Goal: Information Seeking & Learning: Learn about a topic

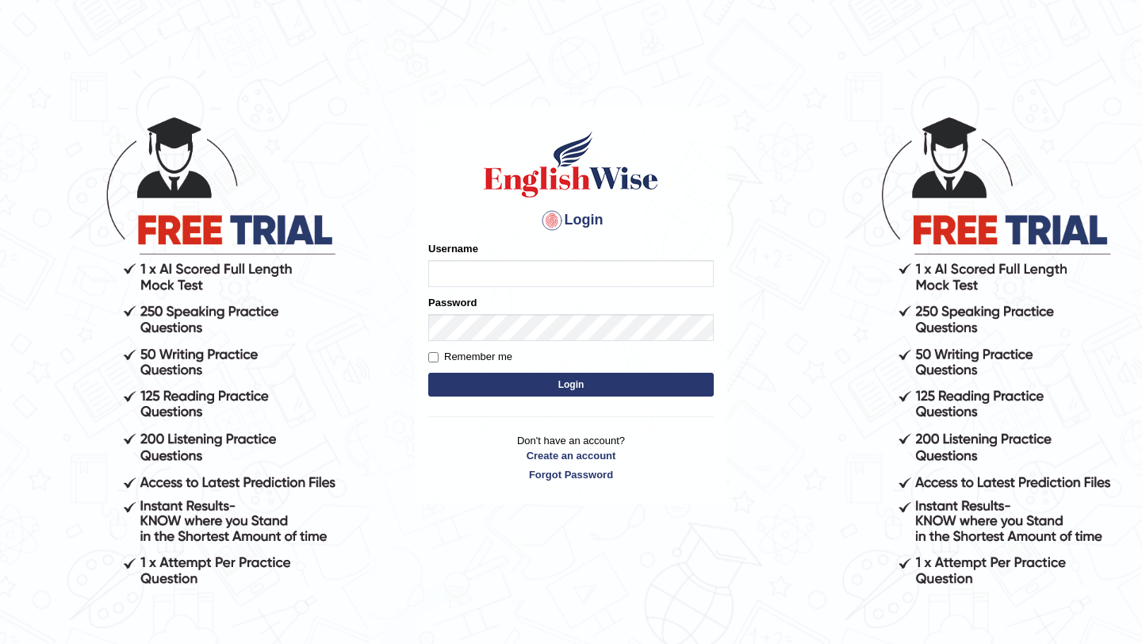
click at [518, 268] on input "Username" at bounding box center [571, 273] width 286 height 27
type input "aliahmad_parramatta"
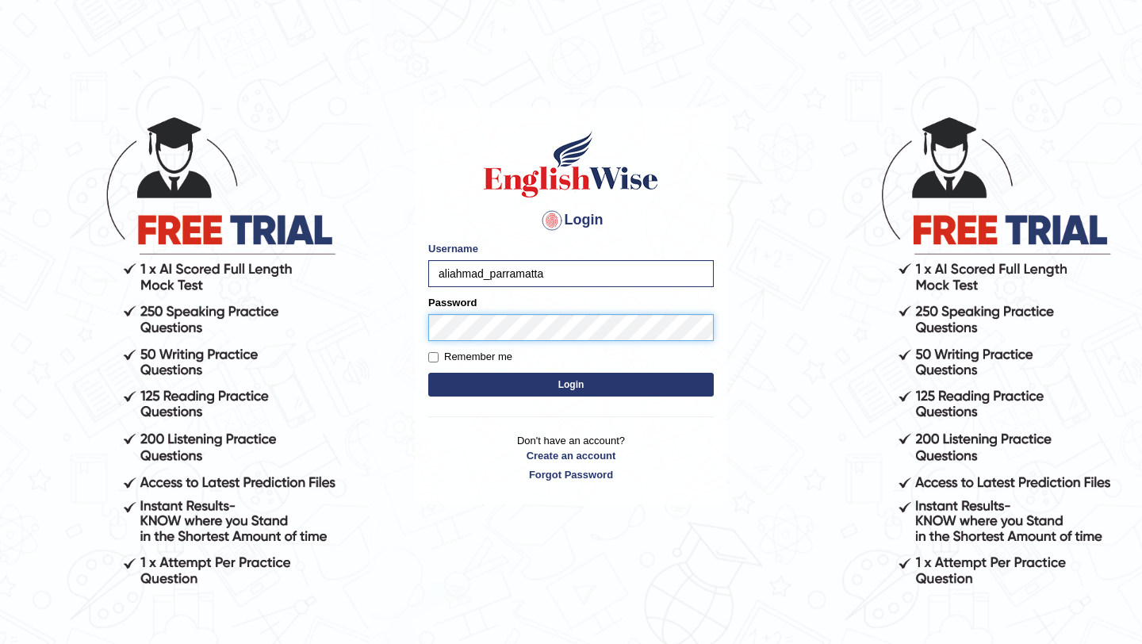
click at [428, 373] on button "Login" at bounding box center [571, 385] width 286 height 24
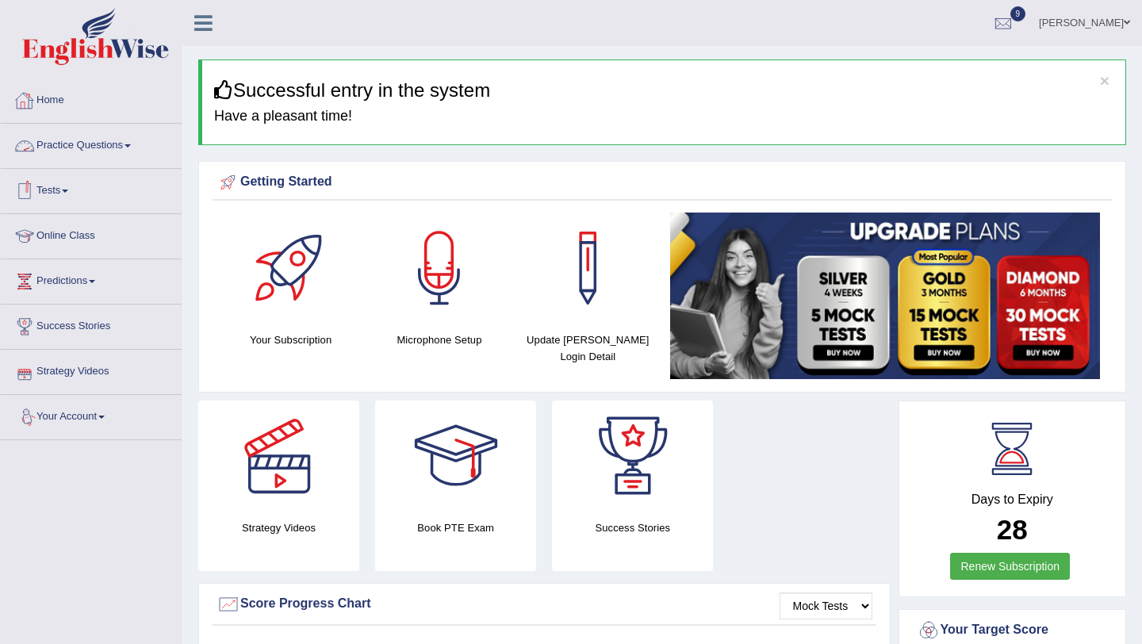
click at [138, 151] on link "Practice Questions" at bounding box center [91, 144] width 181 height 40
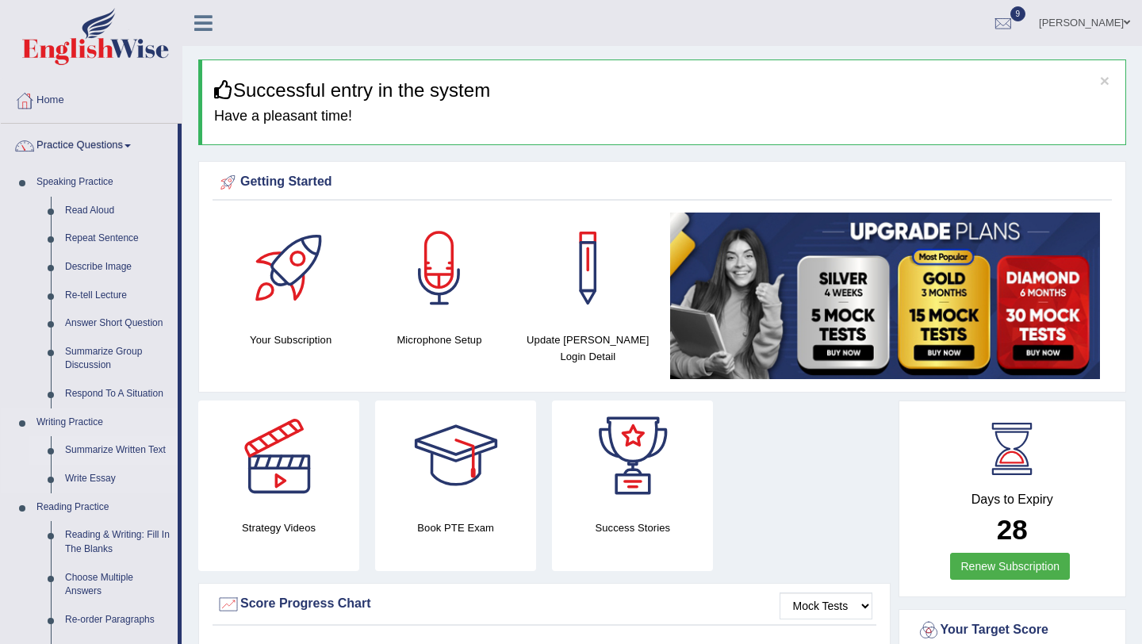
click at [109, 450] on link "Summarize Written Text" at bounding box center [118, 450] width 120 height 29
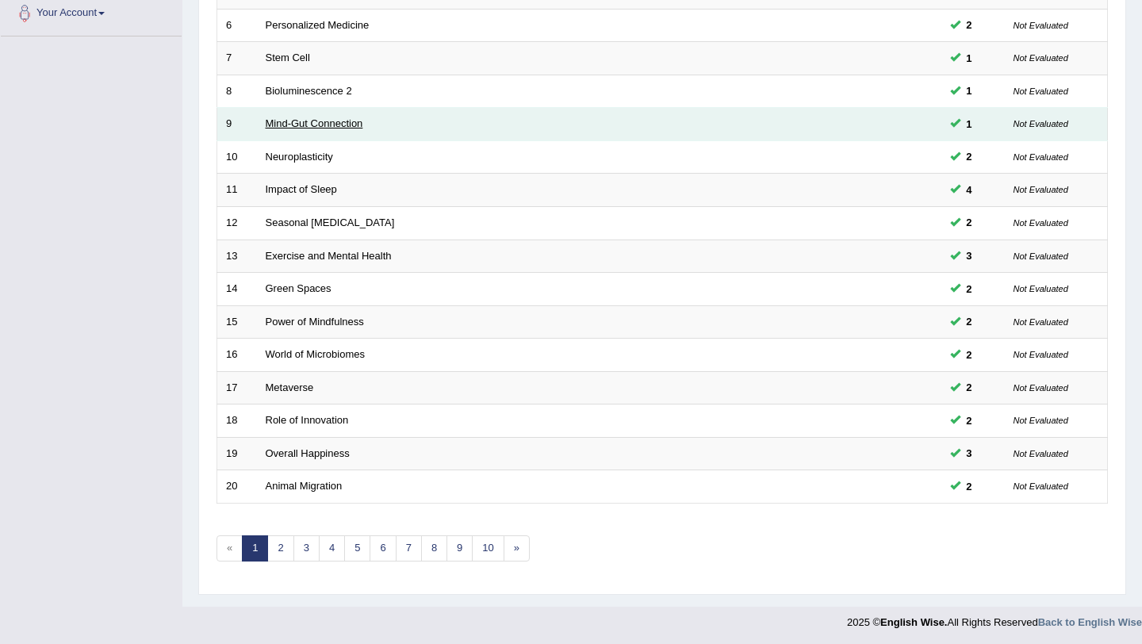
scroll to position [406, 0]
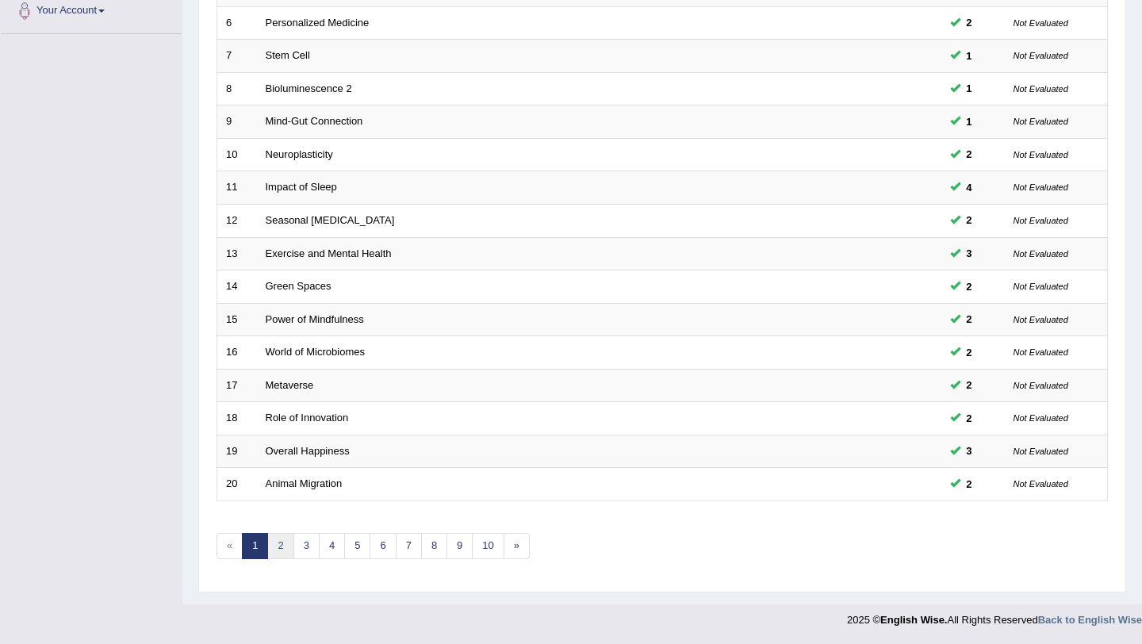
click at [273, 545] on link "2" at bounding box center [280, 546] width 26 height 26
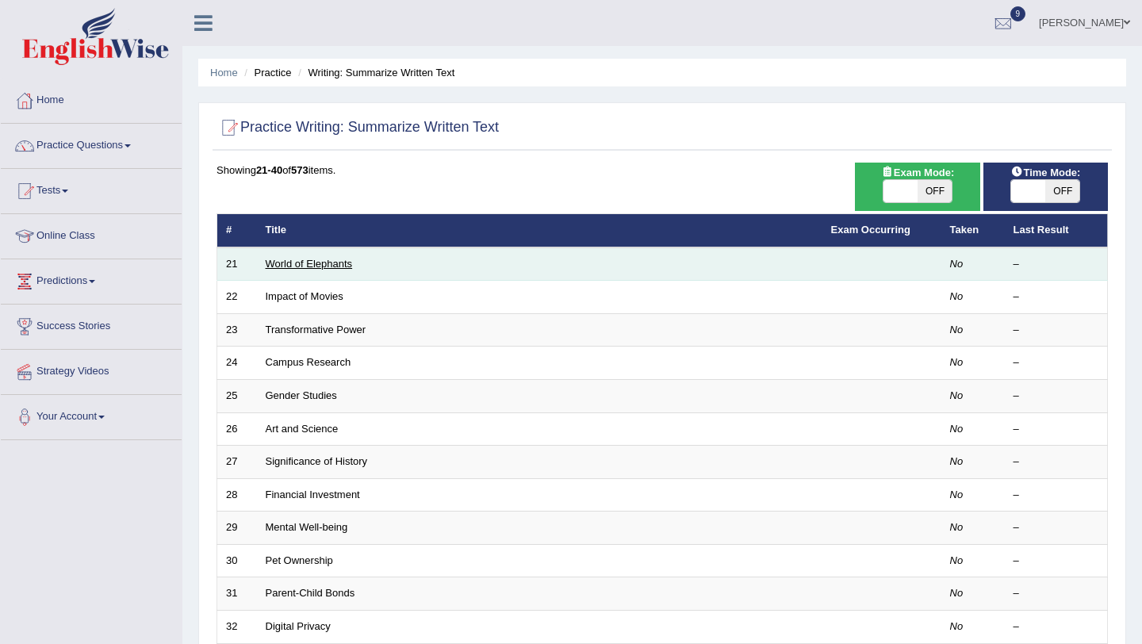
click at [316, 266] on link "World of Elephants" at bounding box center [309, 264] width 87 height 12
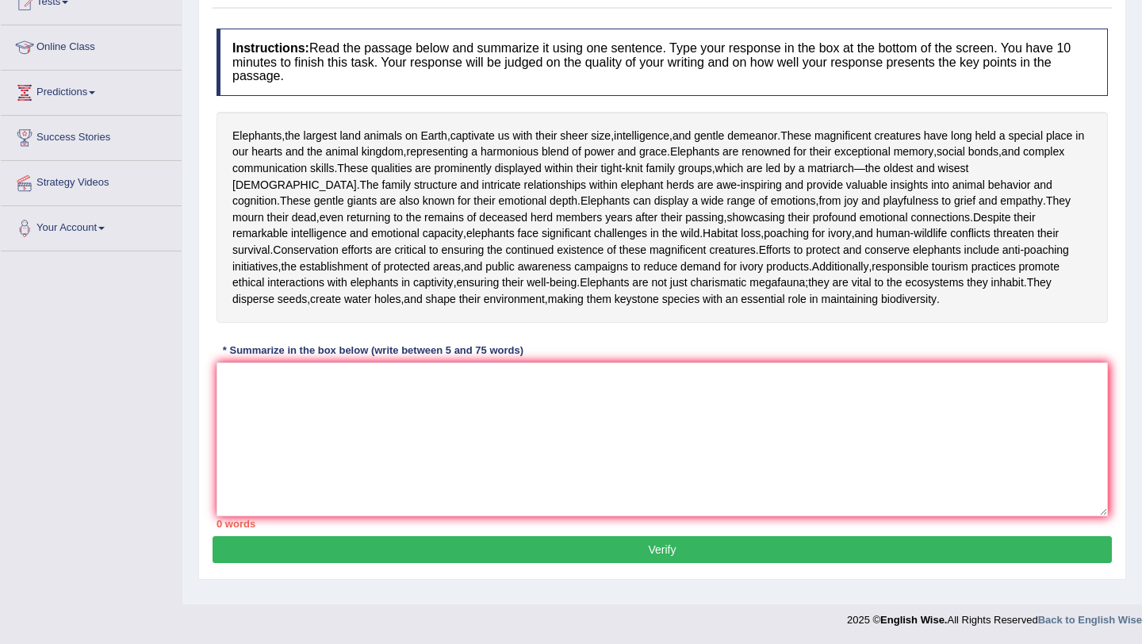
scroll to position [193, 0]
click at [300, 481] on textarea at bounding box center [662, 439] width 891 height 154
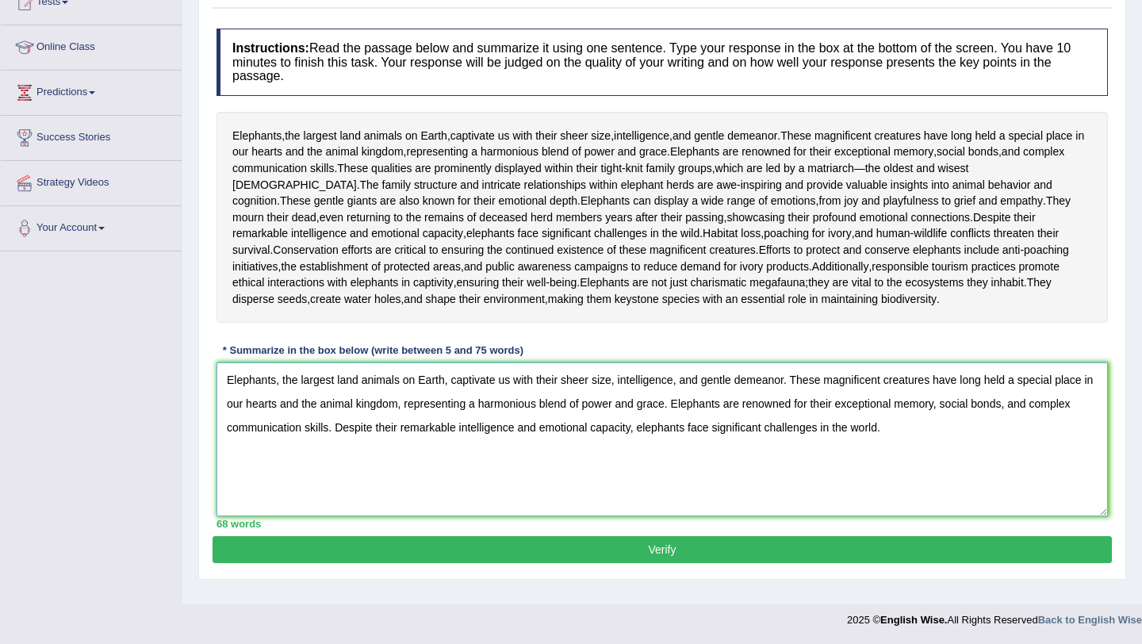
type textarea "Elephants, the largest land animals on Earth, captivate us with their sheer siz…"
click at [355, 558] on button "Verify" at bounding box center [662, 549] width 899 height 27
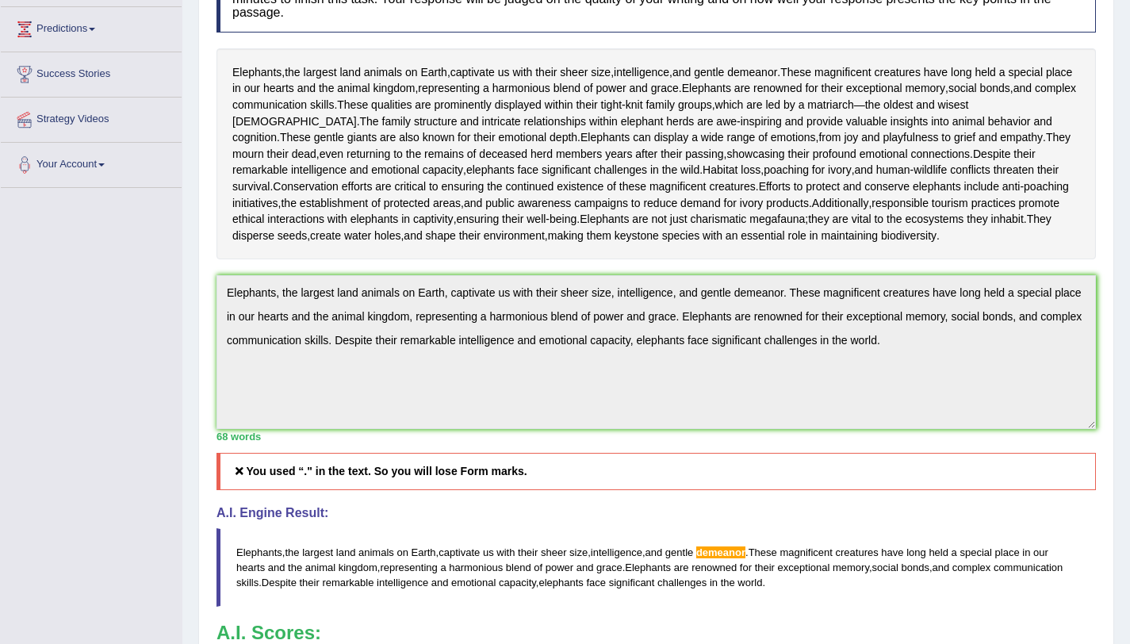
scroll to position [0, 0]
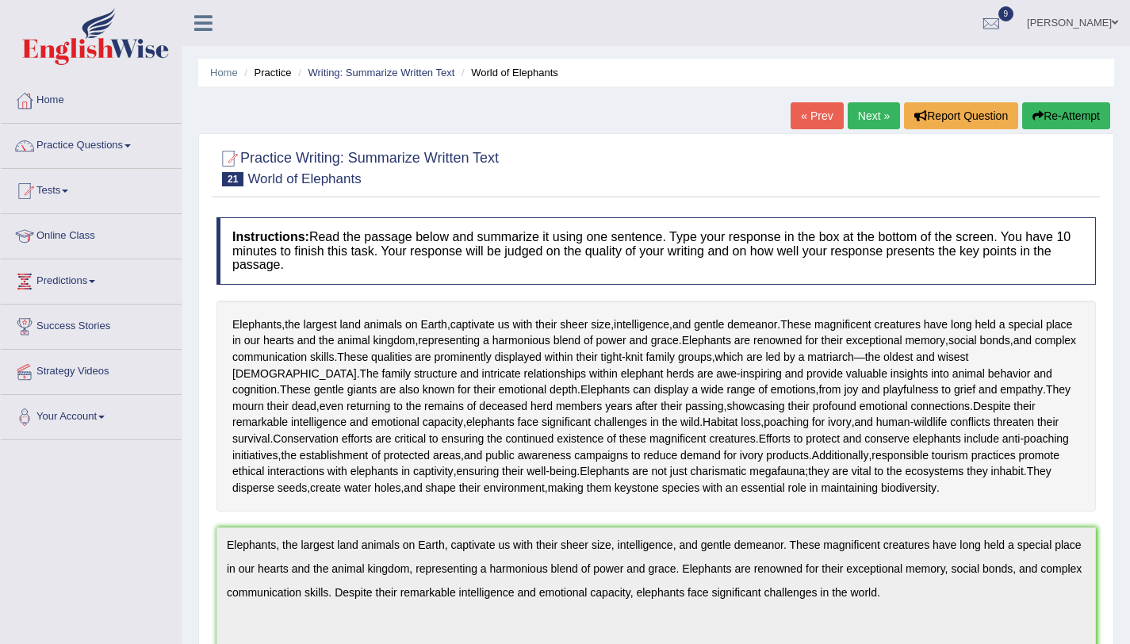
click at [1034, 107] on button "Re-Attempt" at bounding box center [1066, 115] width 88 height 27
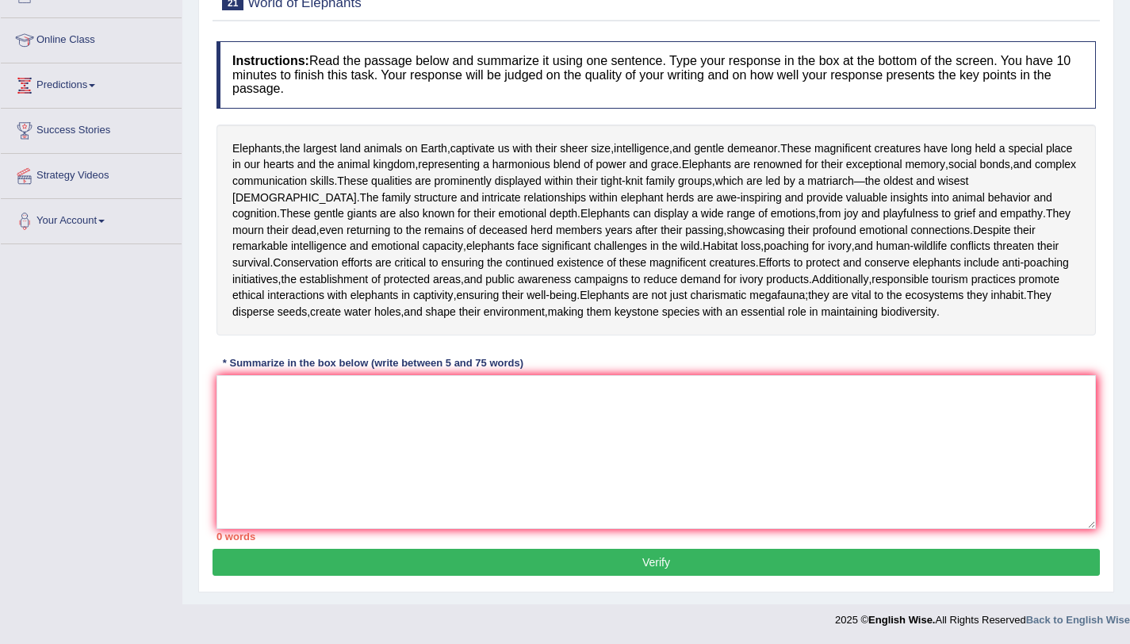
scroll to position [229, 0]
click at [407, 442] on textarea at bounding box center [657, 452] width 880 height 154
paste textarea "Elephants, the largest land animals on Earth, captivate us with their sheer siz…"
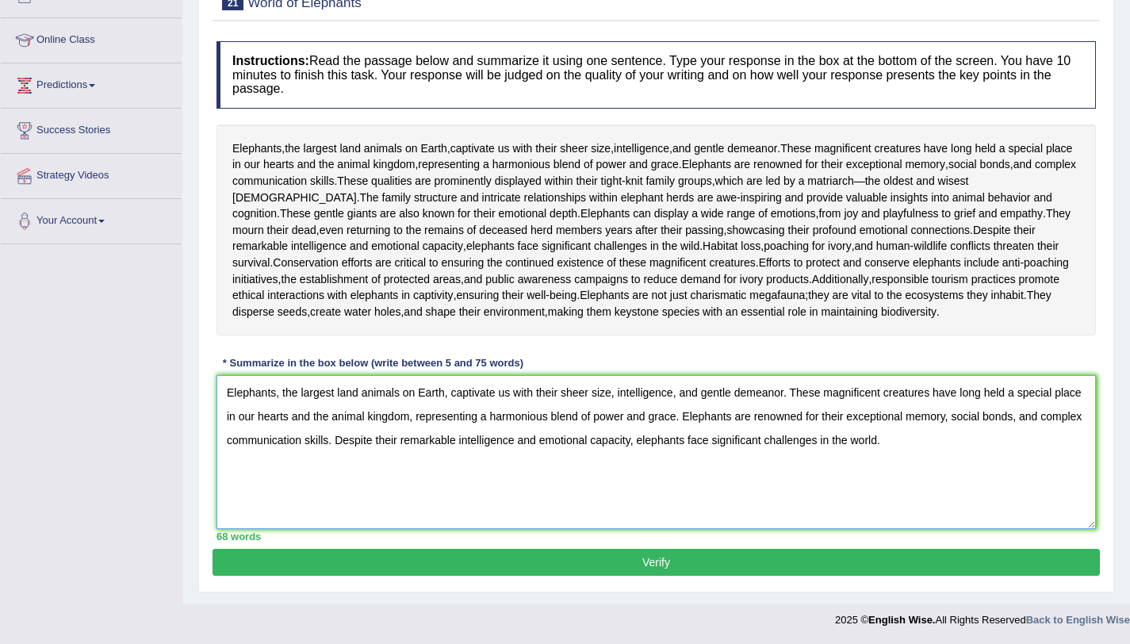
click at [792, 397] on textarea "Elephants, the largest land animals on Earth, captivate us with their sheer siz…" at bounding box center [657, 452] width 880 height 154
click at [685, 420] on textarea "Elephants, the largest land animals on Earth, captivate us with their sheer siz…" at bounding box center [657, 452] width 880 height 154
click at [380, 445] on textarea "Elephants, the largest land animals on Earth, captivate us with their sheer siz…" at bounding box center [657, 452] width 880 height 154
type textarea "Elephants, the largest land animals on Earth, captivate us with their sheer siz…"
click at [704, 564] on button "Verify" at bounding box center [657, 562] width 888 height 27
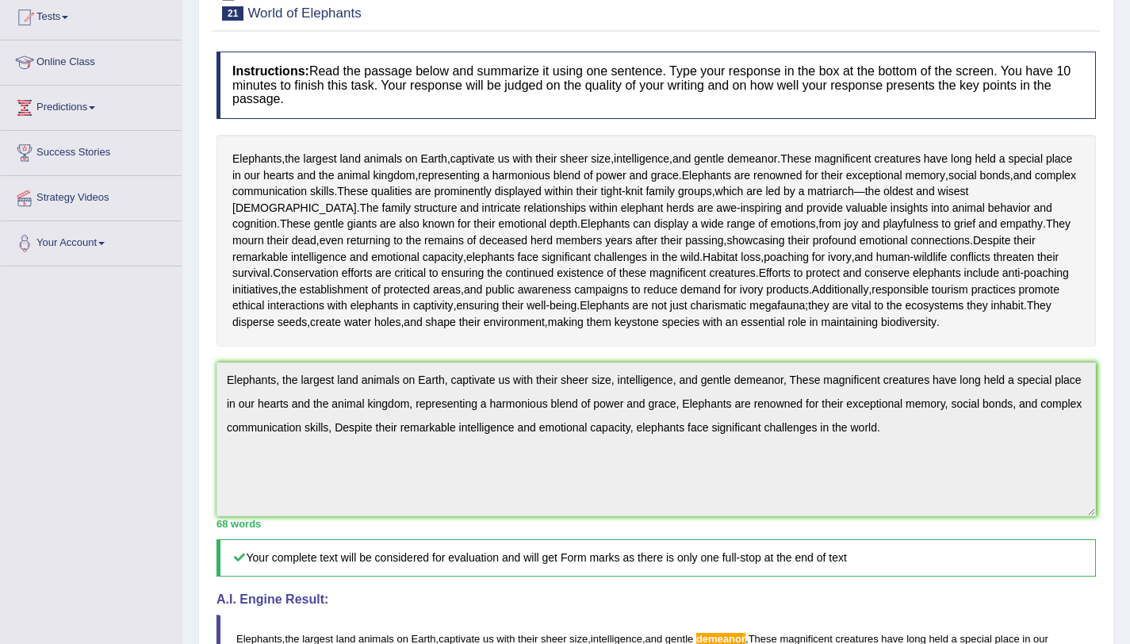
scroll to position [0, 0]
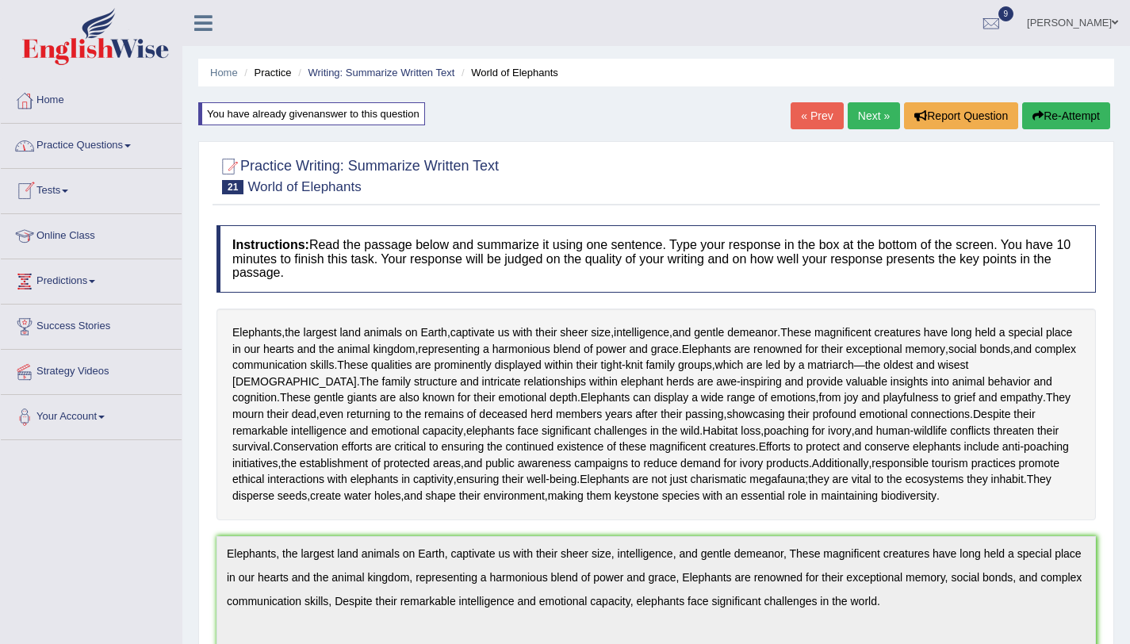
click at [99, 148] on link "Practice Questions" at bounding box center [91, 144] width 181 height 40
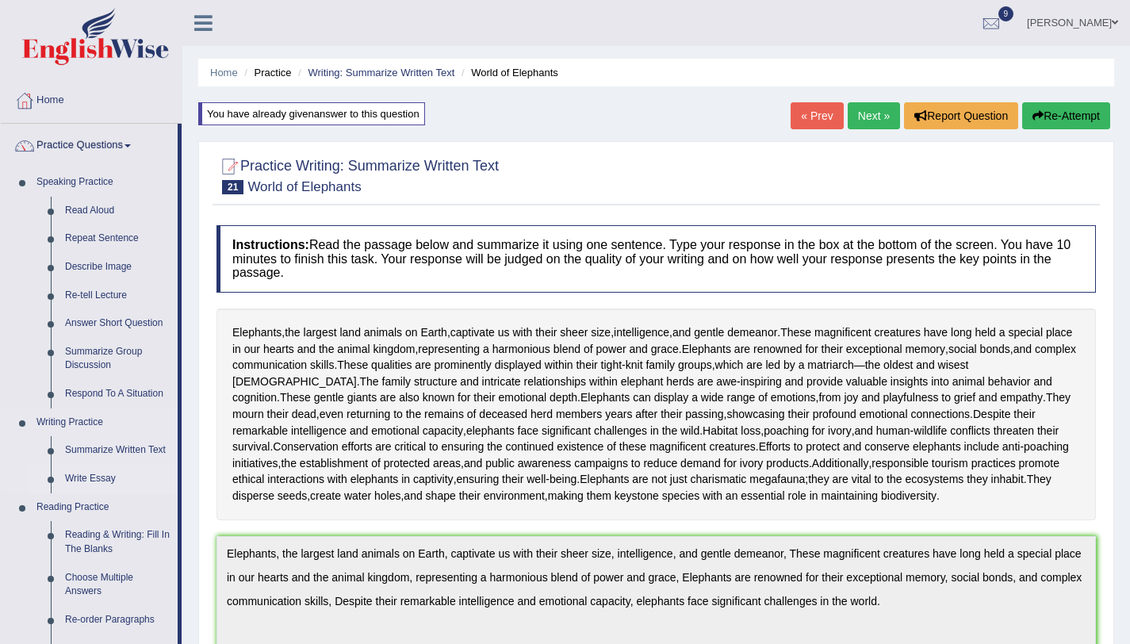
click at [106, 481] on link "Write Essay" at bounding box center [118, 479] width 120 height 29
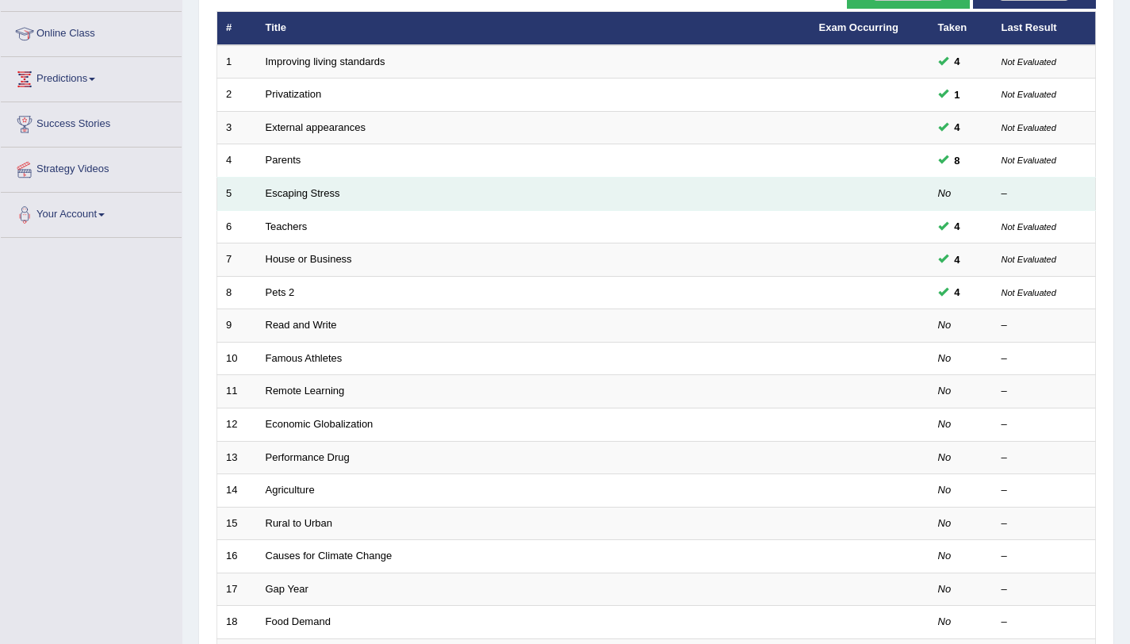
scroll to position [406, 0]
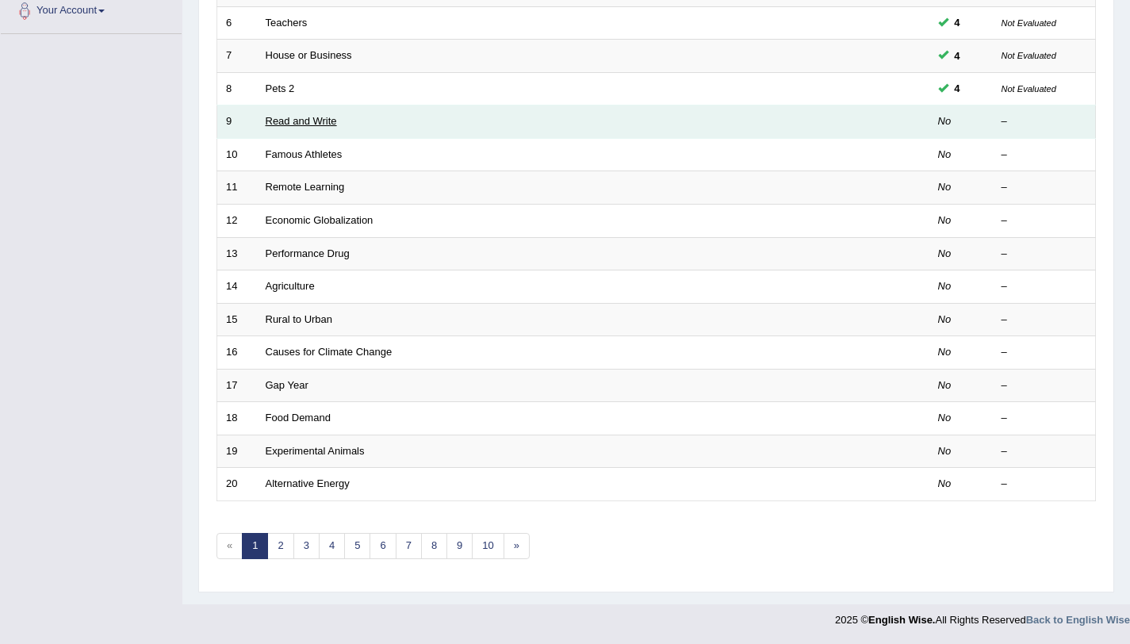
click at [280, 117] on link "Read and Write" at bounding box center [301, 121] width 71 height 12
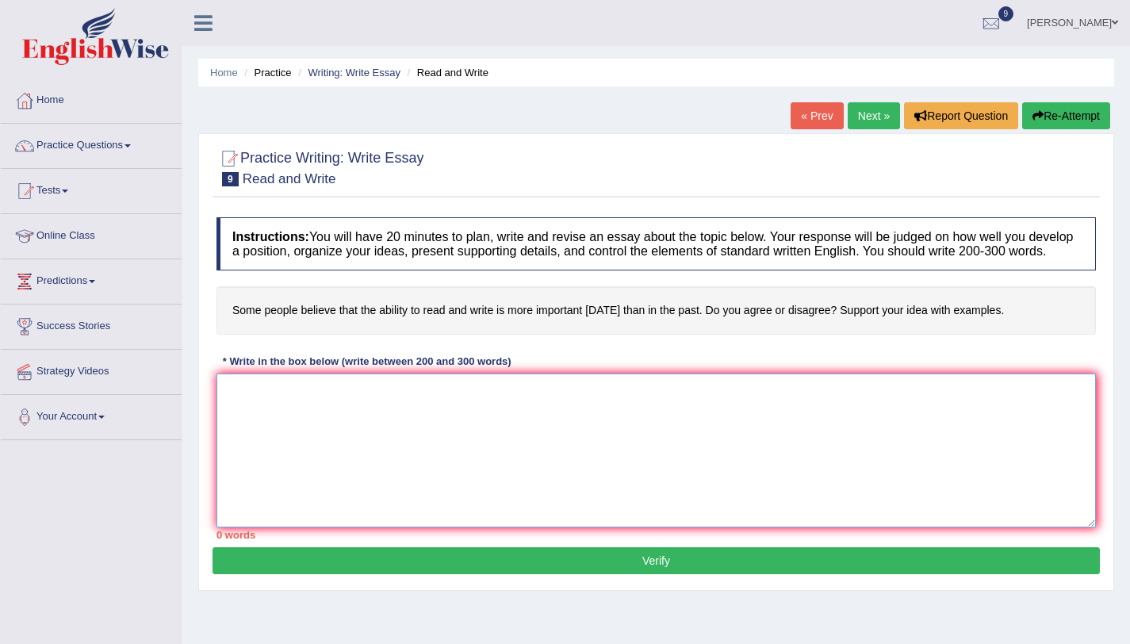
click at [400, 407] on textarea at bounding box center [657, 451] width 880 height 154
click at [242, 409] on textarea "On of the most trend of today's world is the colossal upsurge in write is more …" at bounding box center [657, 451] width 880 height 154
click at [788, 413] on textarea "One of the most trend of today's world is the colossal upsurge in write is more…" at bounding box center [657, 451] width 880 height 154
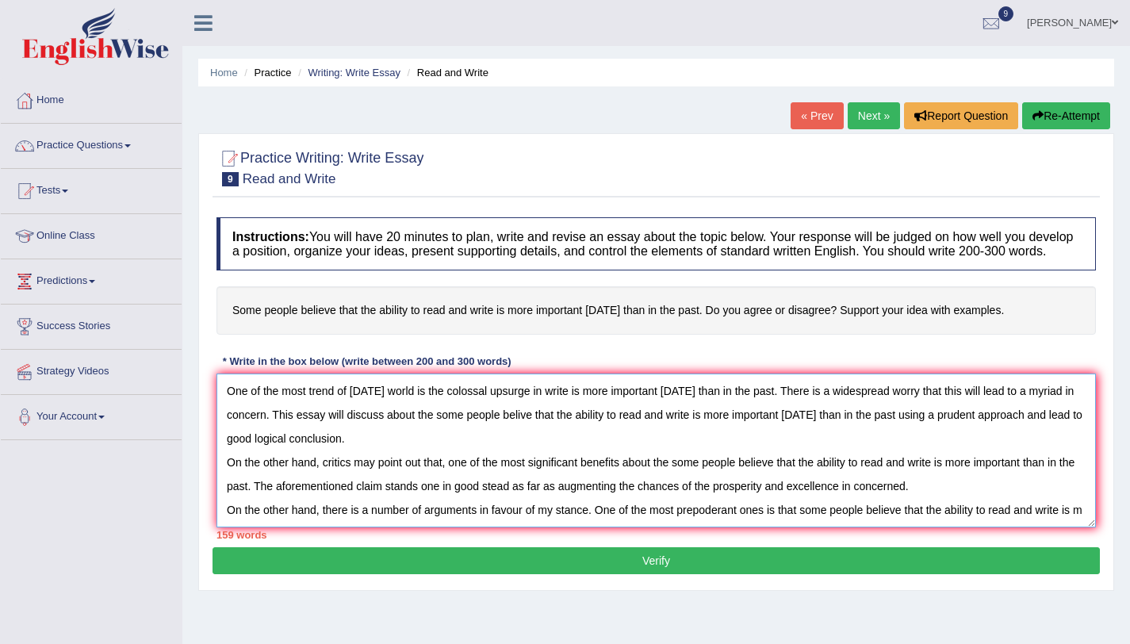
scroll to position [13, 0]
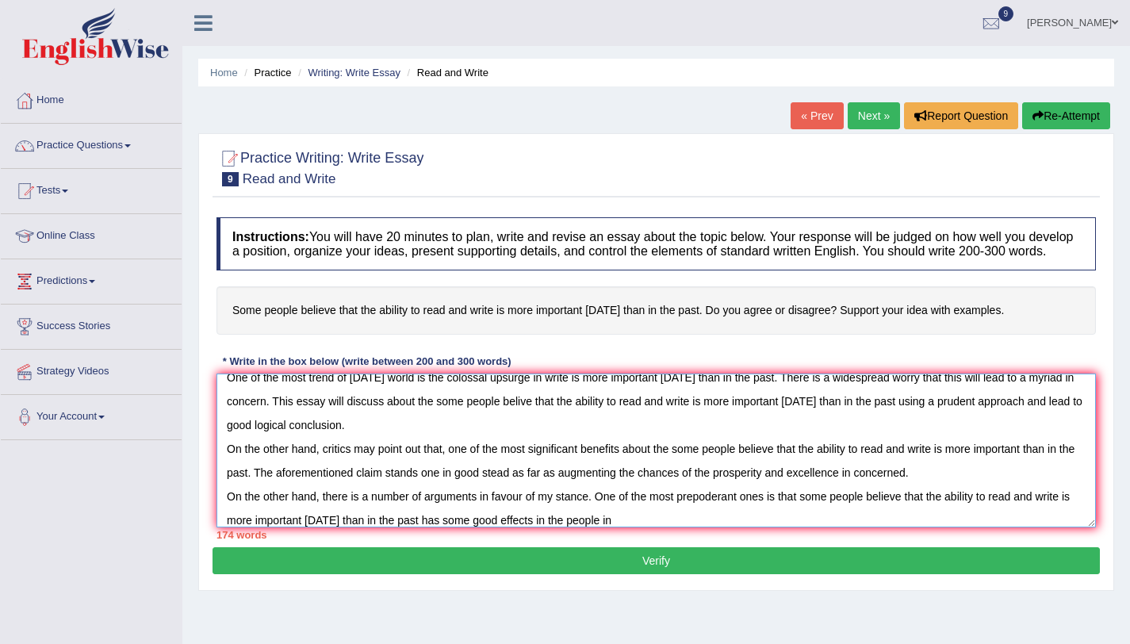
click at [554, 527] on textarea "One of the most trend of today's world is the colossal upsurge in write is more…" at bounding box center [657, 451] width 880 height 154
click at [637, 527] on textarea "One of the most trend of today's world is the colossal upsurge in write is more…" at bounding box center [657, 451] width 880 height 154
click at [357, 508] on textarea "One of the most trend of today's world is the colossal upsurge in write is more…" at bounding box center [657, 451] width 880 height 154
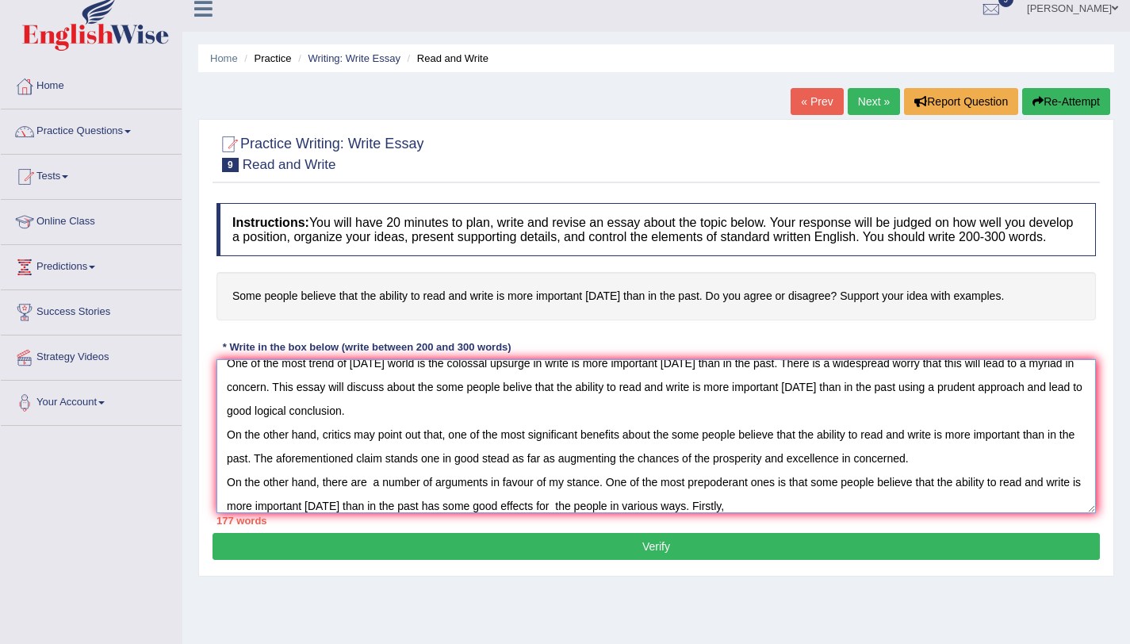
scroll to position [15, 0]
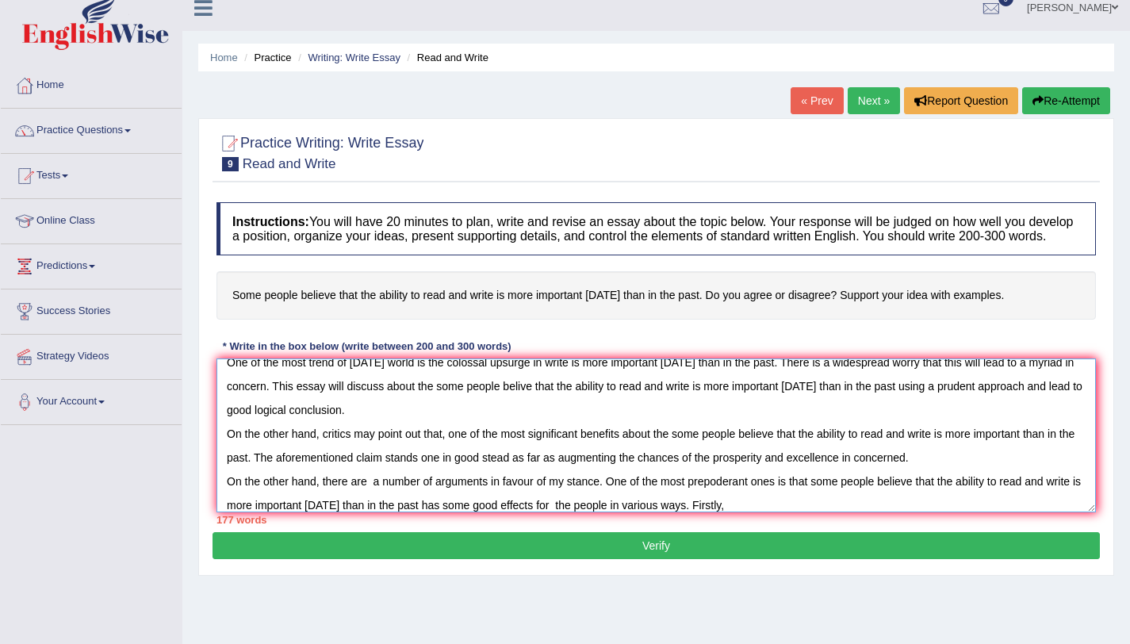
click at [770, 512] on textarea "One of the most trend of today's world is the colossal upsurge in write is more…" at bounding box center [657, 435] width 880 height 154
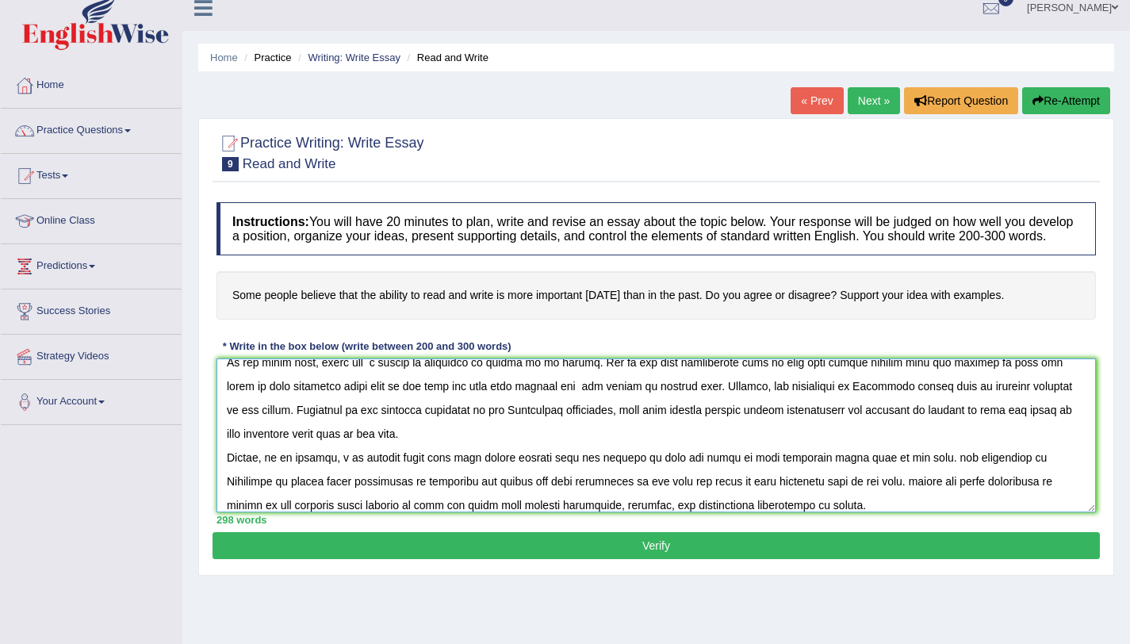
scroll to position [156, 0]
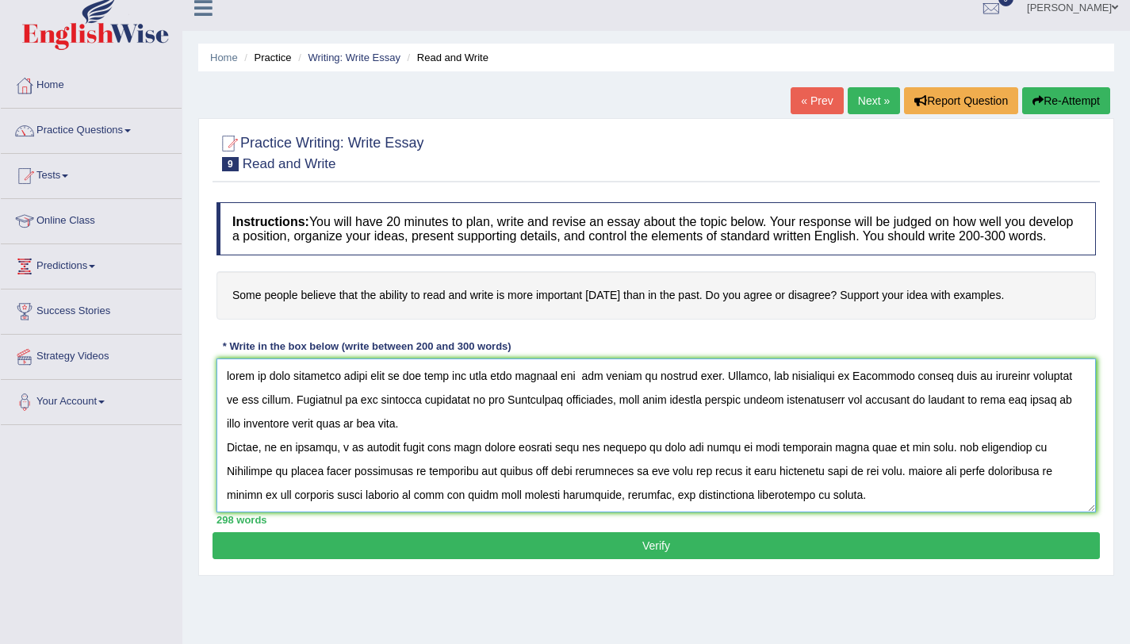
type textarea "One of the most trend of today's world is the colossal upsurge in write is more…"
click at [499, 559] on button "Verify" at bounding box center [657, 545] width 888 height 27
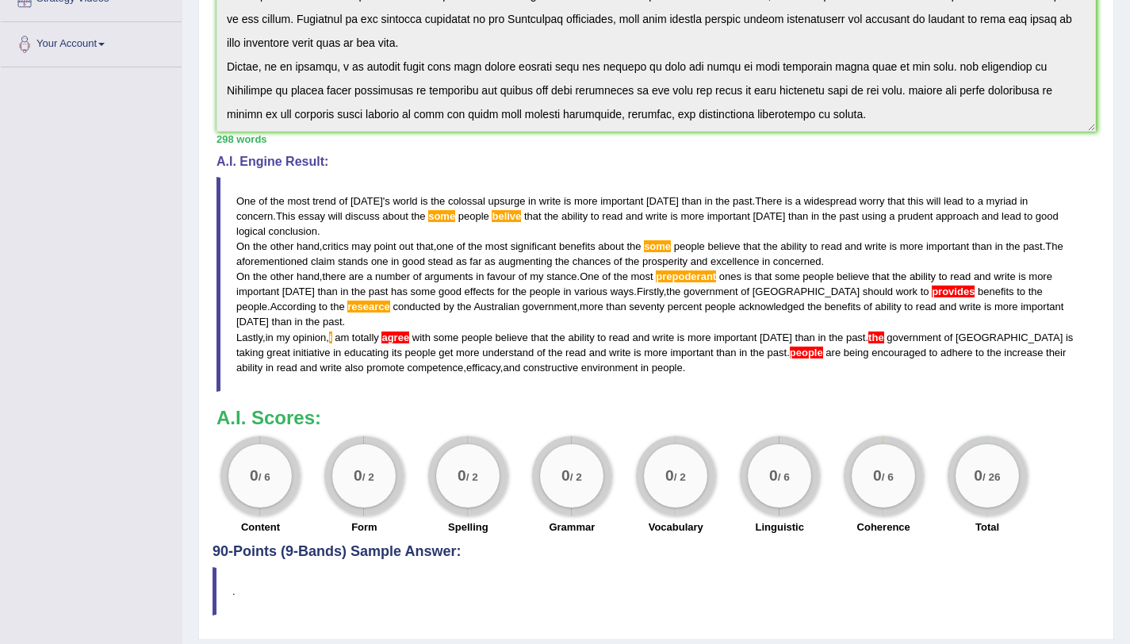
scroll to position [337, 0]
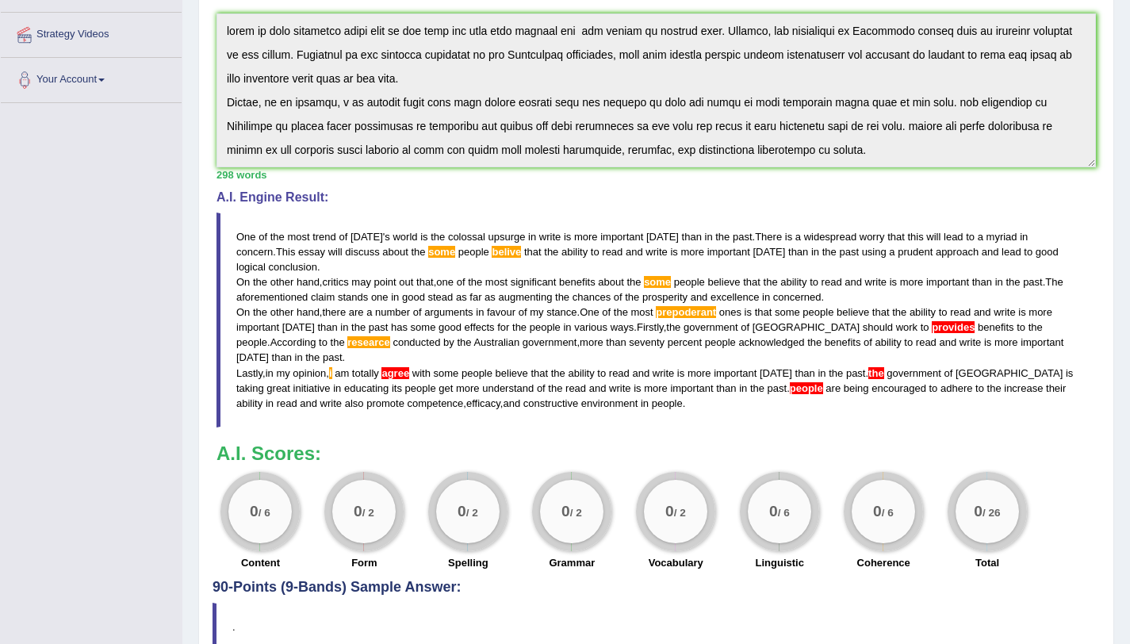
click at [361, 427] on blockquote "One of the most trend of today ' s world is the colossal upsurge in write is mo…" at bounding box center [657, 320] width 880 height 215
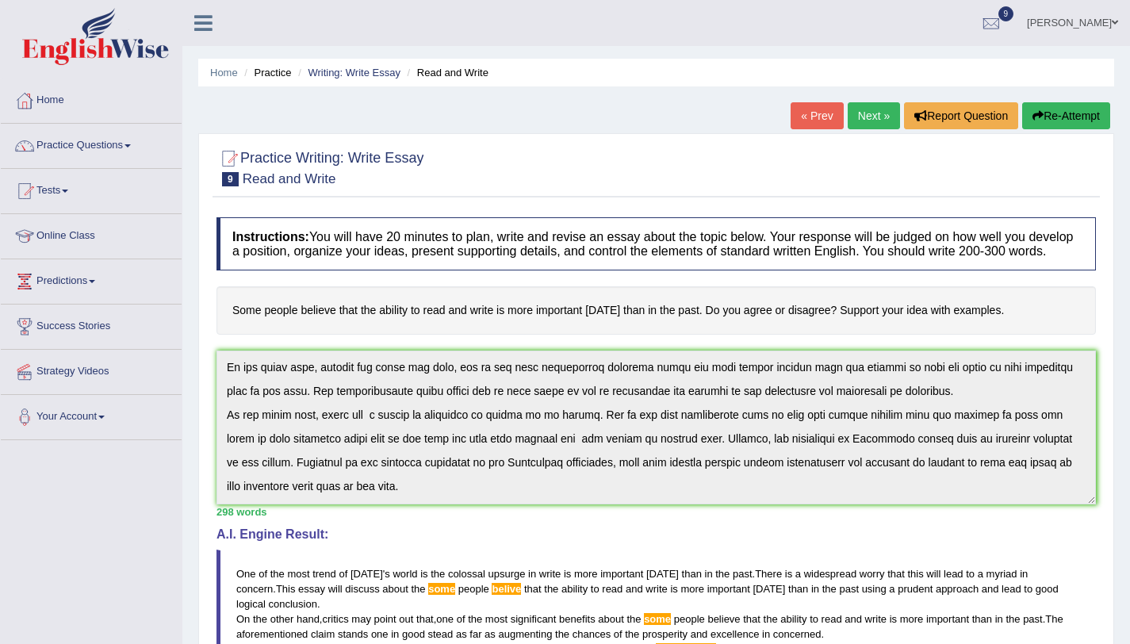
scroll to position [167, 0]
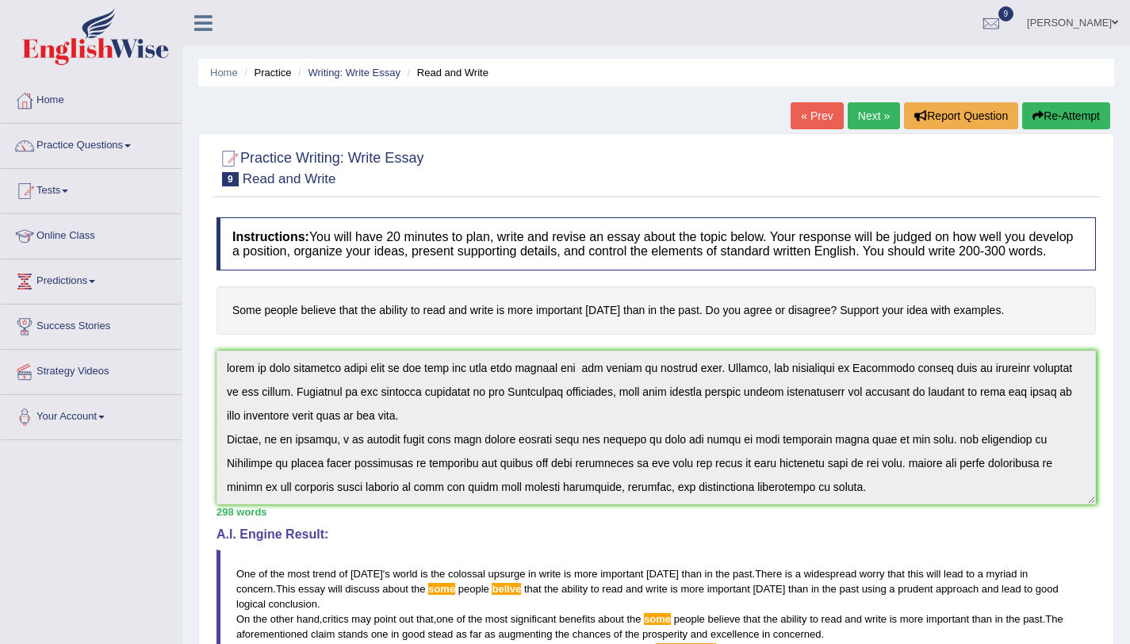
click at [1056, 119] on button "Re-Attempt" at bounding box center [1066, 115] width 88 height 27
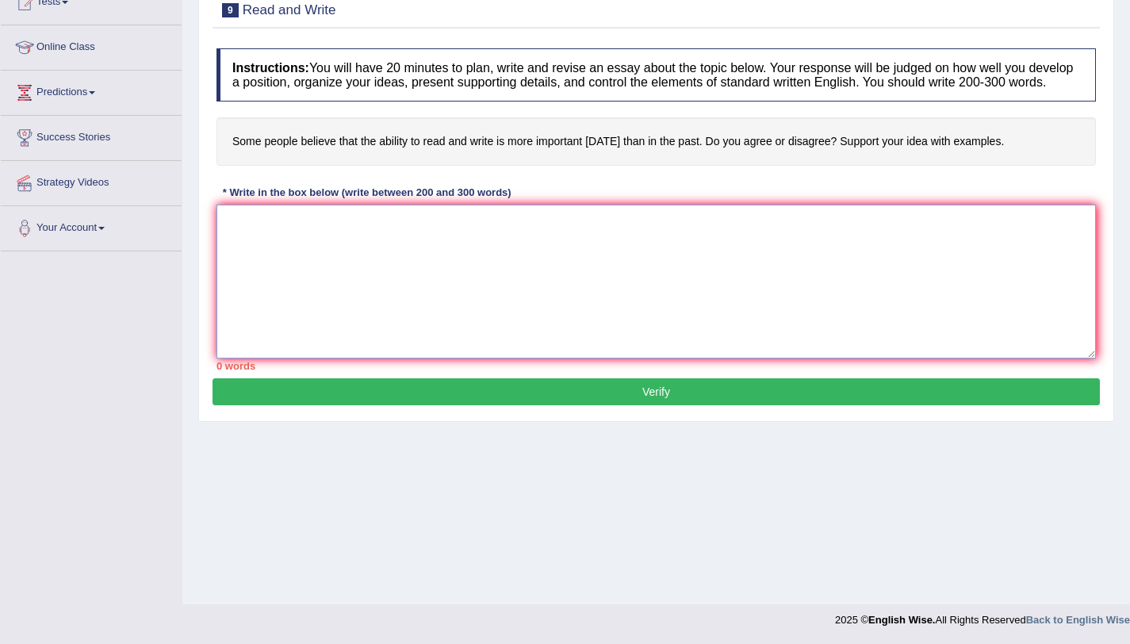
click at [564, 312] on textarea at bounding box center [657, 282] width 880 height 154
paste textarea "One of the most trend of [DATE] world is the colossal upsurge in write is more …"
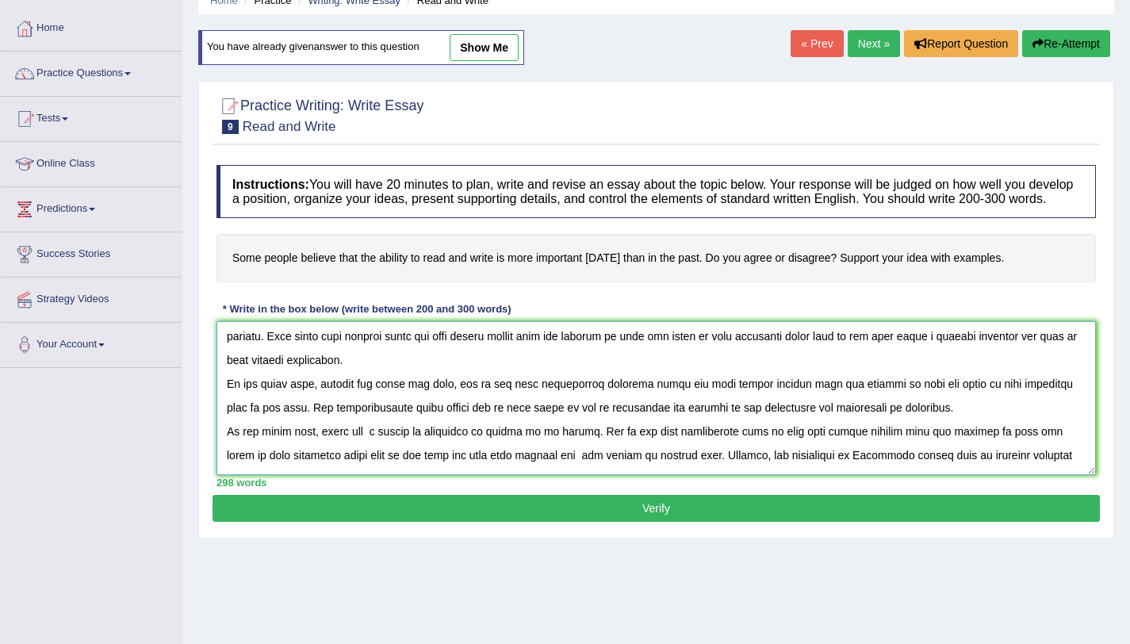
scroll to position [26, 0]
click at [722, 449] on textarea at bounding box center [657, 398] width 880 height 154
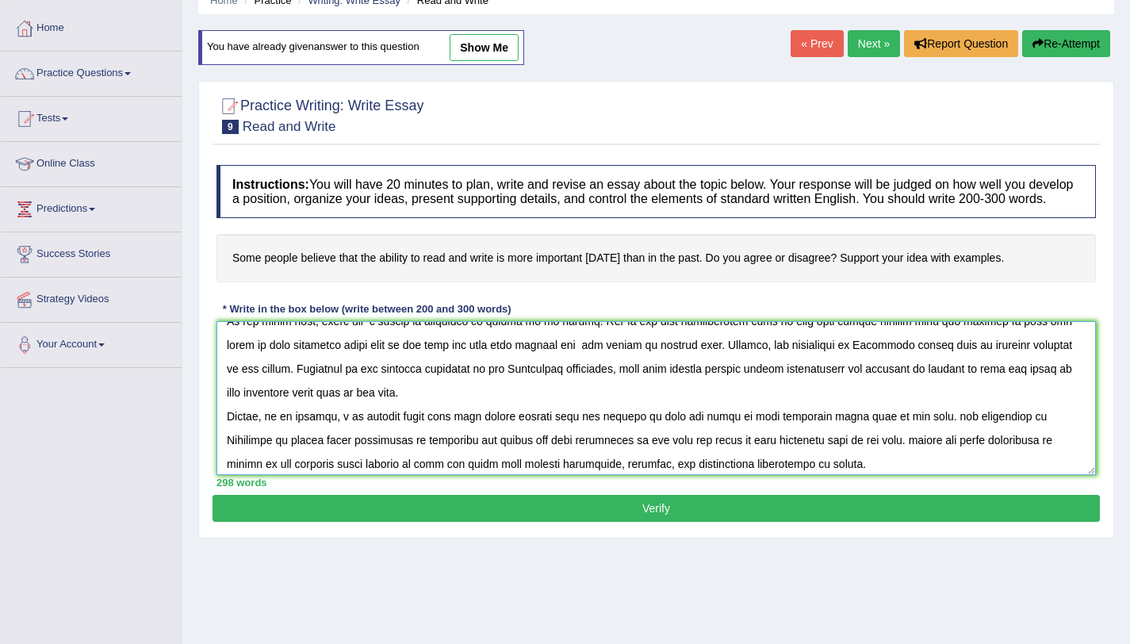
scroll to position [167, 0]
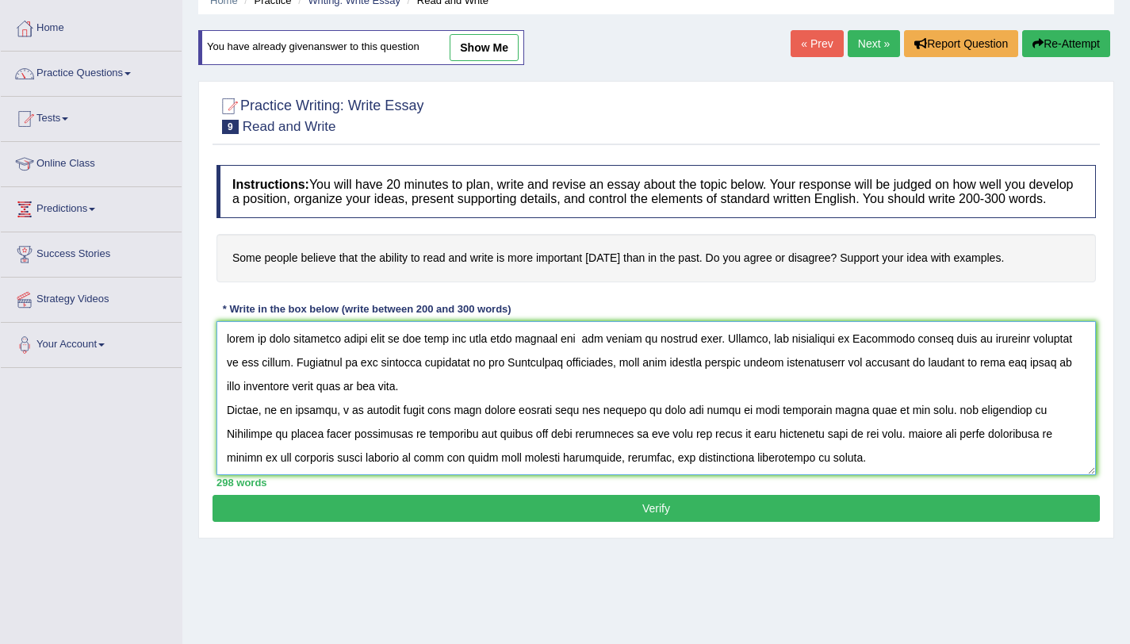
click at [336, 402] on textarea at bounding box center [657, 398] width 880 height 154
click at [416, 401] on textarea at bounding box center [657, 398] width 880 height 154
click at [404, 474] on textarea at bounding box center [657, 398] width 880 height 154
click at [839, 424] on textarea at bounding box center [657, 398] width 880 height 154
click at [814, 459] on textarea at bounding box center [657, 398] width 880 height 154
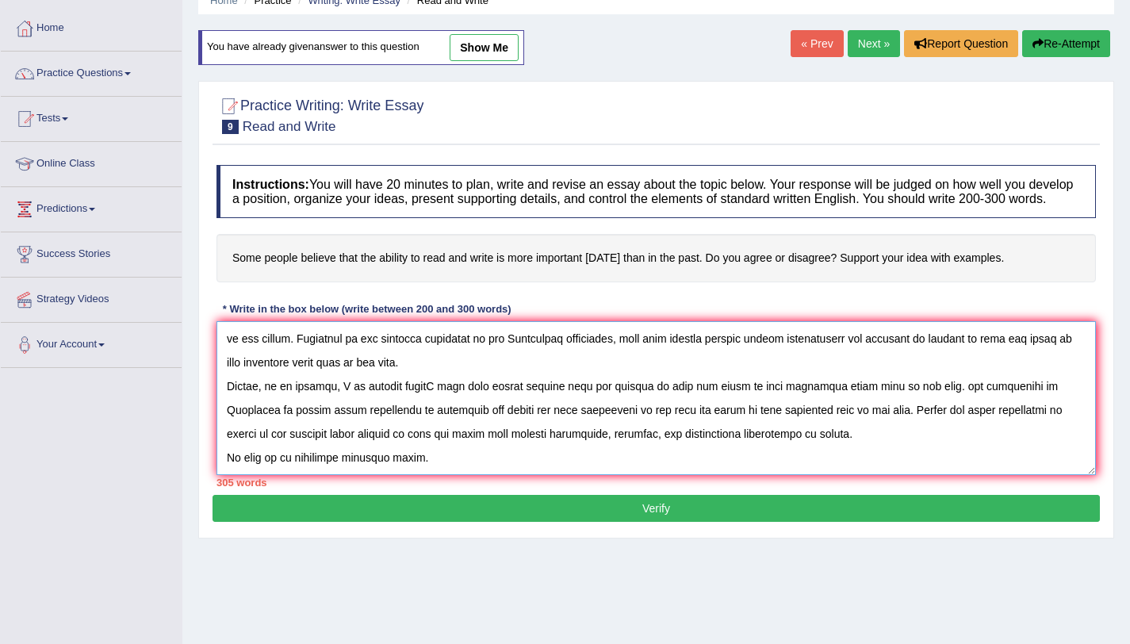
click at [430, 401] on textarea at bounding box center [657, 398] width 880 height 154
click at [427, 402] on textarea at bounding box center [657, 398] width 880 height 154
click at [412, 454] on textarea at bounding box center [657, 398] width 880 height 154
click at [797, 456] on textarea at bounding box center [657, 398] width 880 height 154
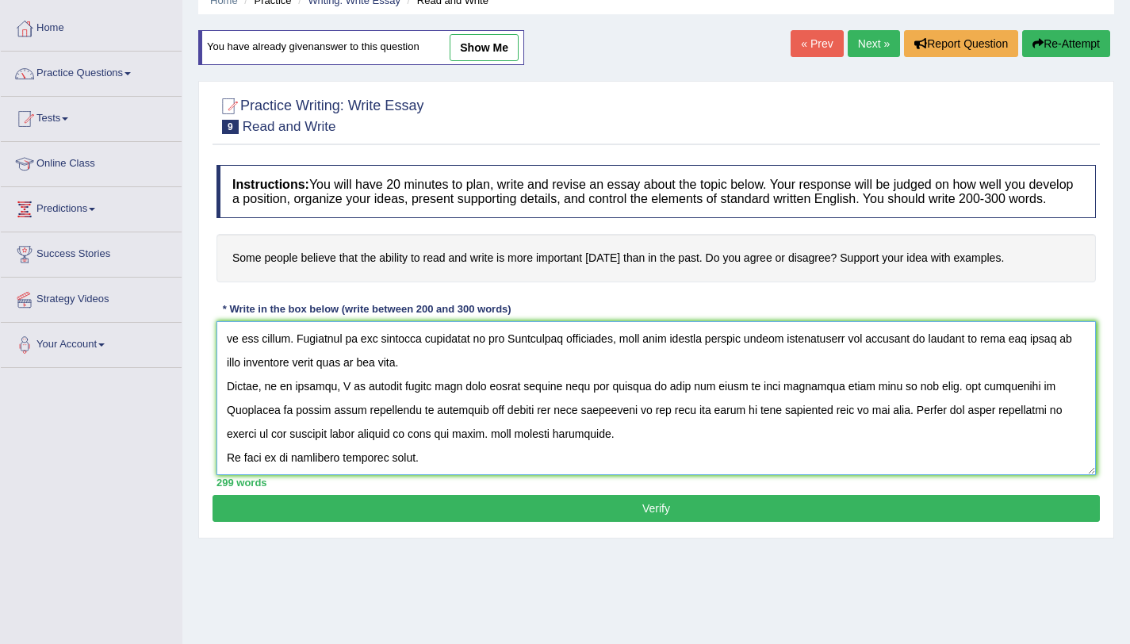
type textarea "One of the most trend of today's world is the colossal upsurge in write is more…"
click at [722, 522] on button "Verify" at bounding box center [657, 508] width 888 height 27
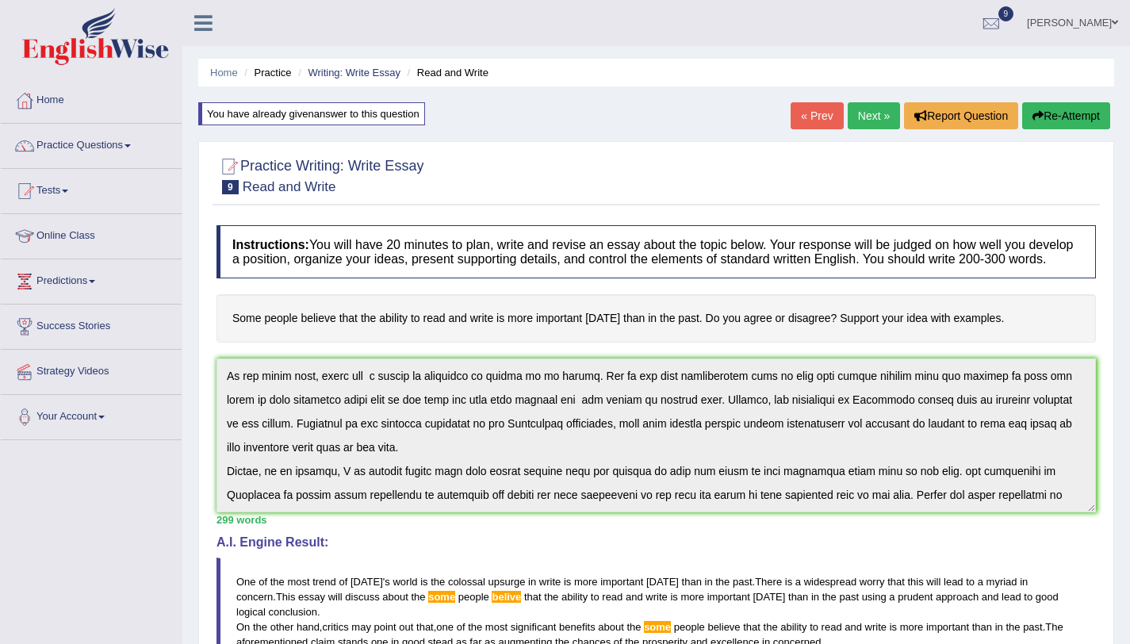
scroll to position [190, 0]
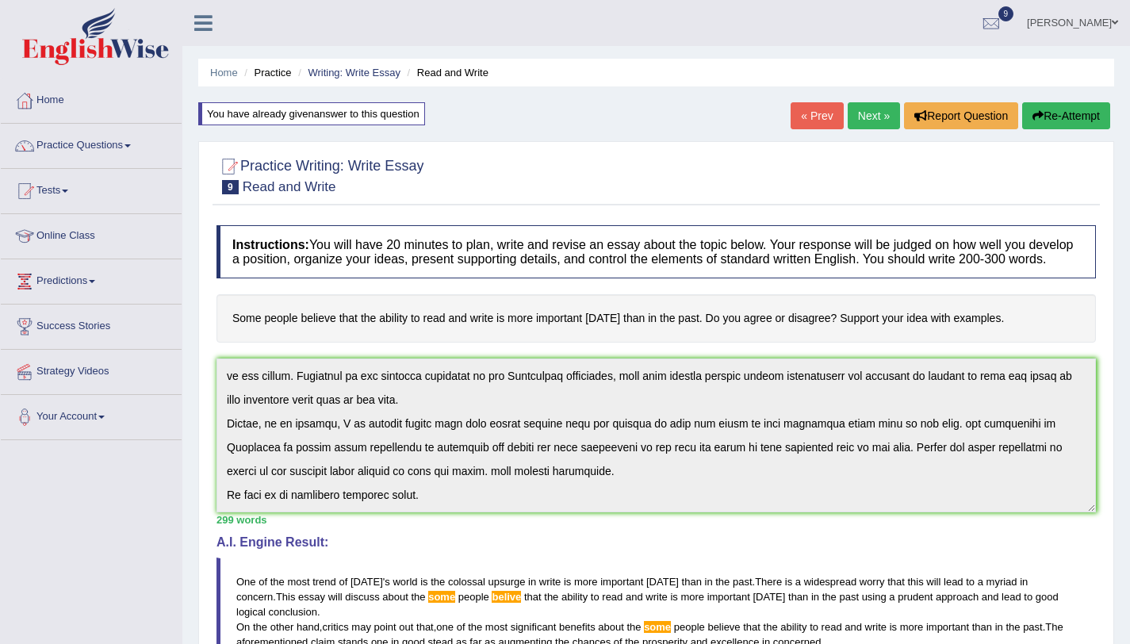
click at [1064, 112] on button "Re-Attempt" at bounding box center [1066, 115] width 88 height 27
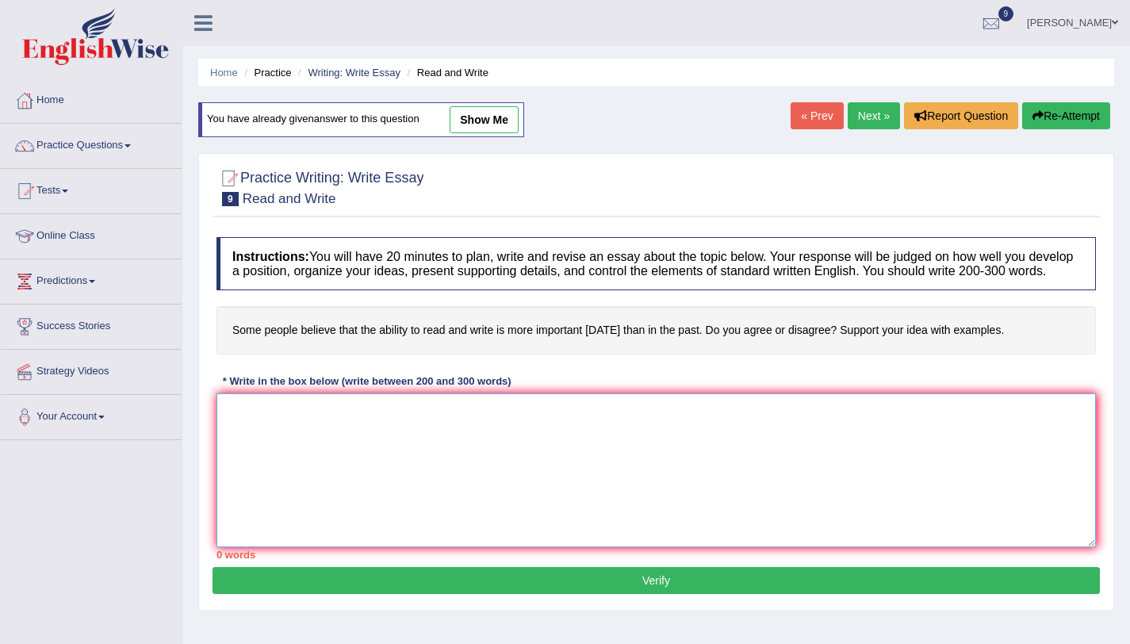
click at [322, 500] on textarea at bounding box center [657, 470] width 880 height 154
paste textarea "One of the most trend of [DATE] world is the colossal upsurge in write is more …"
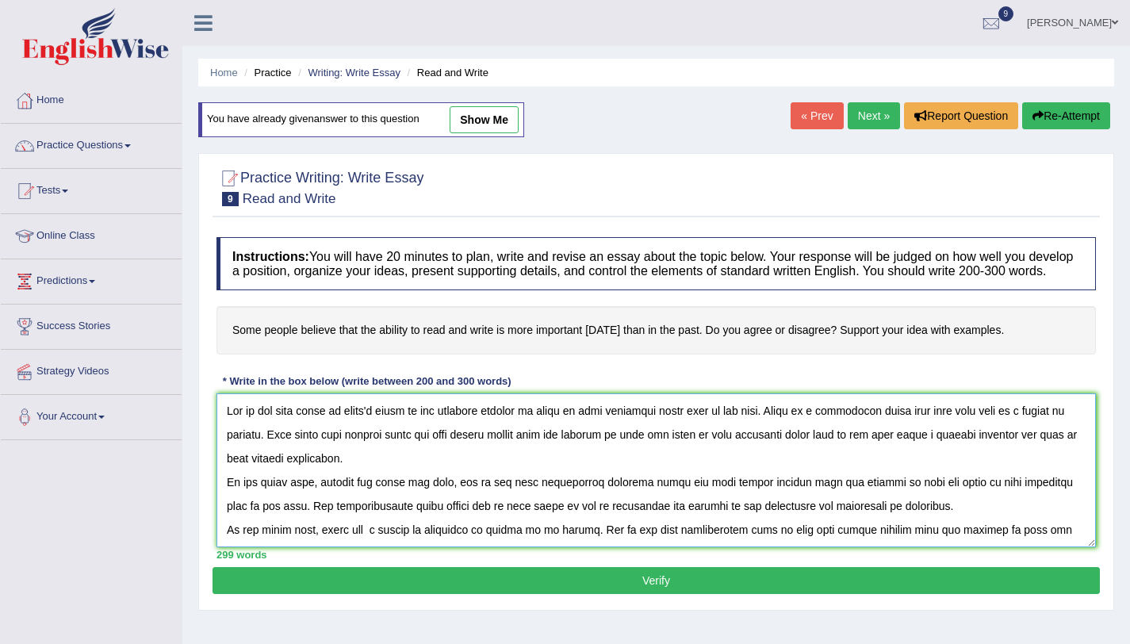
scroll to position [180, 0]
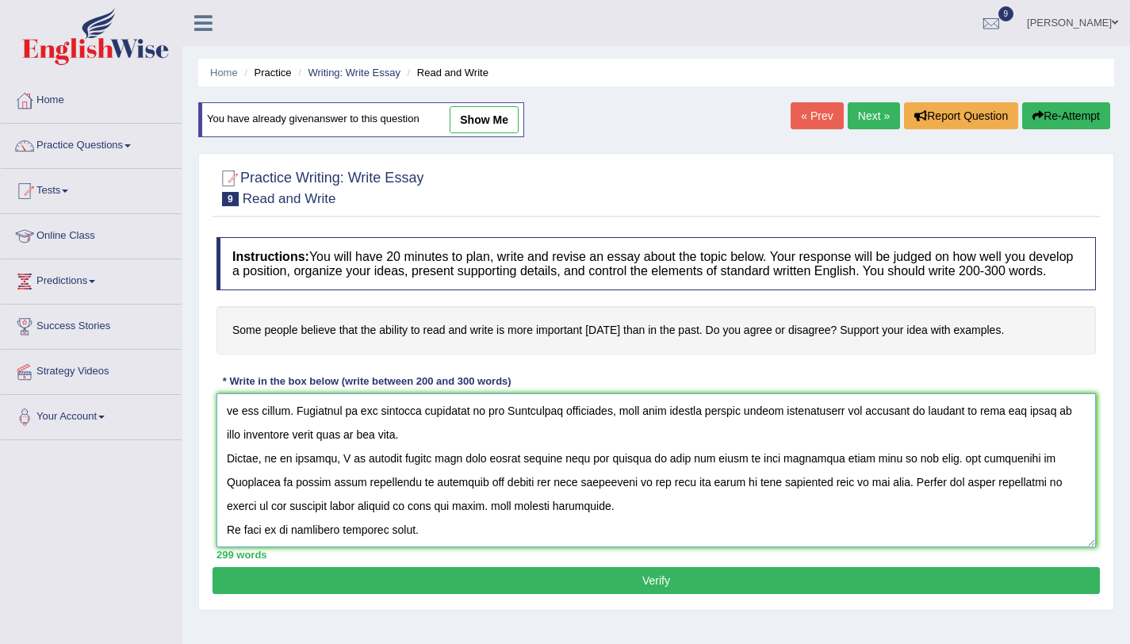
click at [928, 462] on textarea at bounding box center [657, 470] width 880 height 154
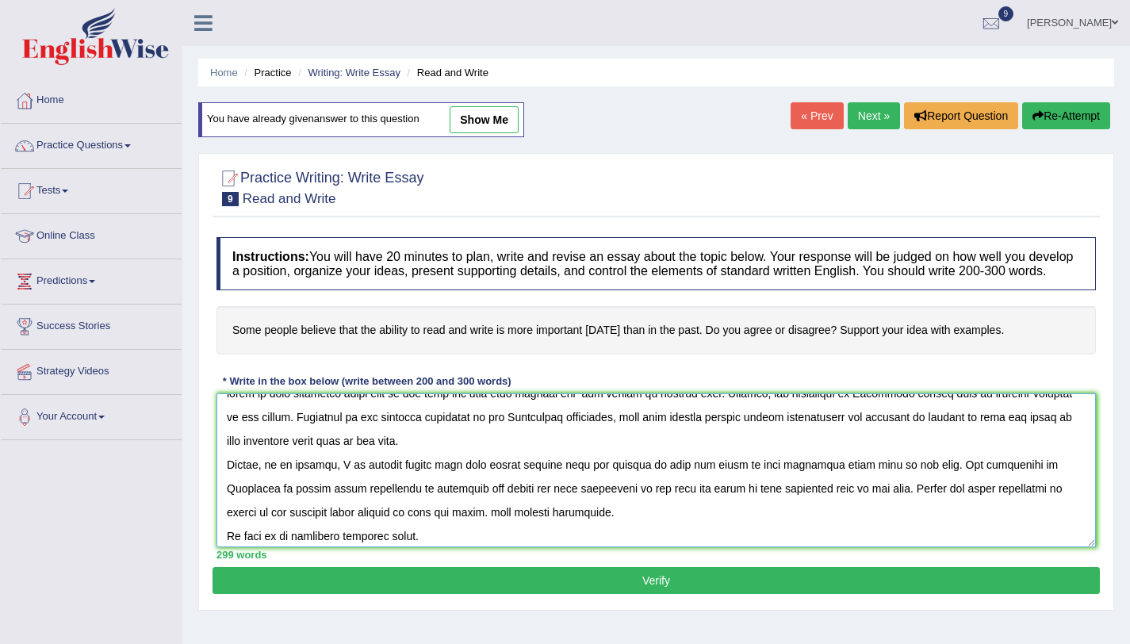
scroll to position [0, 0]
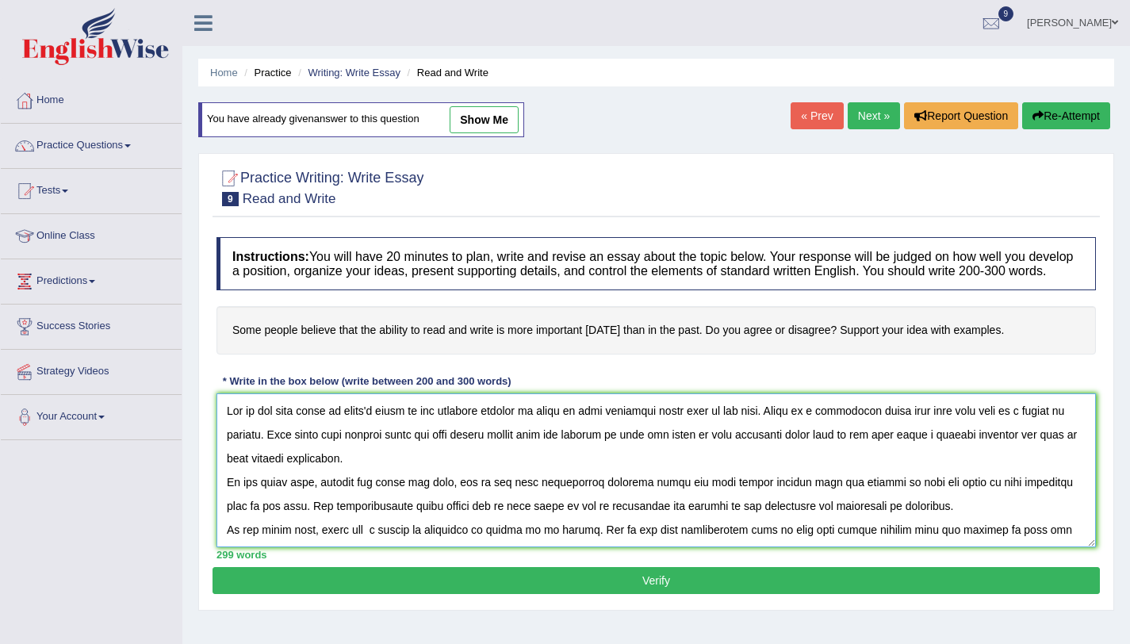
click at [480, 452] on textarea at bounding box center [657, 470] width 880 height 154
click at [708, 498] on textarea at bounding box center [657, 470] width 880 height 154
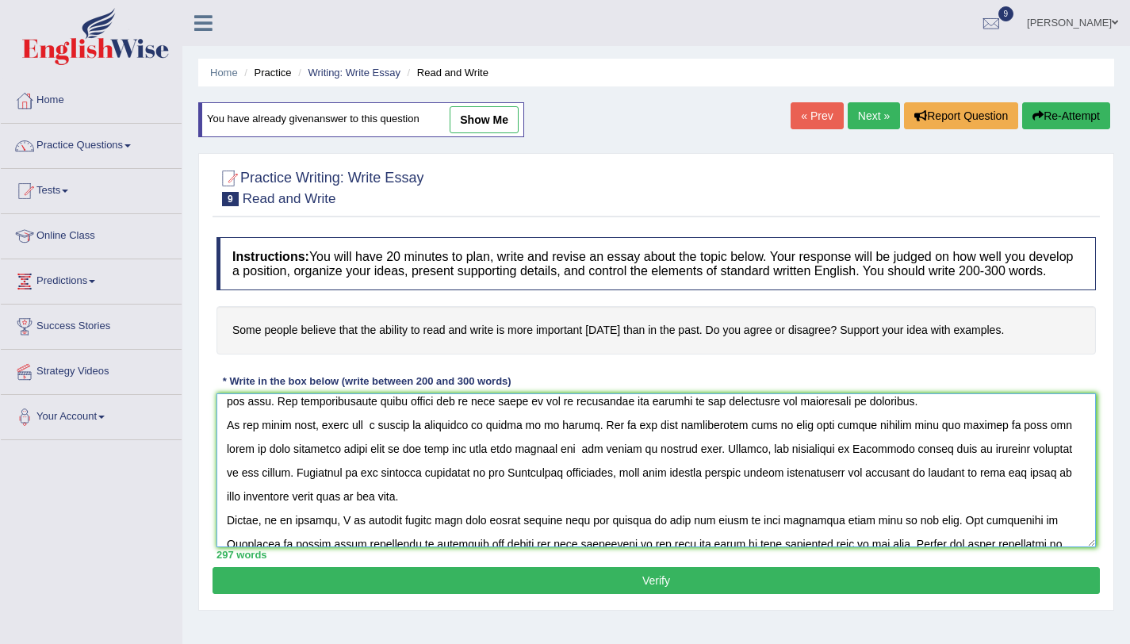
scroll to position [105, 0]
click at [849, 439] on textarea at bounding box center [657, 470] width 880 height 154
click at [730, 463] on textarea at bounding box center [657, 470] width 880 height 154
click at [989, 466] on textarea at bounding box center [657, 470] width 880 height 154
click at [395, 489] on textarea at bounding box center [657, 470] width 880 height 154
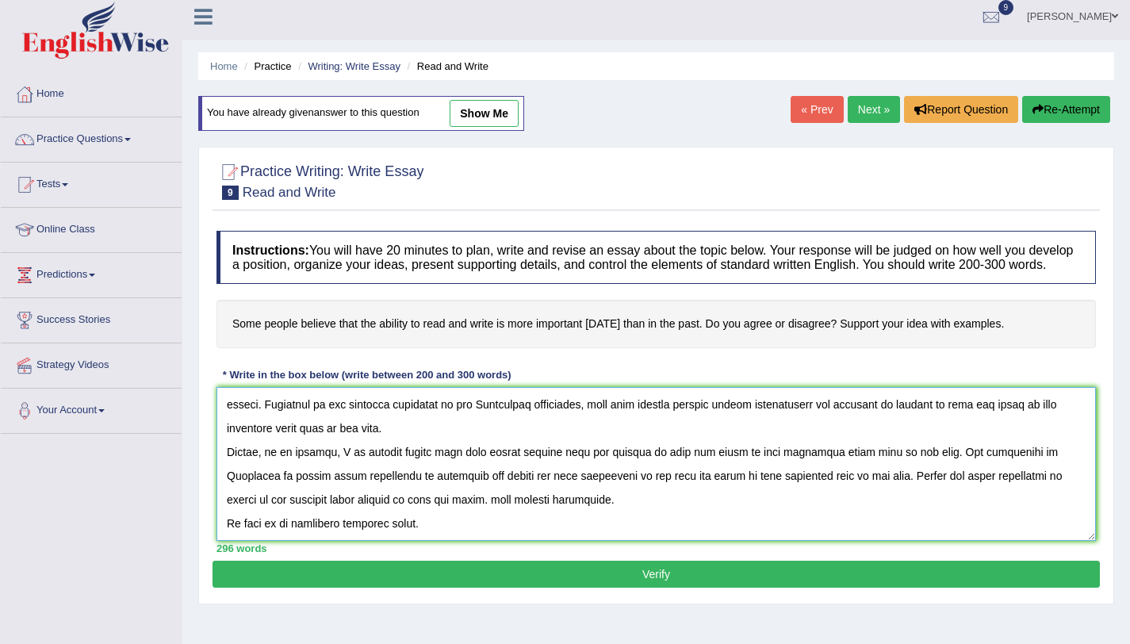
scroll to position [190, 0]
click at [416, 494] on textarea at bounding box center [657, 464] width 880 height 154
type textarea "One of the most trend of today's world is the colossal upsurge in write is more…"
click at [484, 577] on button "Verify" at bounding box center [657, 574] width 888 height 27
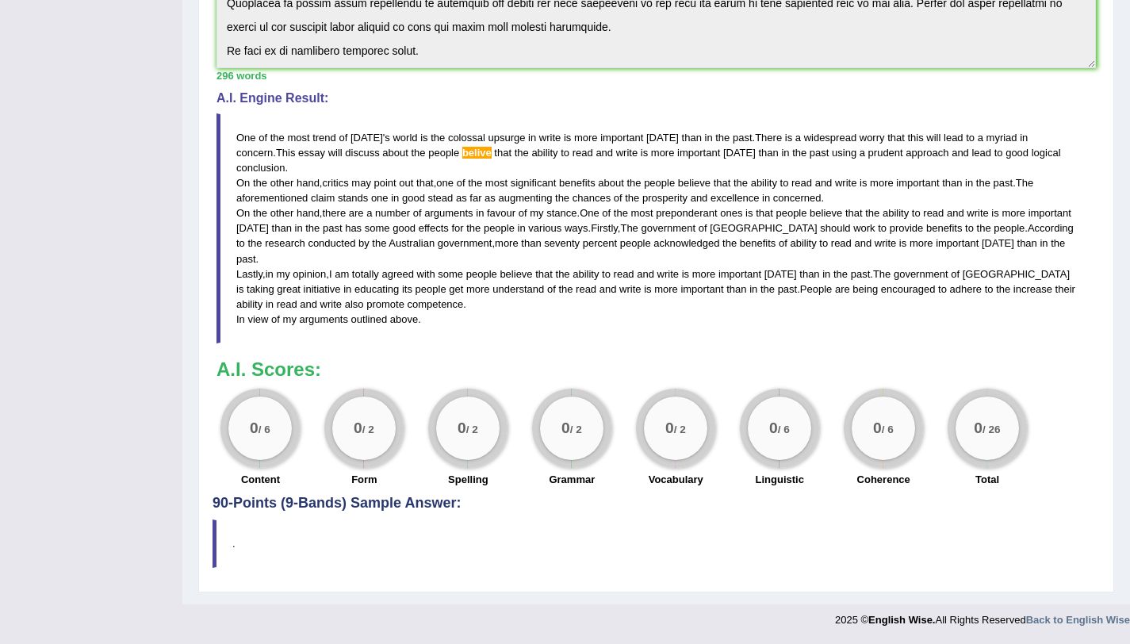
scroll to position [458, 0]
click at [829, 195] on blockquote "One of the most trend of today ' s world is the colossal upsurge in write is mo…" at bounding box center [657, 228] width 880 height 230
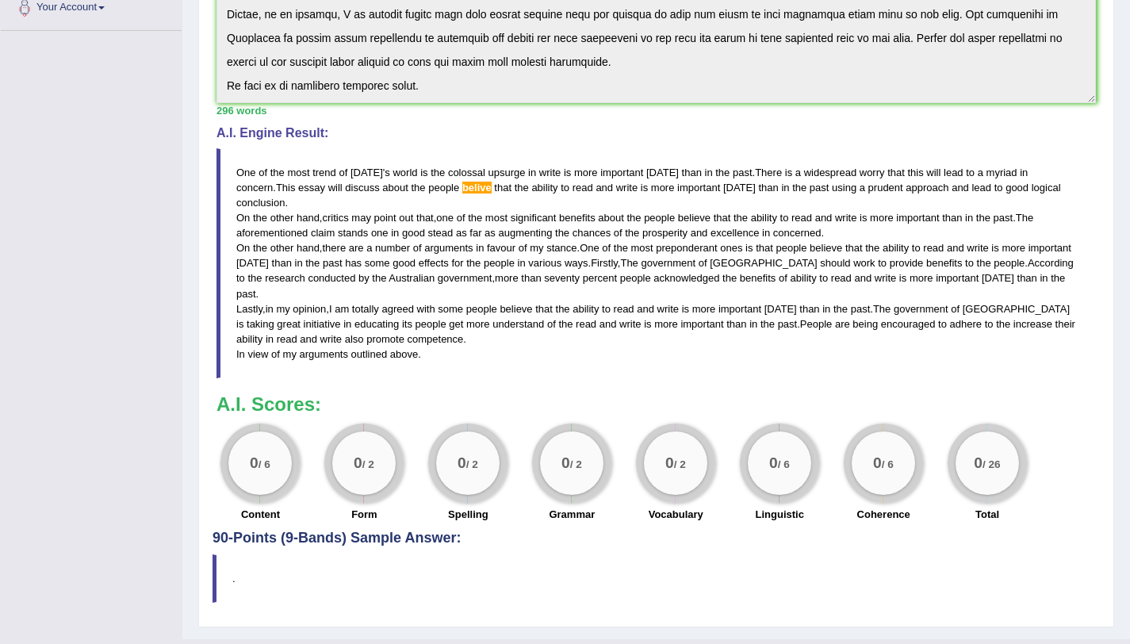
scroll to position [383, 0]
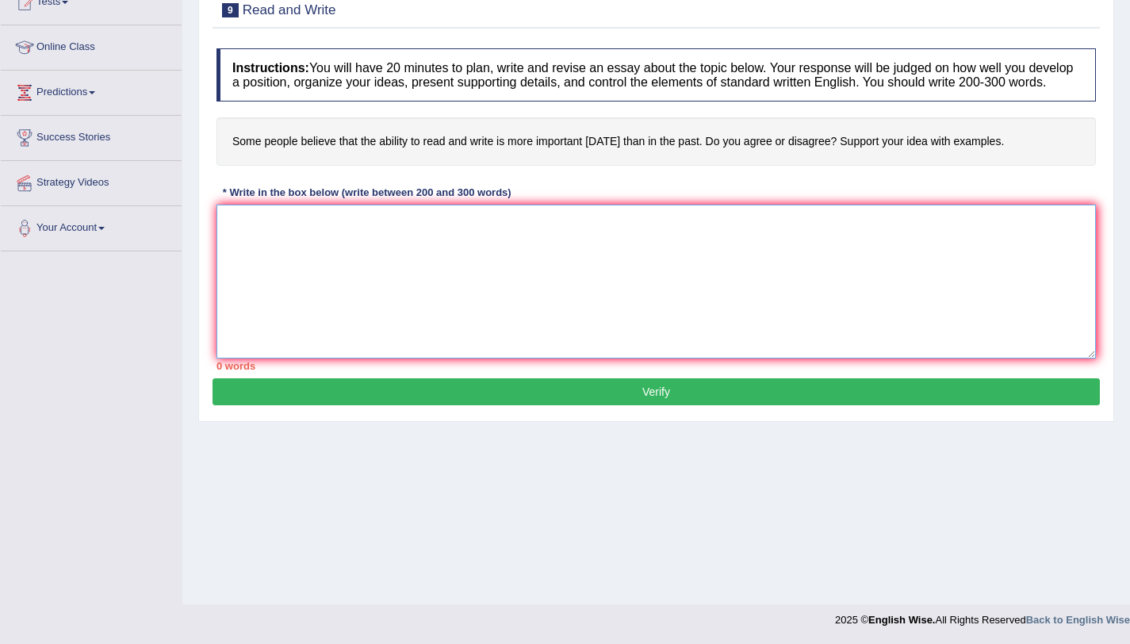
click at [275, 240] on textarea at bounding box center [657, 282] width 880 height 154
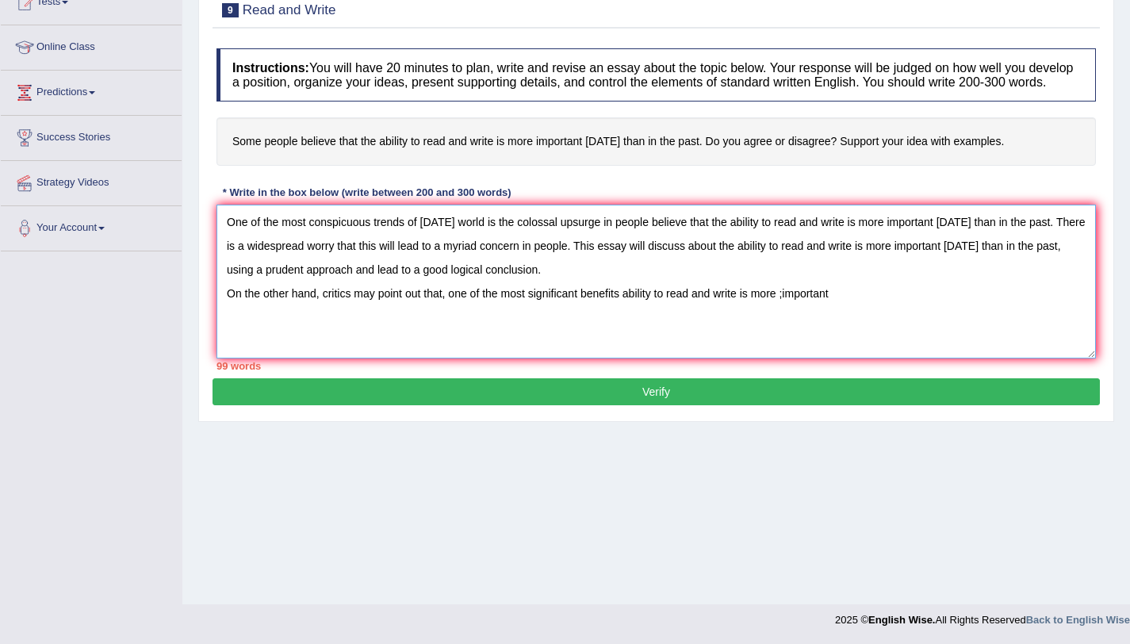
click at [790, 312] on textarea "One of the most conspicuous trends of [DATE] world is the colossal upsurge in p…" at bounding box center [657, 282] width 880 height 154
click at [864, 309] on textarea "One of the most conspicuous trends of [DATE] world is the colossal upsurge in p…" at bounding box center [657, 282] width 880 height 154
click at [895, 312] on textarea "One of the most conspicuous trends of [DATE] world is the colossal upsurge in p…" at bounding box center [657, 282] width 880 height 154
click at [923, 310] on textarea "One of the most conspicuous trends of [DATE] world is the colossal upsurge in p…" at bounding box center [657, 282] width 880 height 154
click at [875, 311] on textarea "One of the most conspicuous trends of [DATE] world is the colossal upsurge in p…" at bounding box center [657, 282] width 880 height 154
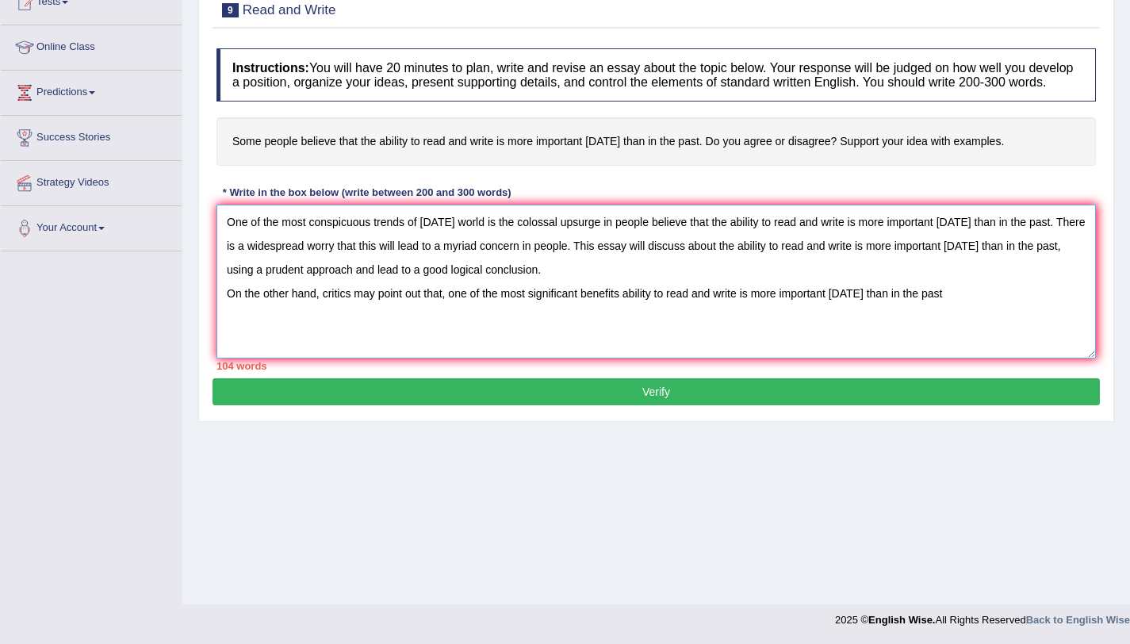
click at [951, 306] on textarea "One of the most conspicuous trends of [DATE] world is the colossal upsurge in p…" at bounding box center [657, 282] width 880 height 154
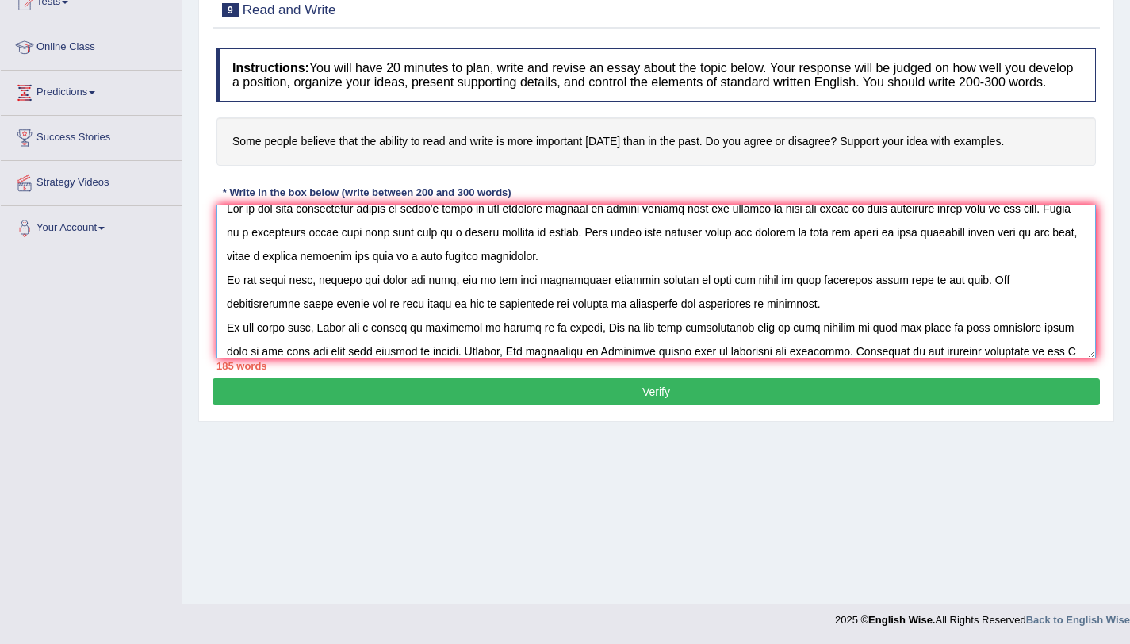
scroll to position [37, 0]
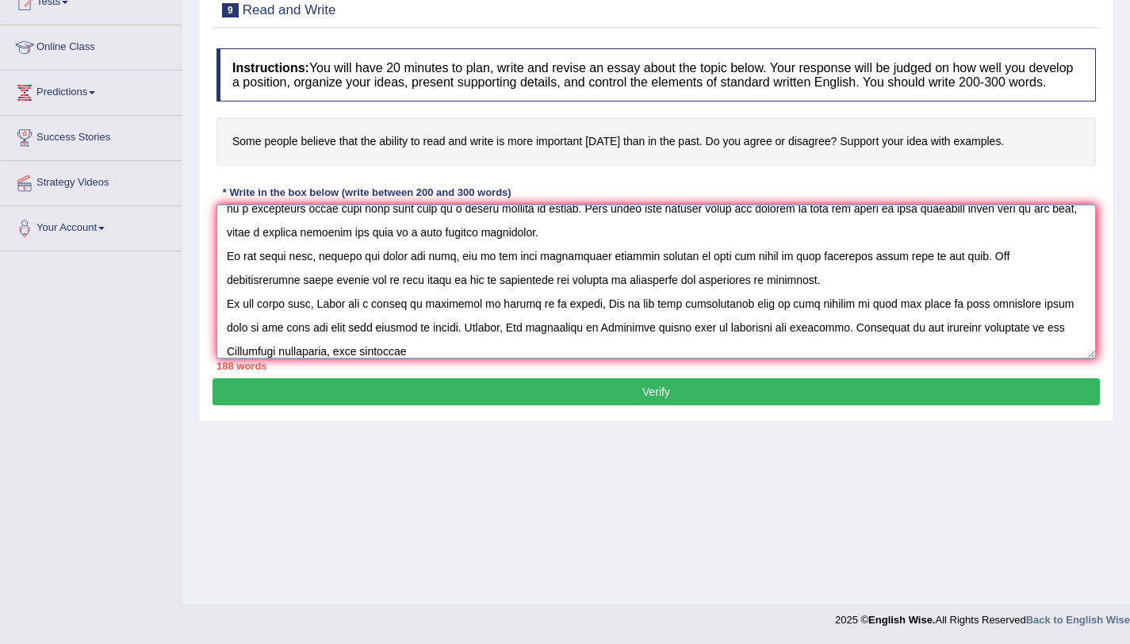
click at [395, 358] on textarea at bounding box center [657, 282] width 880 height 154
click at [424, 358] on textarea at bounding box center [657, 282] width 880 height 154
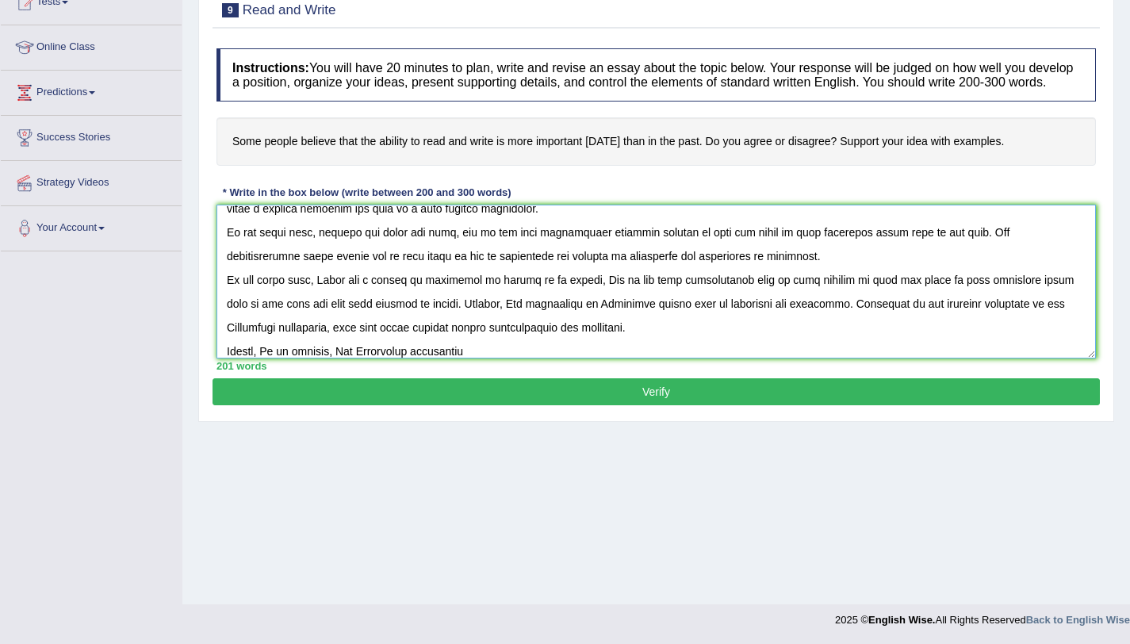
click at [405, 358] on textarea at bounding box center [657, 282] width 880 height 154
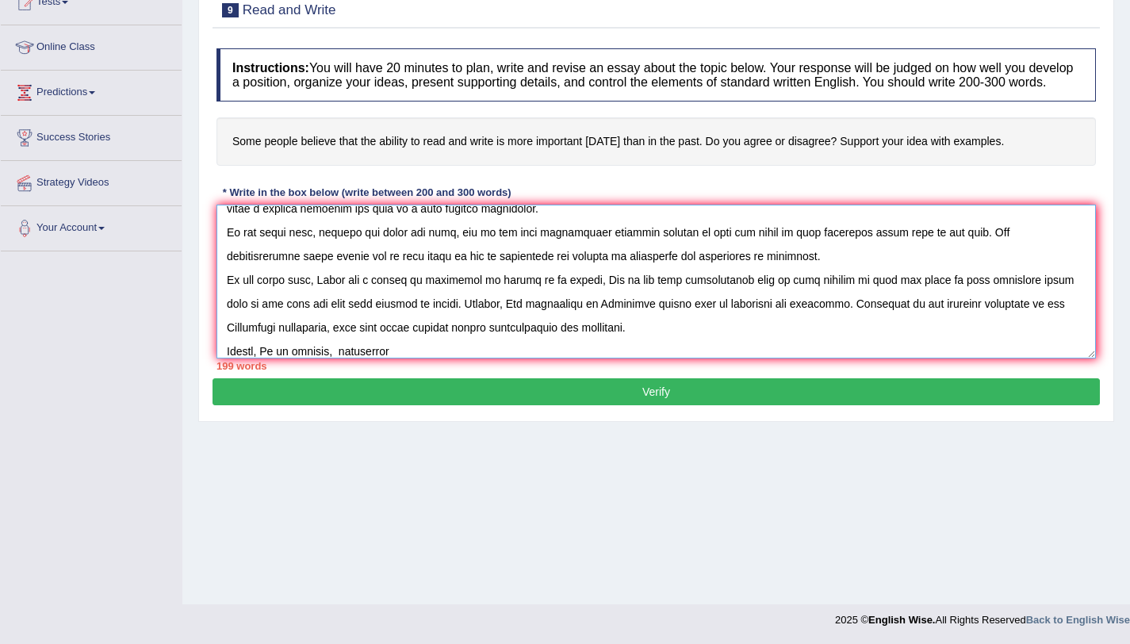
click at [407, 348] on textarea at bounding box center [657, 282] width 880 height 154
click at [336, 358] on textarea at bounding box center [657, 282] width 880 height 154
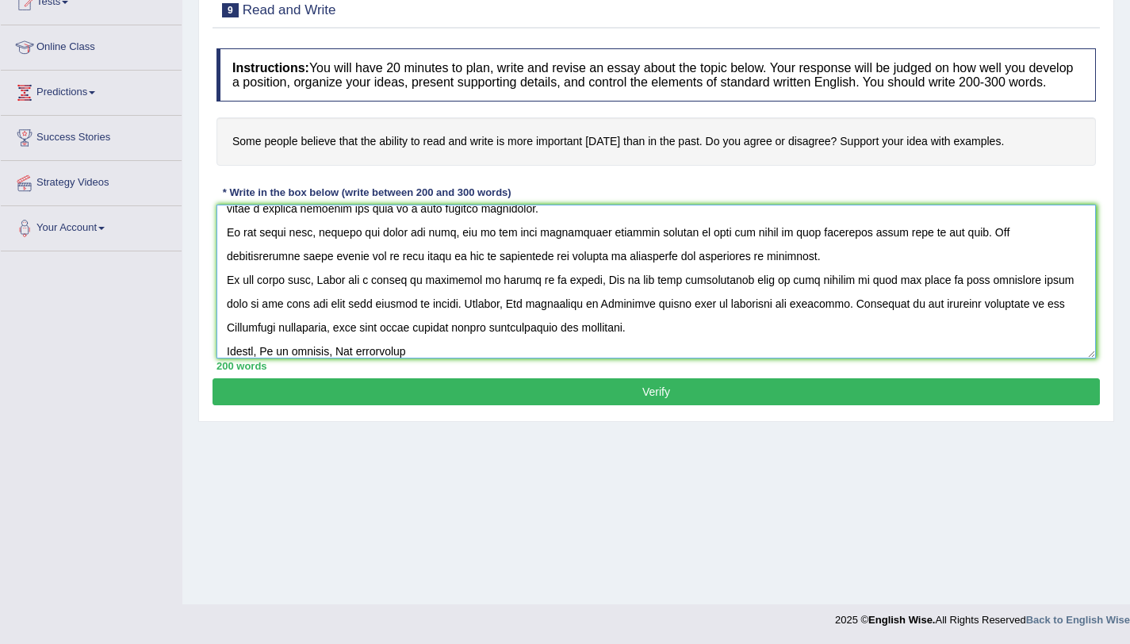
click at [432, 358] on textarea at bounding box center [657, 282] width 880 height 154
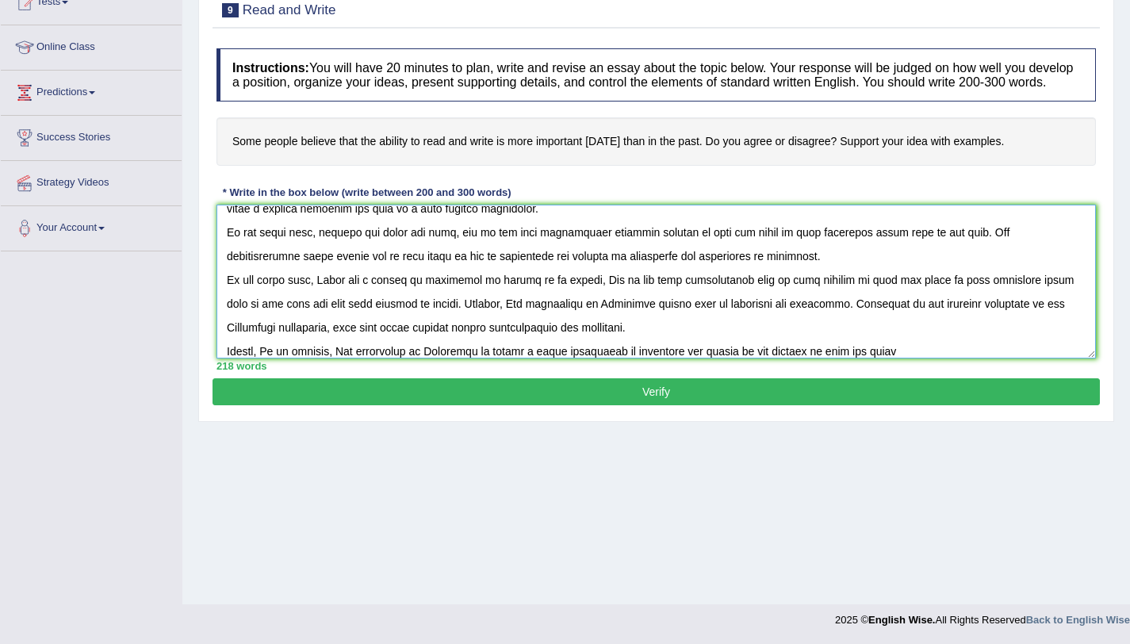
click at [799, 358] on textarea at bounding box center [657, 282] width 880 height 154
click at [928, 358] on textarea at bounding box center [657, 282] width 880 height 154
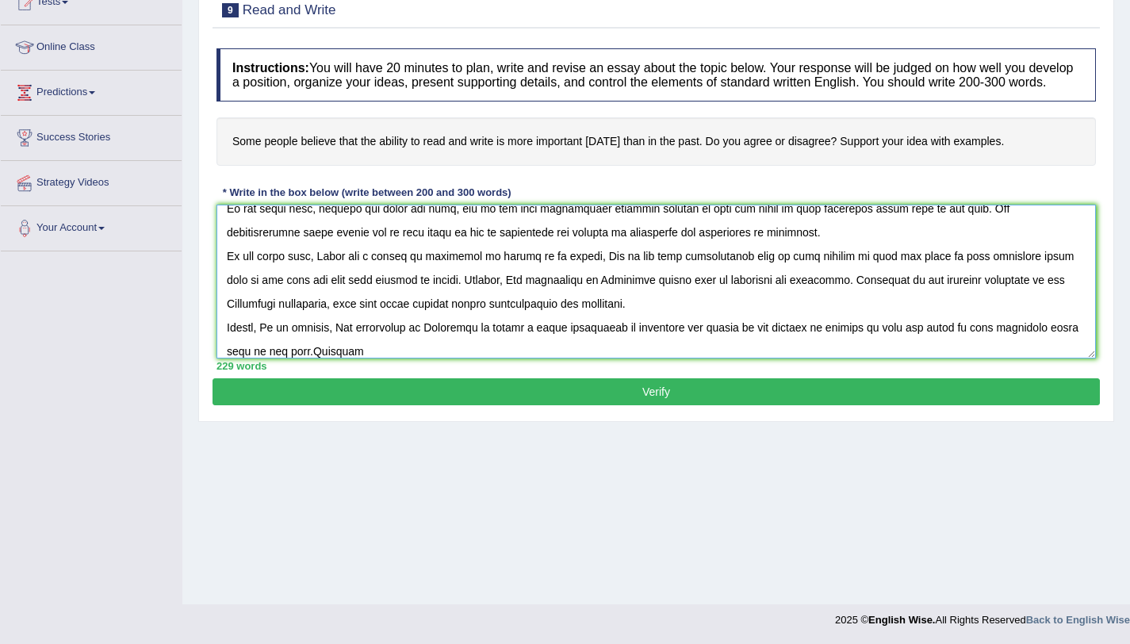
click at [282, 358] on textarea at bounding box center [657, 282] width 880 height 154
click at [339, 358] on textarea at bounding box center [657, 282] width 880 height 154
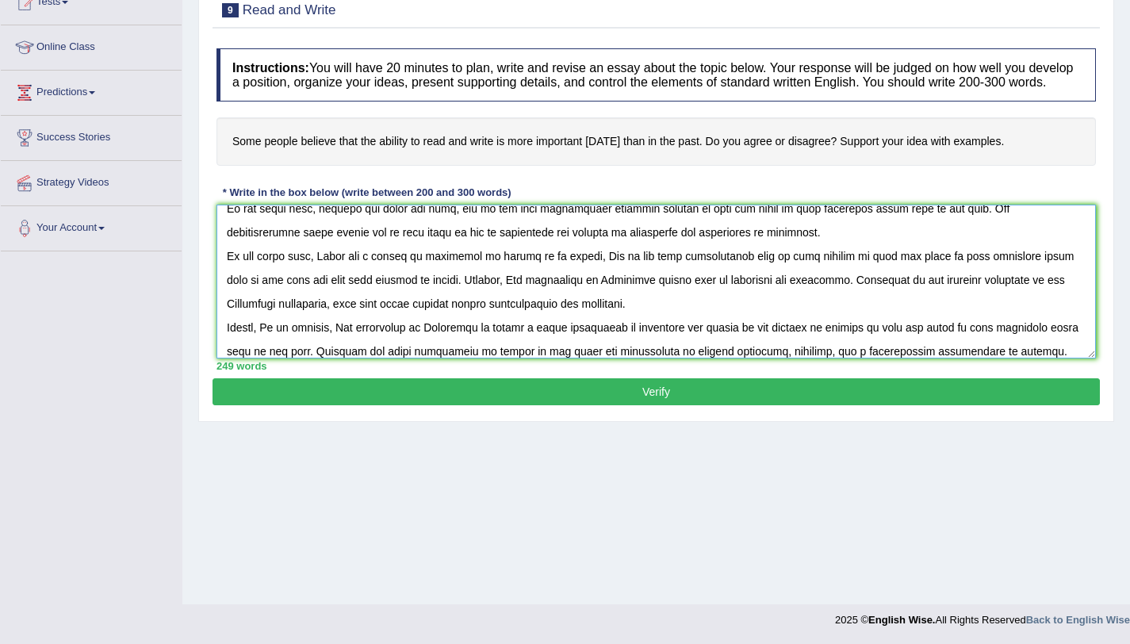
scroll to position [109, 0]
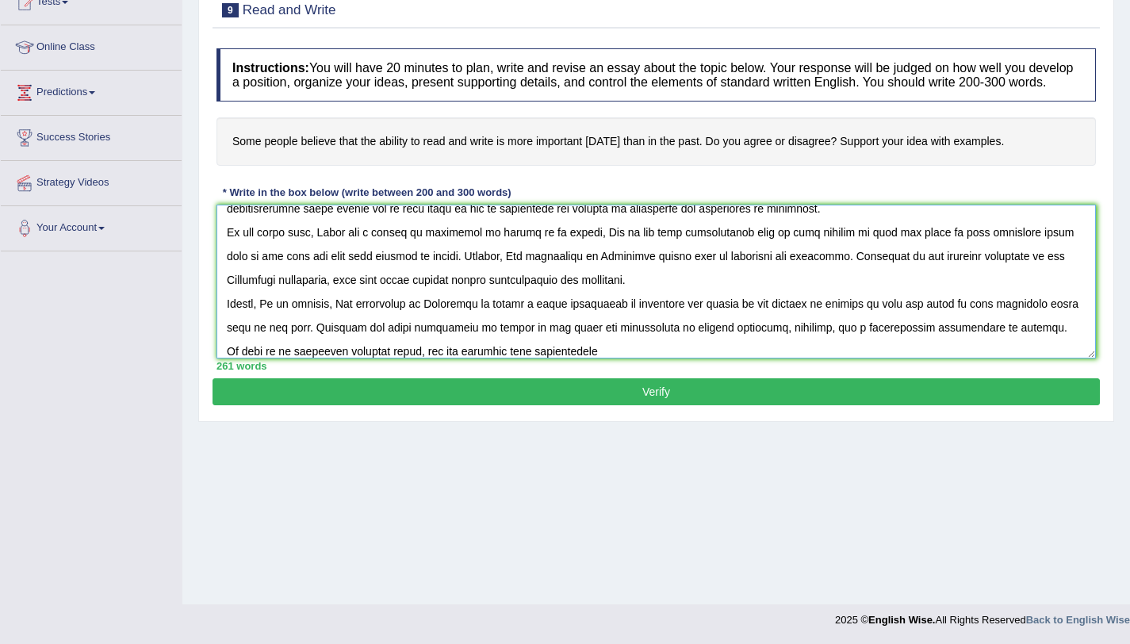
click at [581, 358] on textarea at bounding box center [657, 282] width 880 height 154
click at [602, 358] on textarea at bounding box center [657, 282] width 880 height 154
click at [643, 374] on div "262 words" at bounding box center [657, 365] width 880 height 15
click at [619, 358] on textarea at bounding box center [657, 282] width 880 height 154
type textarea "One of the most conspicuous trends of today's world is the colossal upsurge in …"
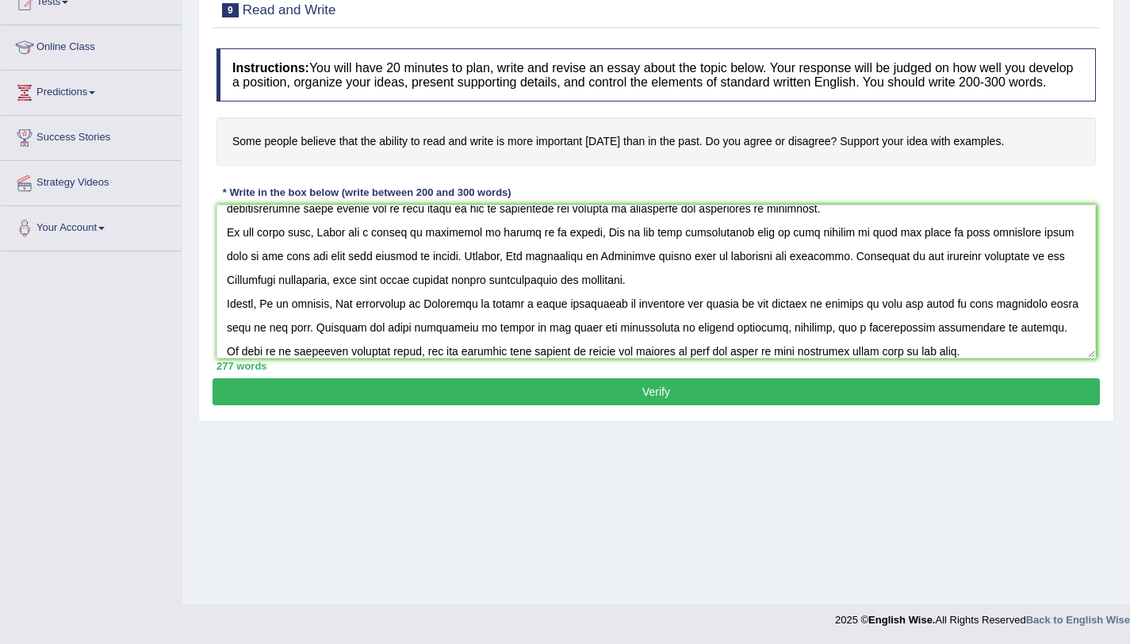
click at [625, 399] on button "Verify" at bounding box center [657, 391] width 888 height 27
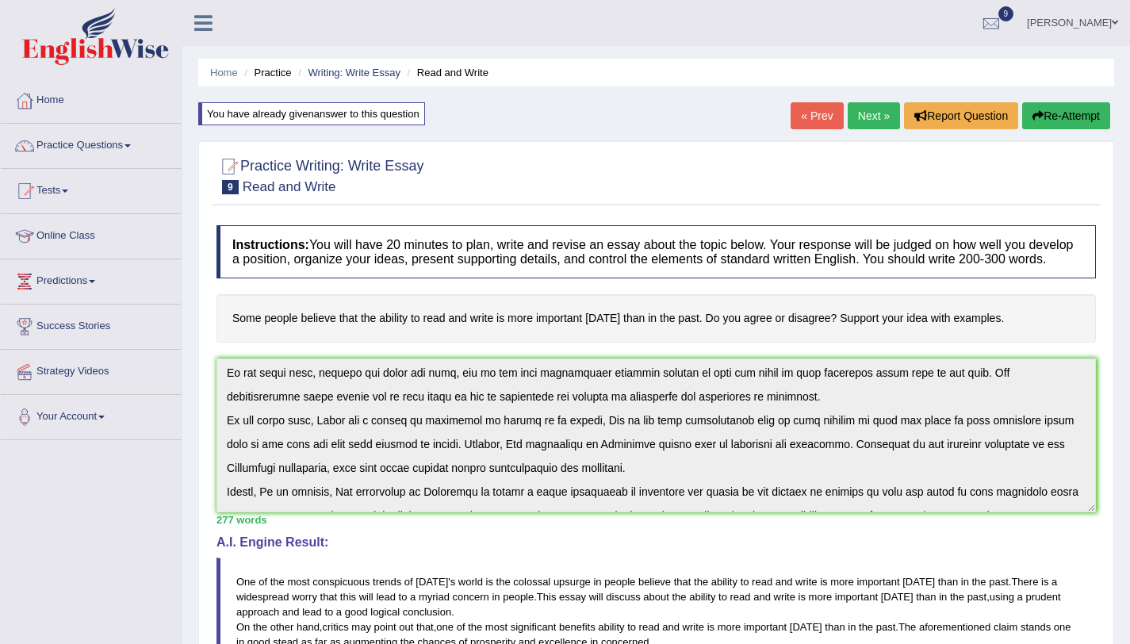
scroll to position [119, 0]
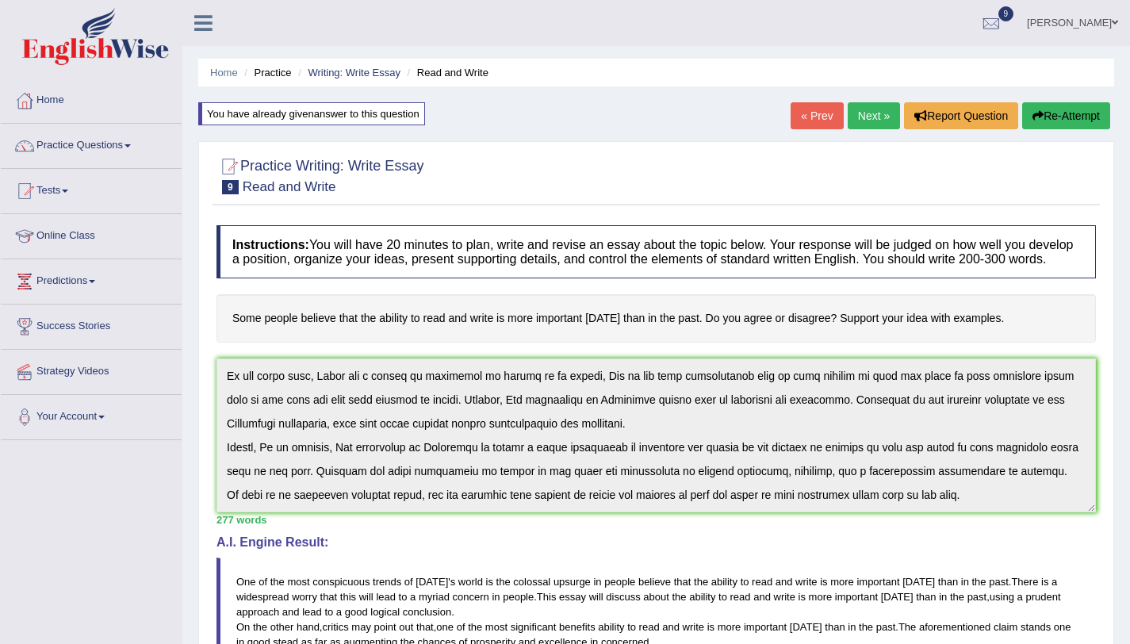
click at [232, 531] on div "Instructions: You will have 20 minutes to plan, write and revise an essay about…" at bounding box center [657, 563] width 888 height 692
click at [1043, 123] on button "Re-Attempt" at bounding box center [1066, 115] width 88 height 27
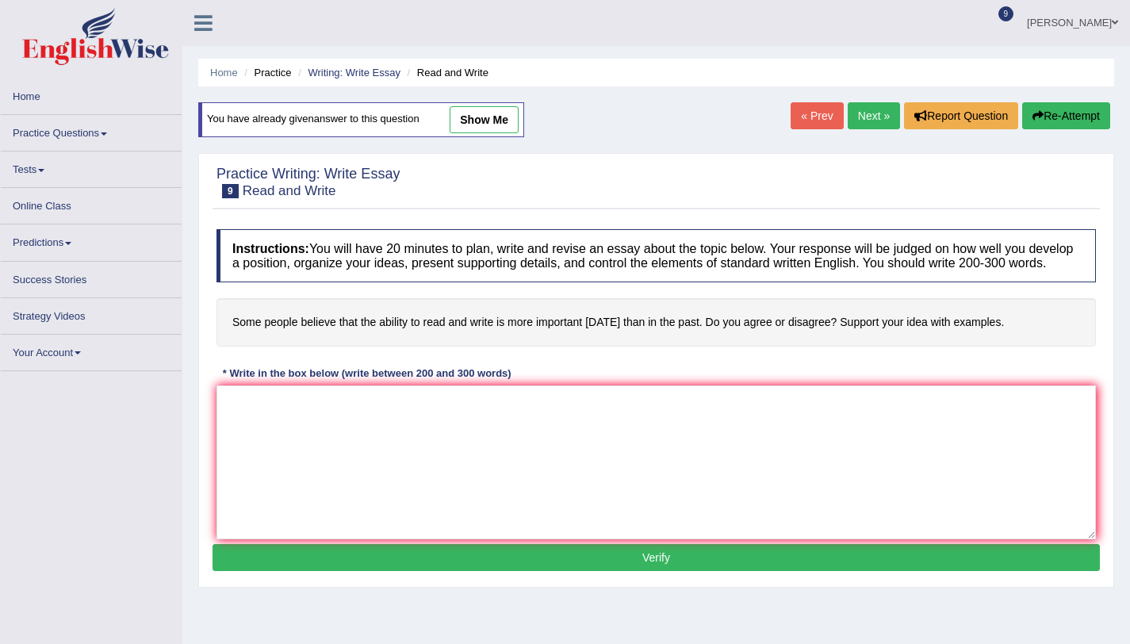
click at [378, 443] on textarea at bounding box center [657, 462] width 880 height 154
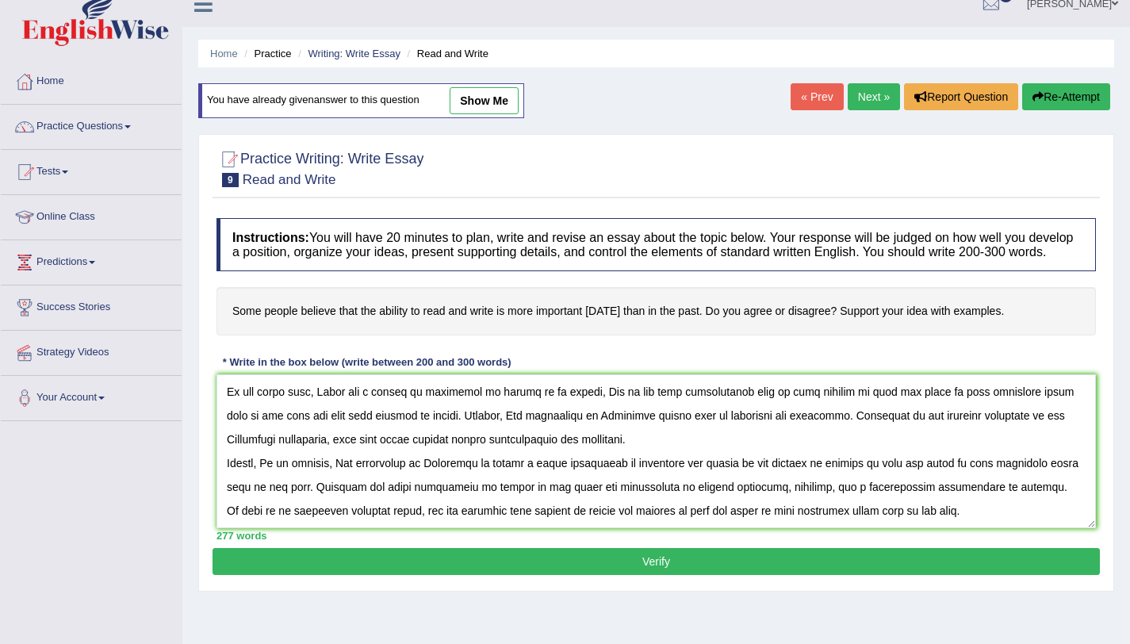
scroll to position [20, 0]
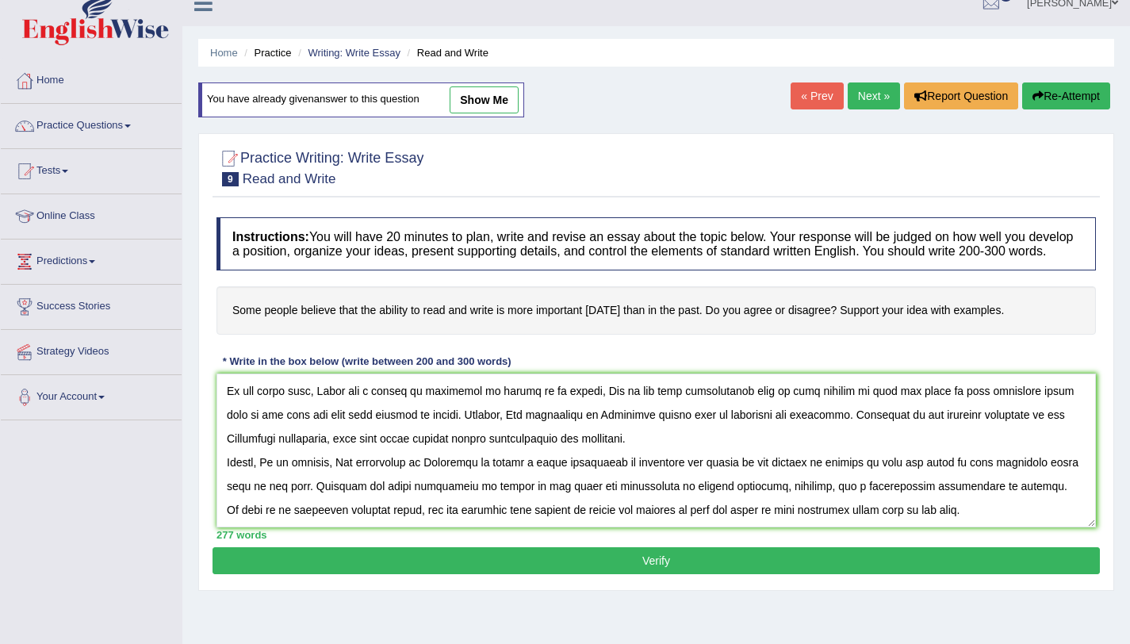
click at [631, 527] on textarea at bounding box center [657, 451] width 880 height 154
click at [734, 503] on textarea at bounding box center [657, 451] width 880 height 154
click at [562, 454] on textarea at bounding box center [657, 451] width 880 height 154
type textarea "One of the most conspicuous trends of today's world is the colossal upsurge in …"
click at [678, 572] on button "Verify" at bounding box center [657, 560] width 888 height 27
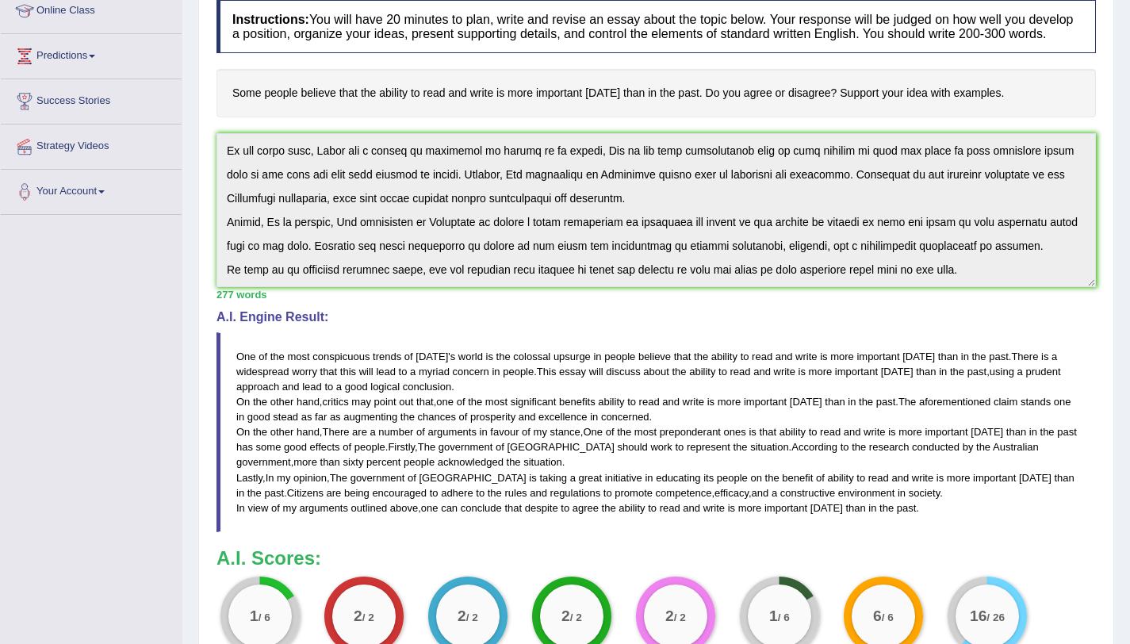
scroll to position [0, 0]
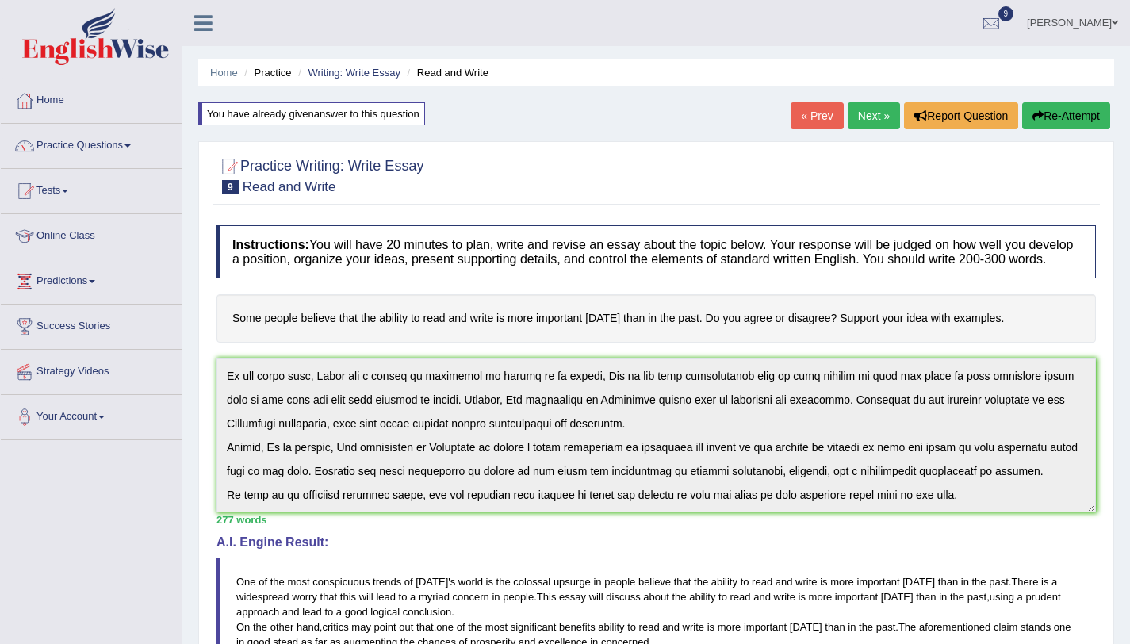
click at [1059, 117] on button "Re-Attempt" at bounding box center [1066, 115] width 88 height 27
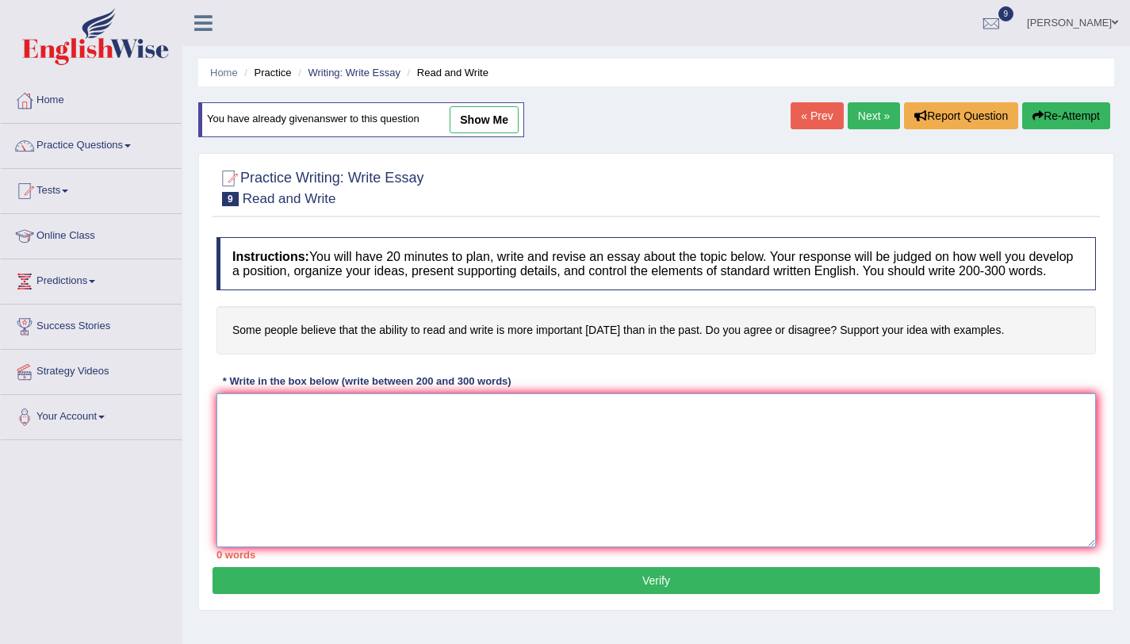
click at [311, 512] on textarea at bounding box center [657, 470] width 880 height 154
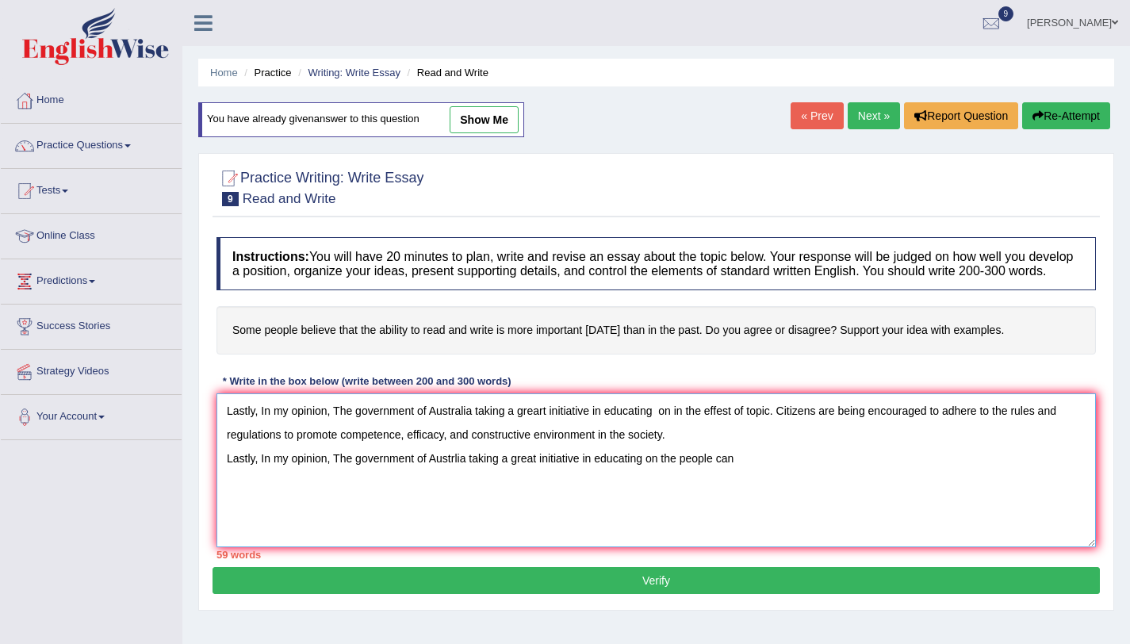
click at [679, 474] on textarea "Lastly, In my opinion, The government of Australia taking a greart initiative i…" at bounding box center [657, 470] width 880 height 154
click at [723, 479] on textarea "Lastly, In my opinion, The government of Australia taking a greart initiative i…" at bounding box center [657, 470] width 880 height 154
click at [1023, 472] on textarea "Lastly, In my opinion, The government of Australia taking a greart initiative i…" at bounding box center [657, 470] width 880 height 154
click at [1056, 475] on textarea "Lastly, In my opinion, The government of Australia taking a greart initiative i…" at bounding box center [657, 470] width 880 height 154
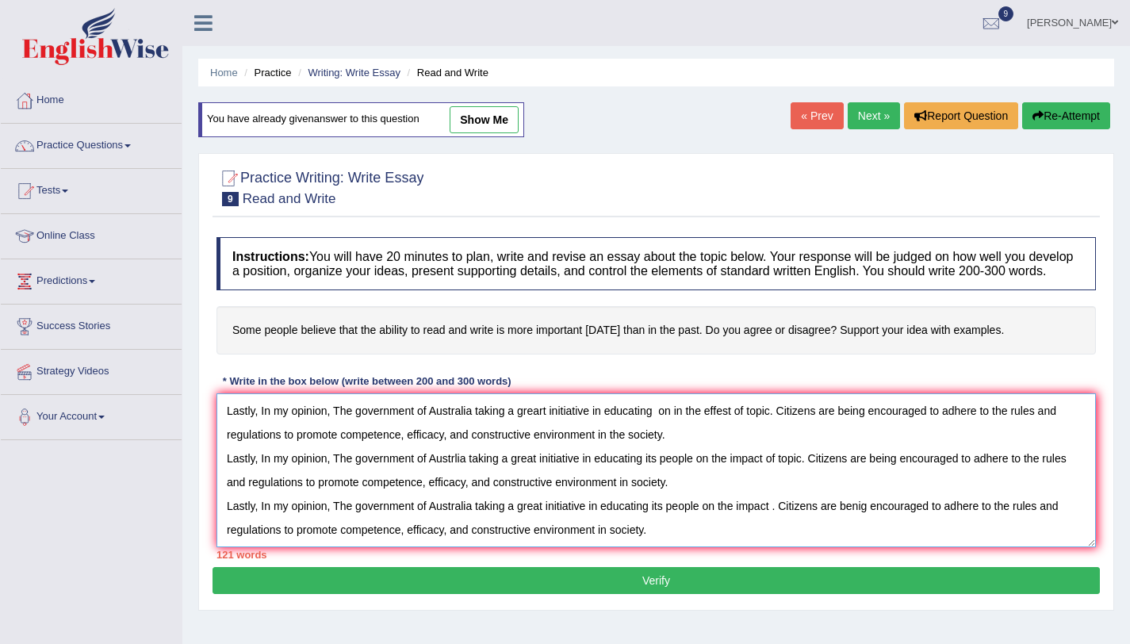
scroll to position [13, 0]
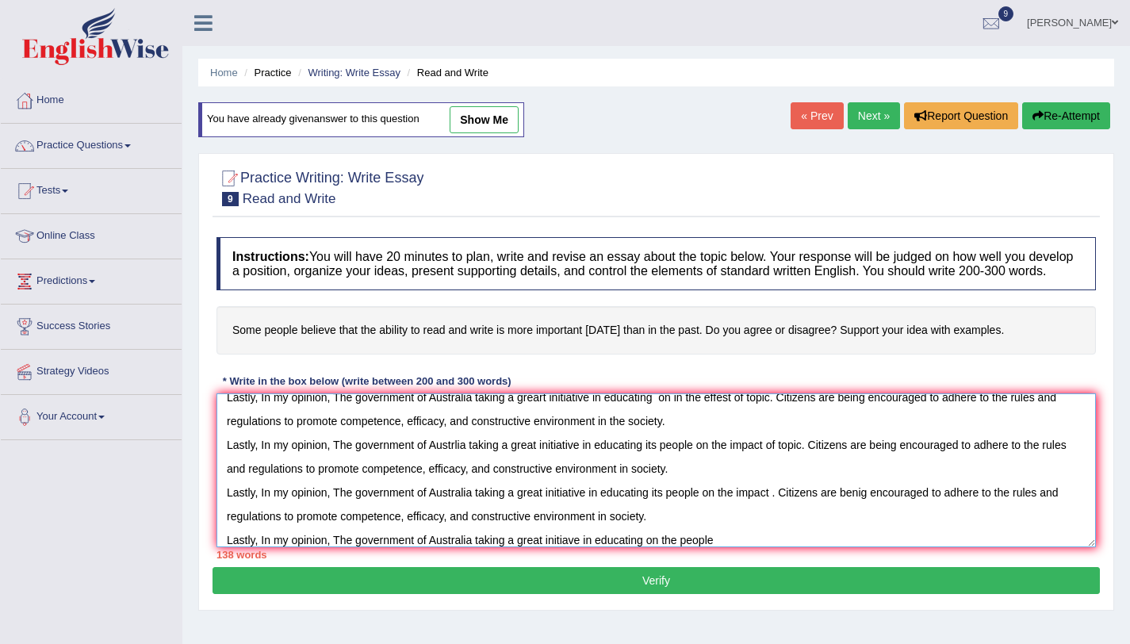
click at [681, 547] on textarea "Lastly, In my opinion, The government of Australia taking a greart initiative i…" at bounding box center [657, 470] width 880 height 154
click at [701, 547] on textarea "Lastly, In my opinion, The government of Australia taking a greart initiative i…" at bounding box center [657, 470] width 880 height 154
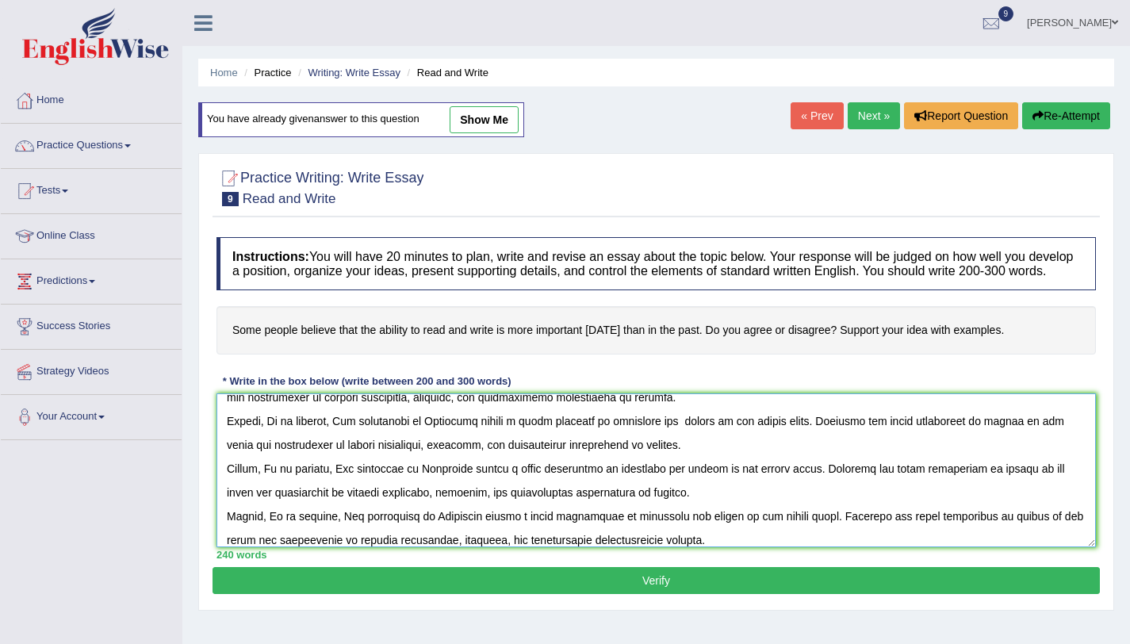
scroll to position [156, 0]
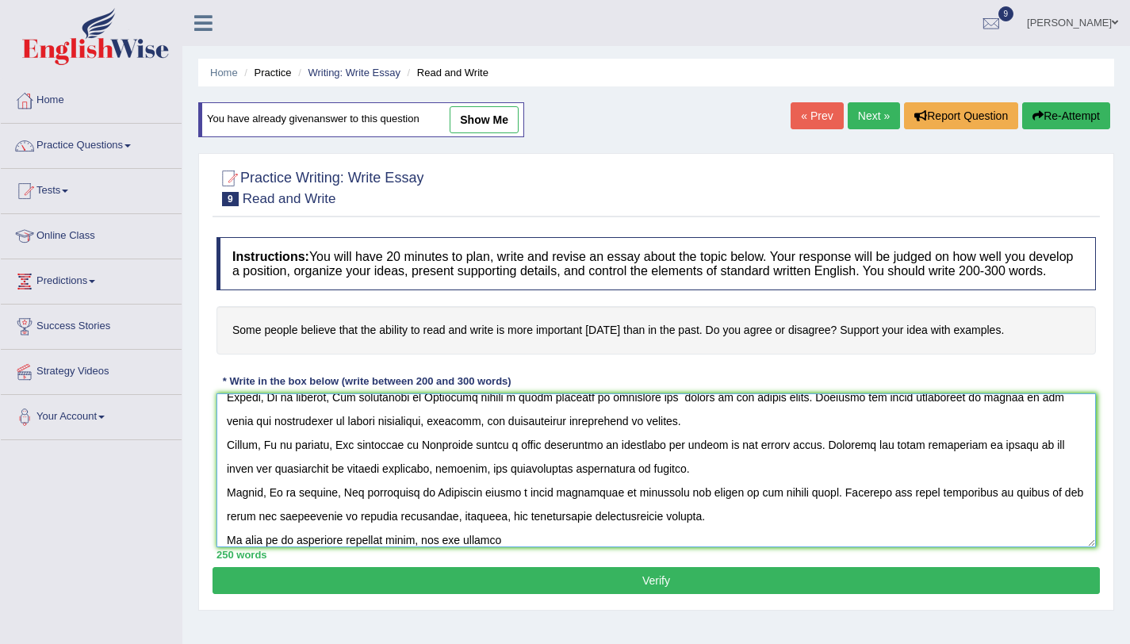
click at [472, 547] on textarea at bounding box center [657, 470] width 880 height 154
click at [602, 562] on div "252 words" at bounding box center [657, 554] width 880 height 15
click at [589, 547] on textarea at bounding box center [657, 470] width 880 height 154
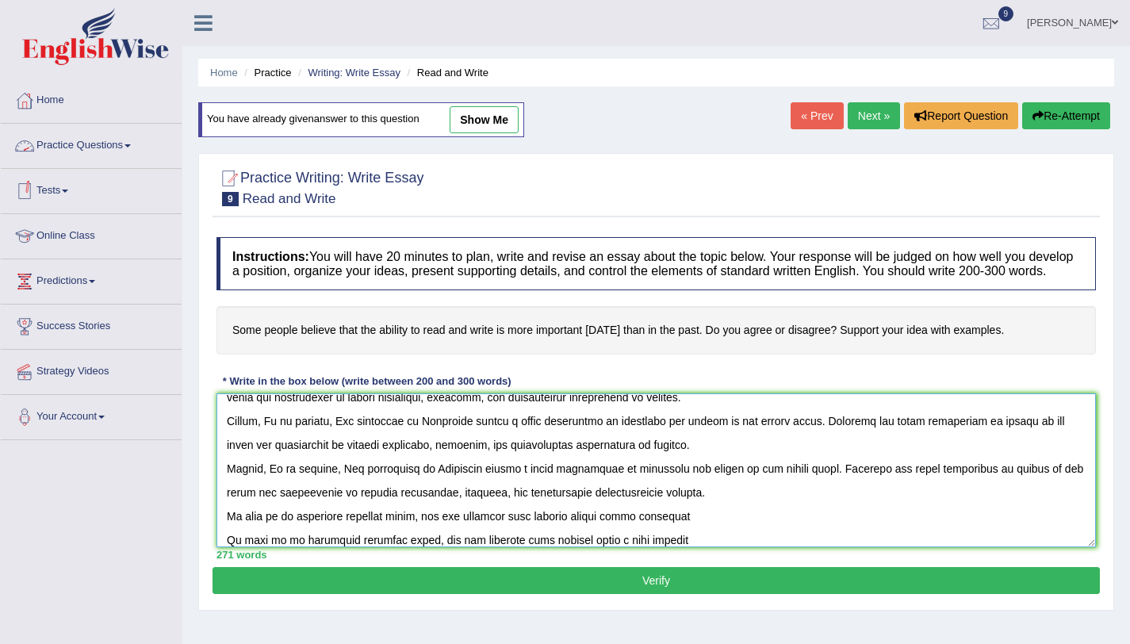
type textarea "Lastly, In my opinion, The government of Australia taking a greart initiative i…"
click at [132, 144] on link "Practice Questions" at bounding box center [91, 144] width 181 height 40
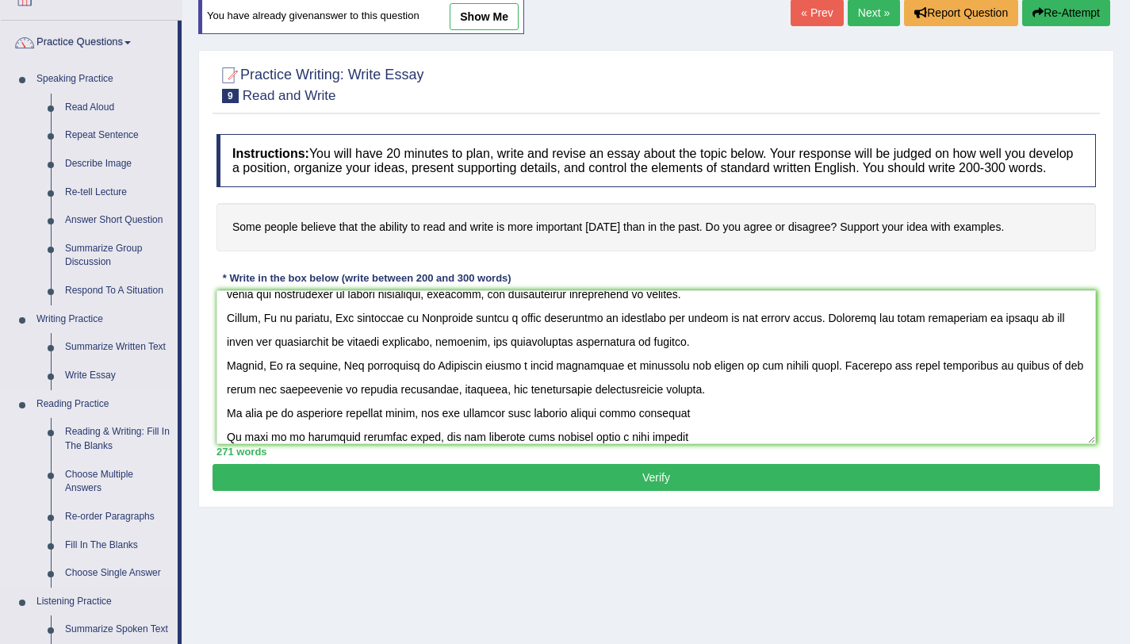
scroll to position [143, 0]
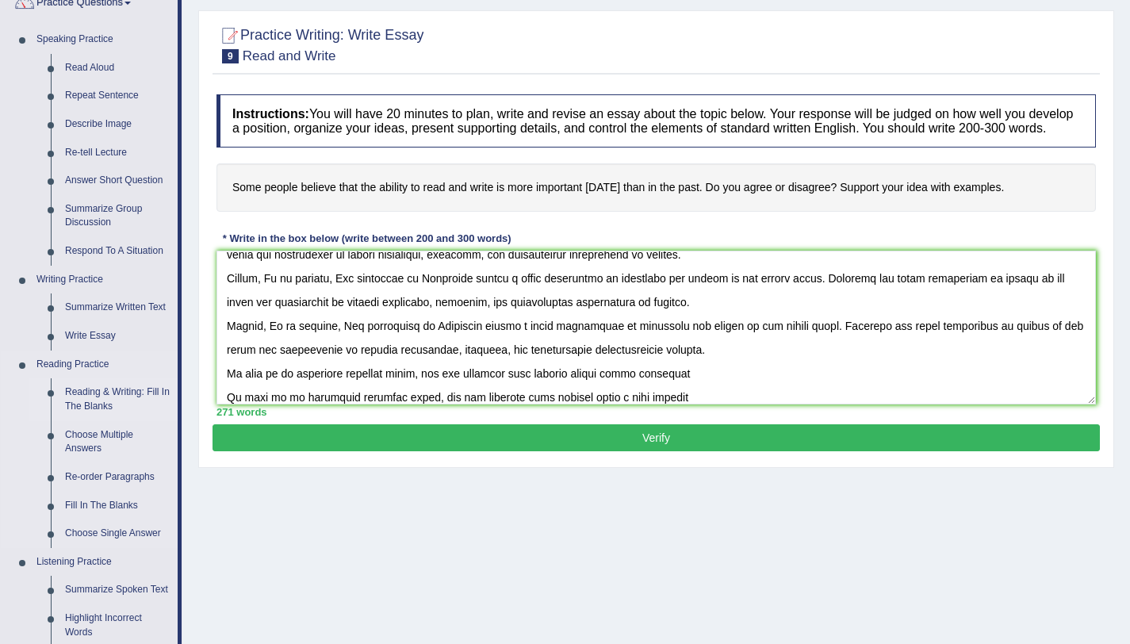
click at [110, 390] on link "Reading & Writing: Fill In The Blanks" at bounding box center [118, 399] width 120 height 42
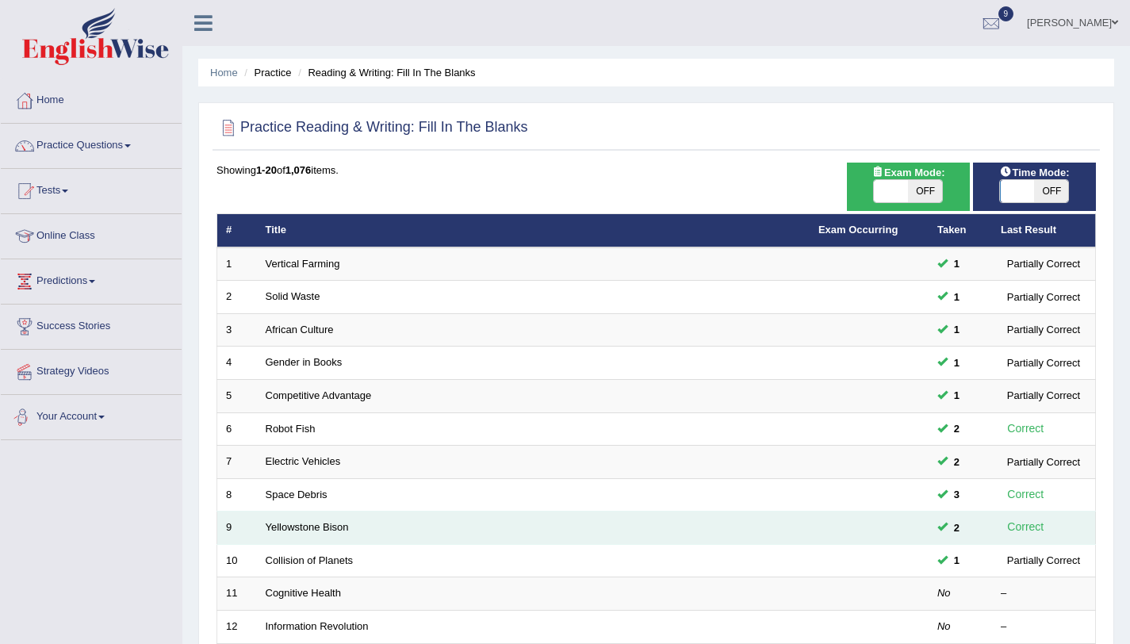
scroll to position [332, 0]
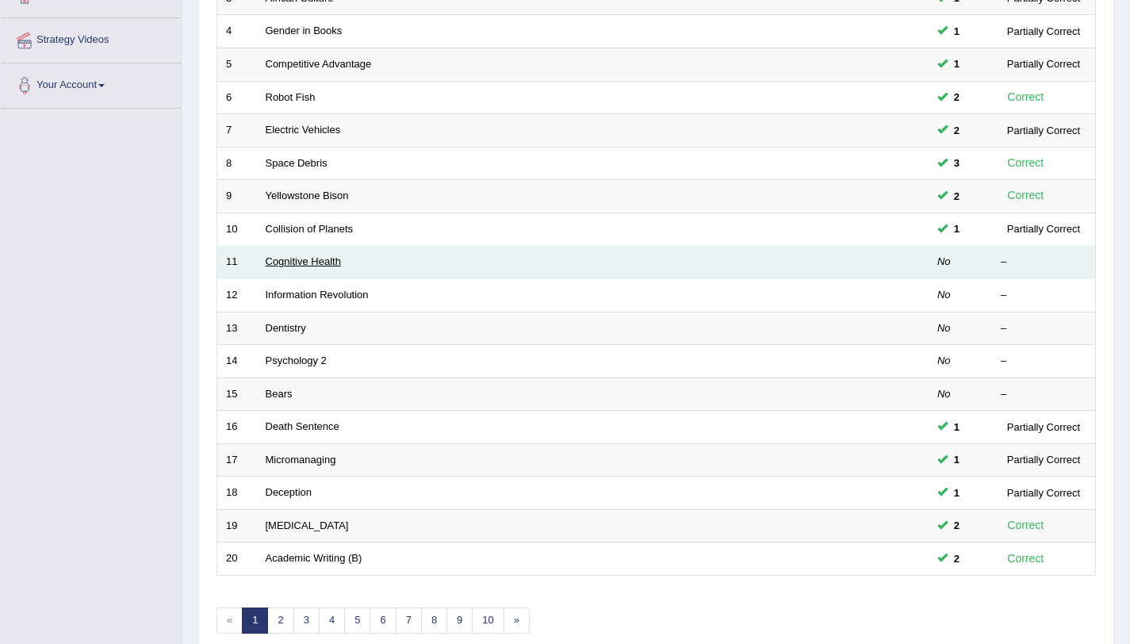
click at [266, 261] on link "Cognitive Health" at bounding box center [303, 261] width 75 height 12
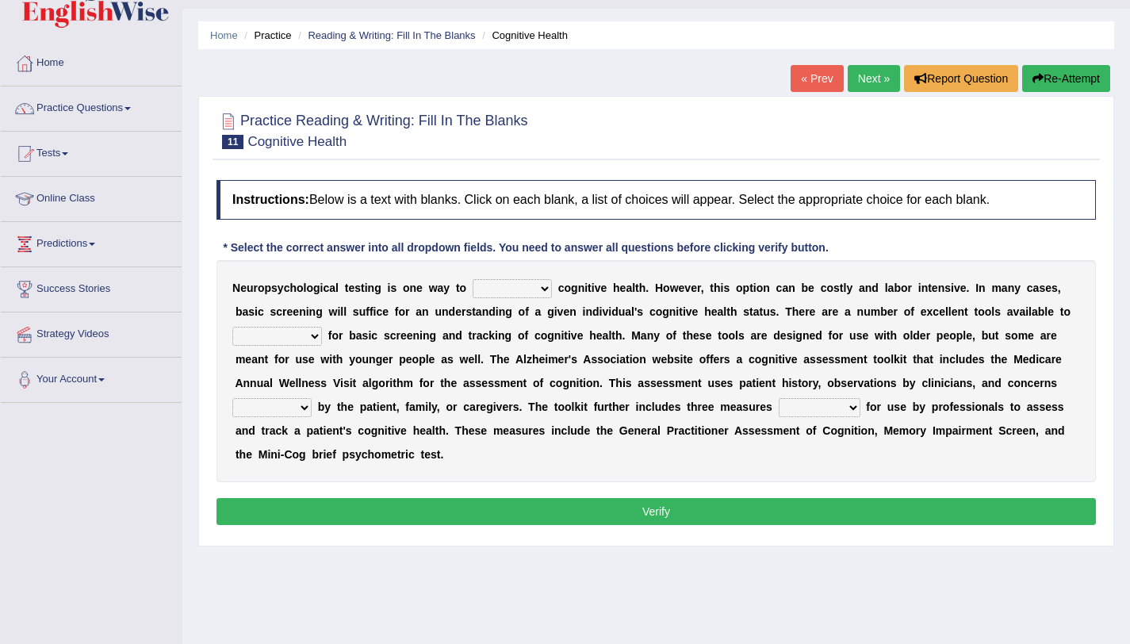
scroll to position [128, 0]
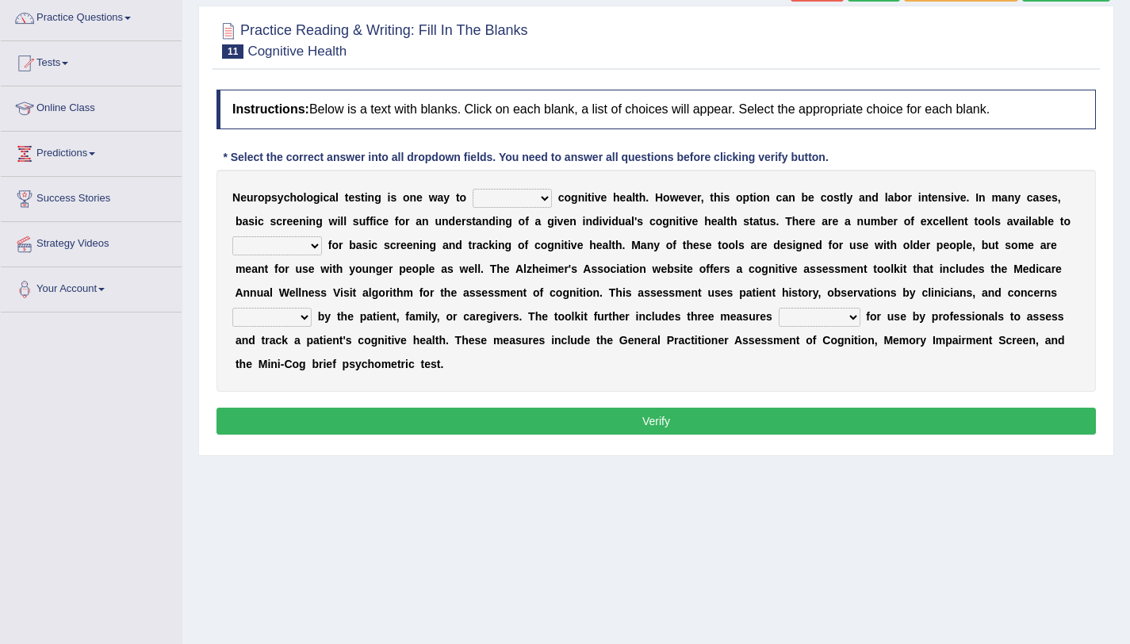
click at [498, 203] on select "obsess assess possess access" at bounding box center [512, 198] width 79 height 19
select select "assess"
click at [473, 189] on select "obsess assess possess access" at bounding box center [512, 198] width 79 height 19
click at [297, 248] on select "stationers practitioners petitioners questioners" at bounding box center [277, 245] width 90 height 19
select select "practitioners"
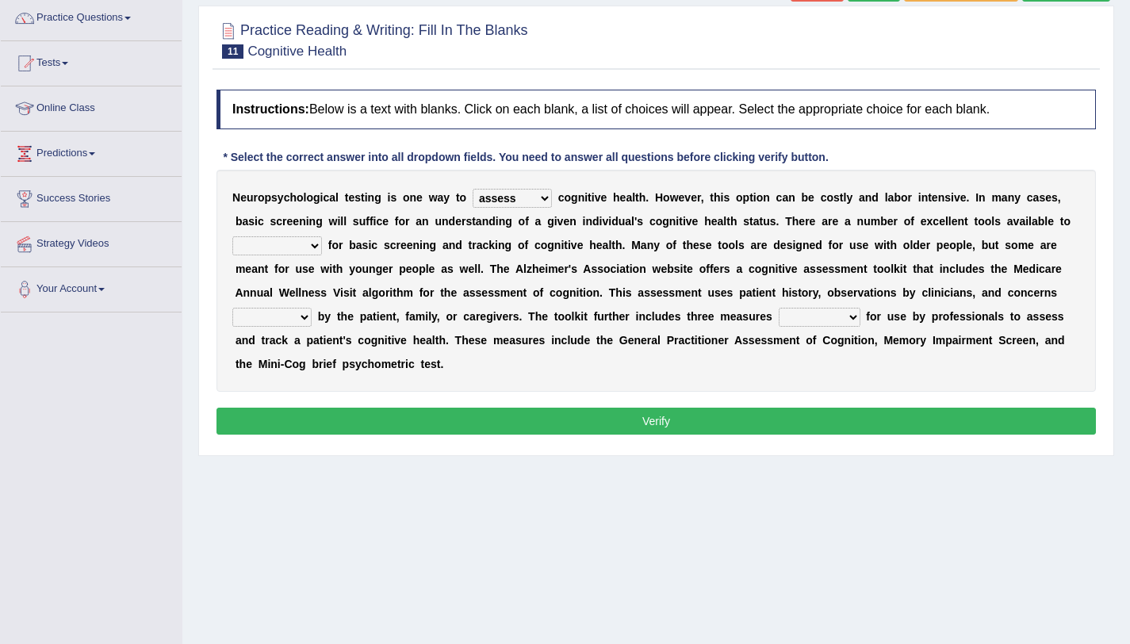
click at [232, 236] on select "stationers practitioners petitioners questioners" at bounding box center [277, 245] width 90 height 19
click at [290, 321] on select "raised rising arising praised" at bounding box center [271, 317] width 79 height 19
select select "arising"
click at [232, 308] on select "raised rising arising praised" at bounding box center [271, 317] width 79 height 19
click at [805, 319] on select "validated intimidated dilapidated antedated" at bounding box center [820, 317] width 82 height 19
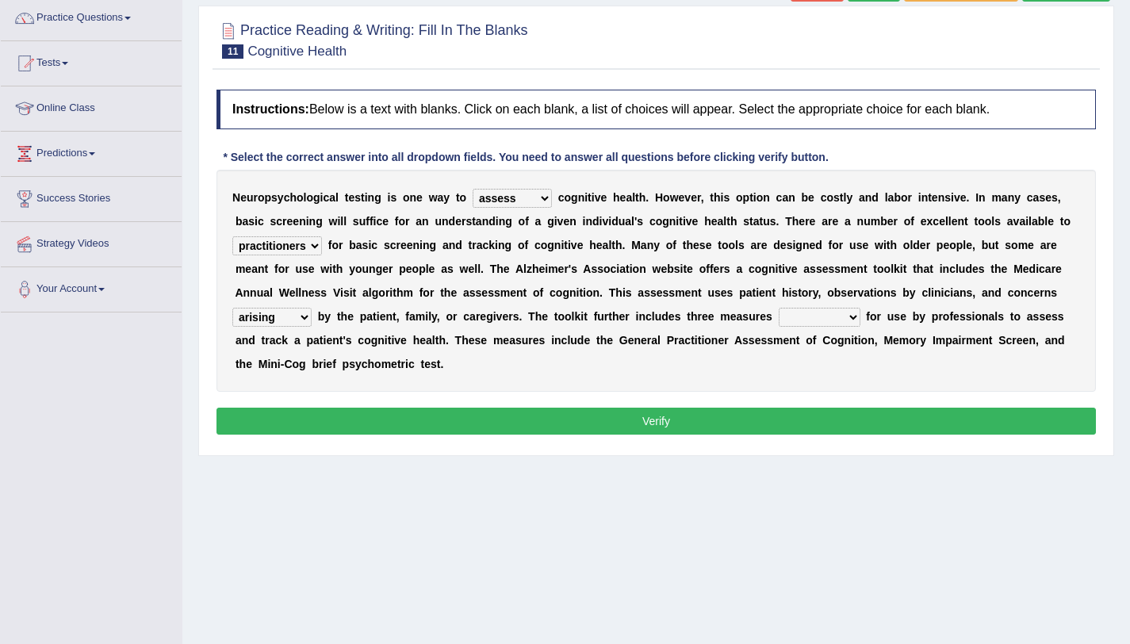
select select "intimidated"
click at [779, 308] on select "validated intimidated dilapidated antedated" at bounding box center [820, 317] width 82 height 19
click at [757, 422] on button "Verify" at bounding box center [657, 421] width 880 height 27
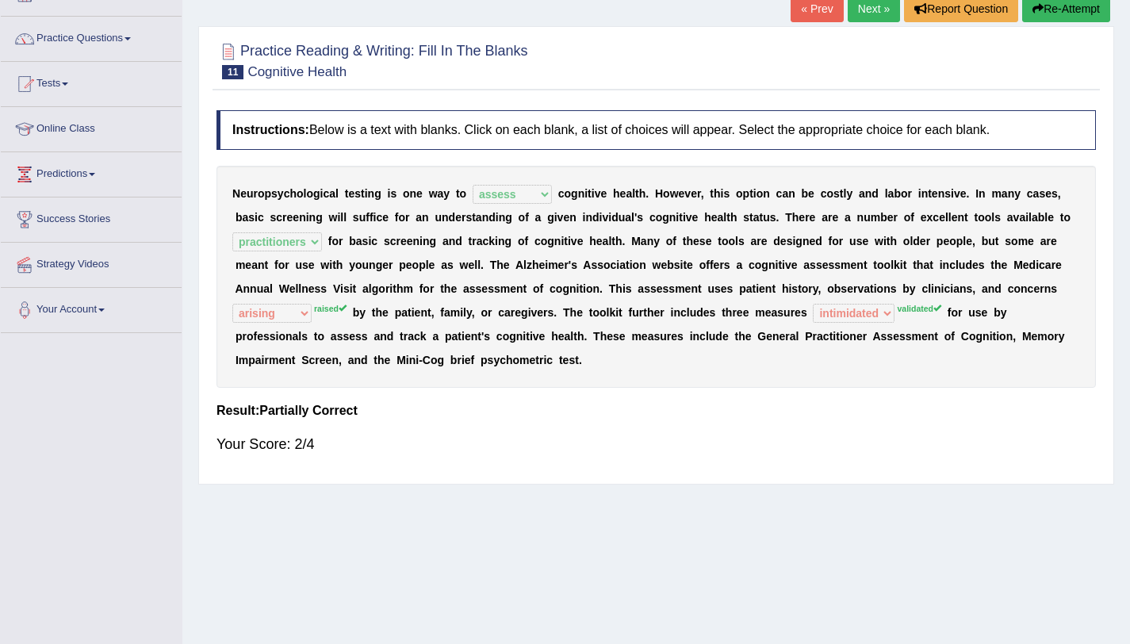
scroll to position [0, 0]
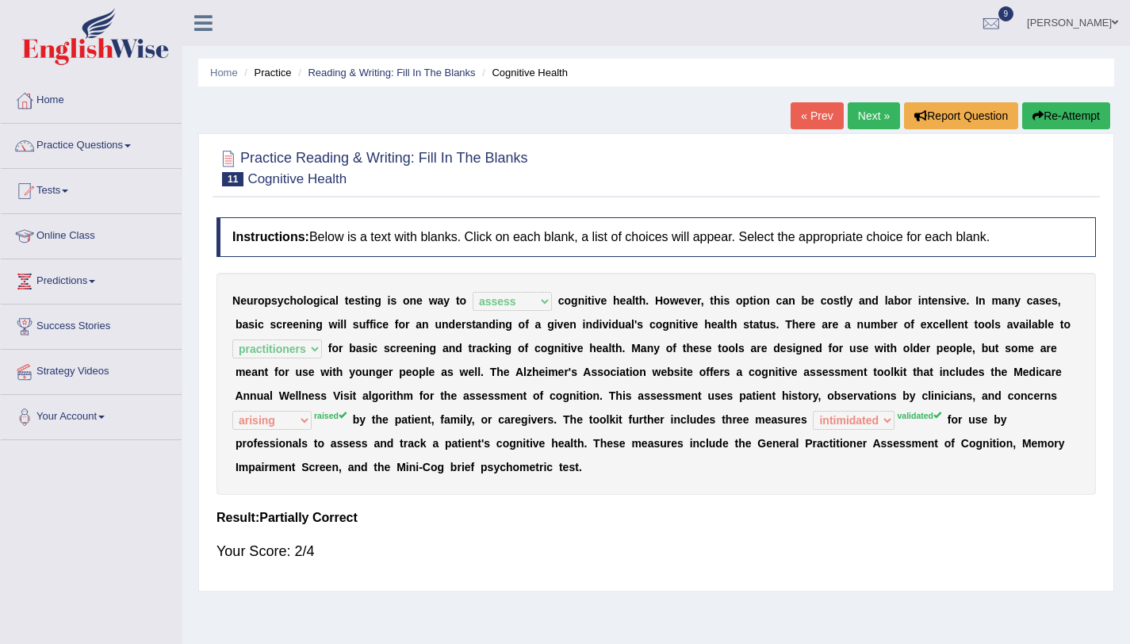
click at [854, 125] on link "Next »" at bounding box center [874, 115] width 52 height 27
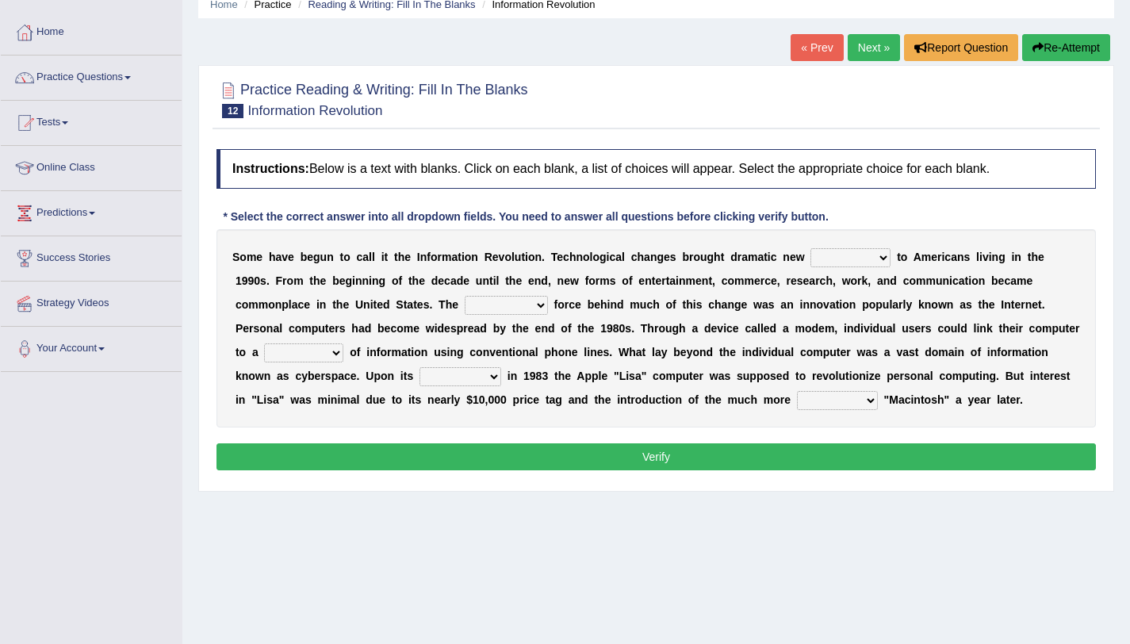
scroll to position [94, 0]
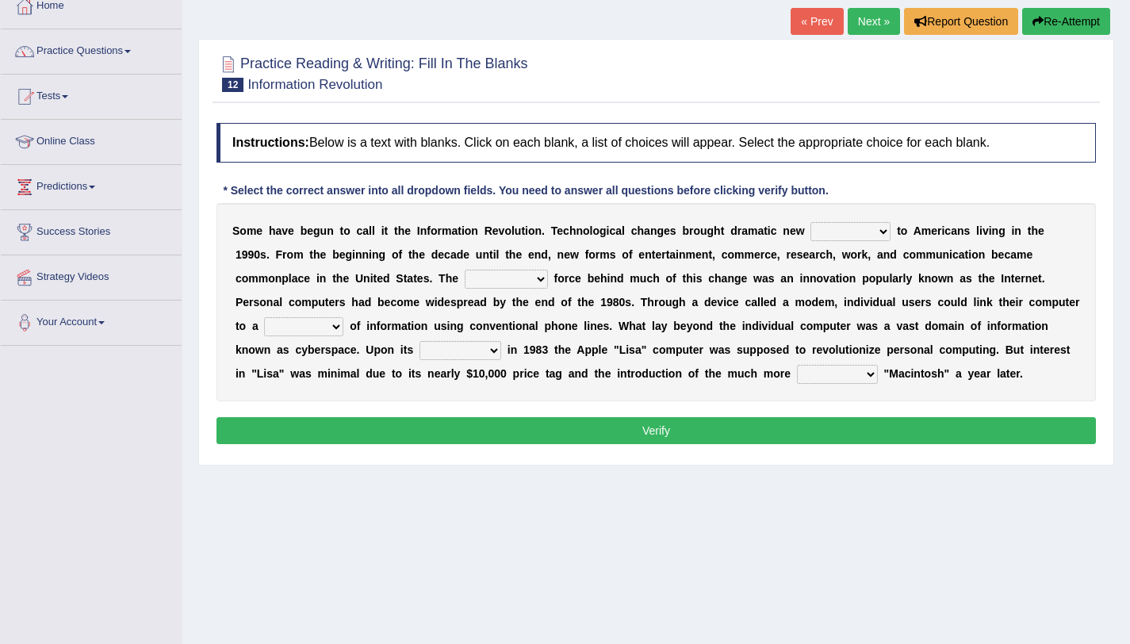
click at [849, 236] on select "challenges puzzles options confusion" at bounding box center [851, 231] width 80 height 19
select select "challenges"
click at [811, 222] on select "challenges puzzles options confusion" at bounding box center [851, 231] width 80 height 19
click at [516, 281] on select "unremitting uninspiring driving insinuating" at bounding box center [506, 279] width 83 height 19
select select "driving"
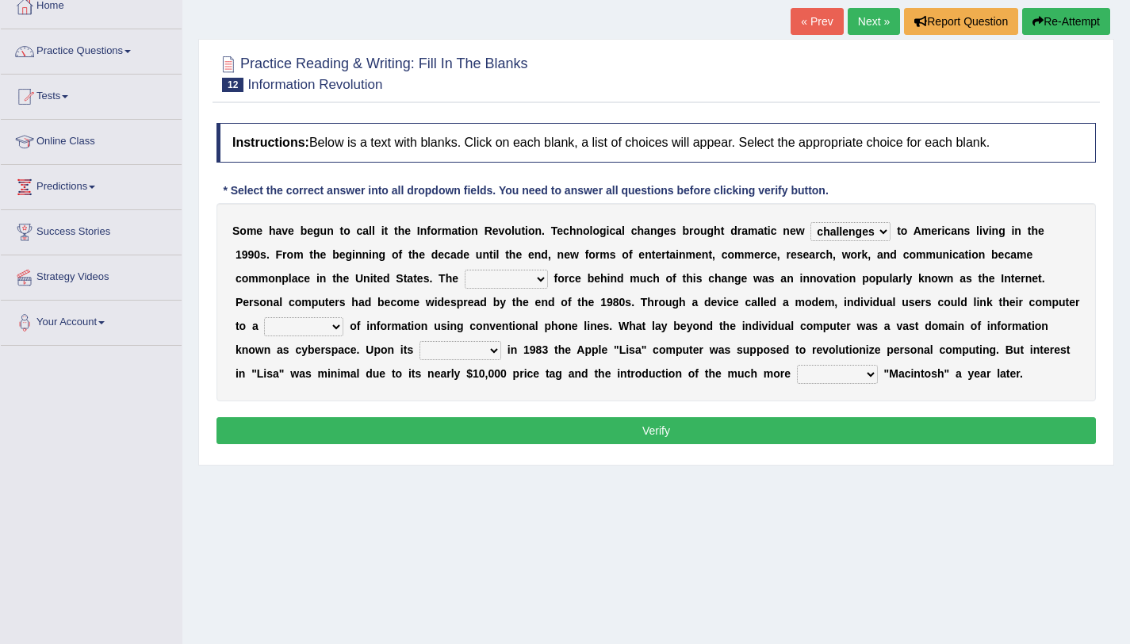
click at [466, 270] on select "unremitting uninspiring driving insinuating" at bounding box center [506, 279] width 83 height 19
click at [293, 325] on select "magnitude bulk wealth volume" at bounding box center [303, 326] width 79 height 19
select select "volume"
click at [265, 317] on select "magnitude bulk wealth volume" at bounding box center [303, 326] width 79 height 19
click at [451, 357] on select "relief release publication emission" at bounding box center [461, 350] width 82 height 19
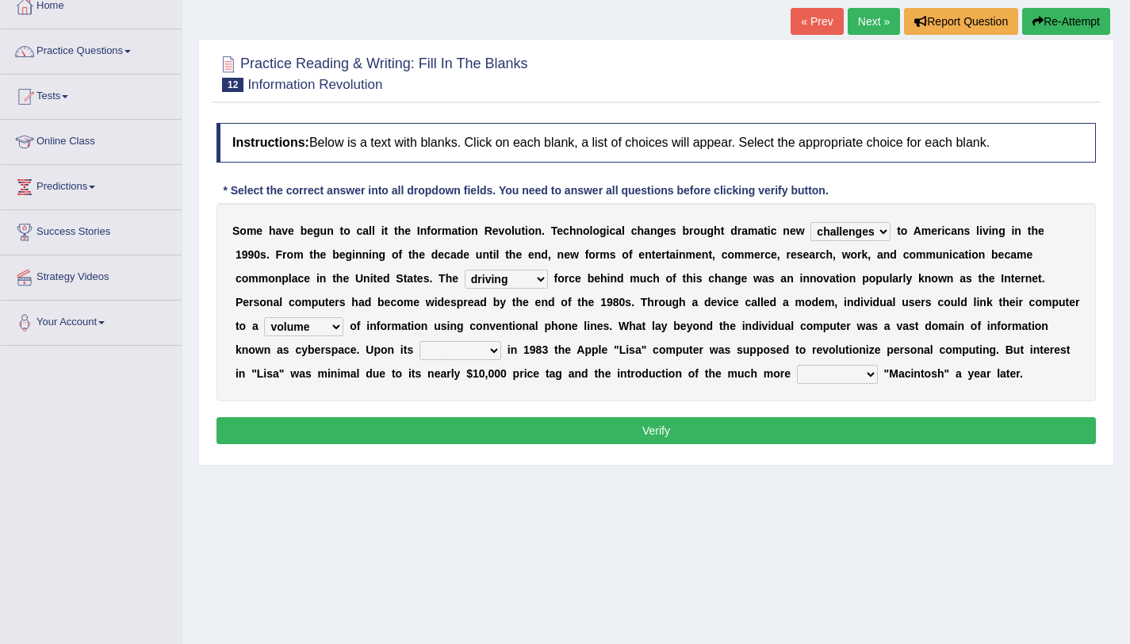
select select "emission"
click at [420, 341] on select "relief release publication emission" at bounding box center [461, 350] width 82 height 19
click at [815, 377] on select "convenient affordable advanced formidable" at bounding box center [837, 374] width 81 height 19
select select "affordable"
click at [797, 365] on select "convenient affordable advanced formidable" at bounding box center [837, 374] width 81 height 19
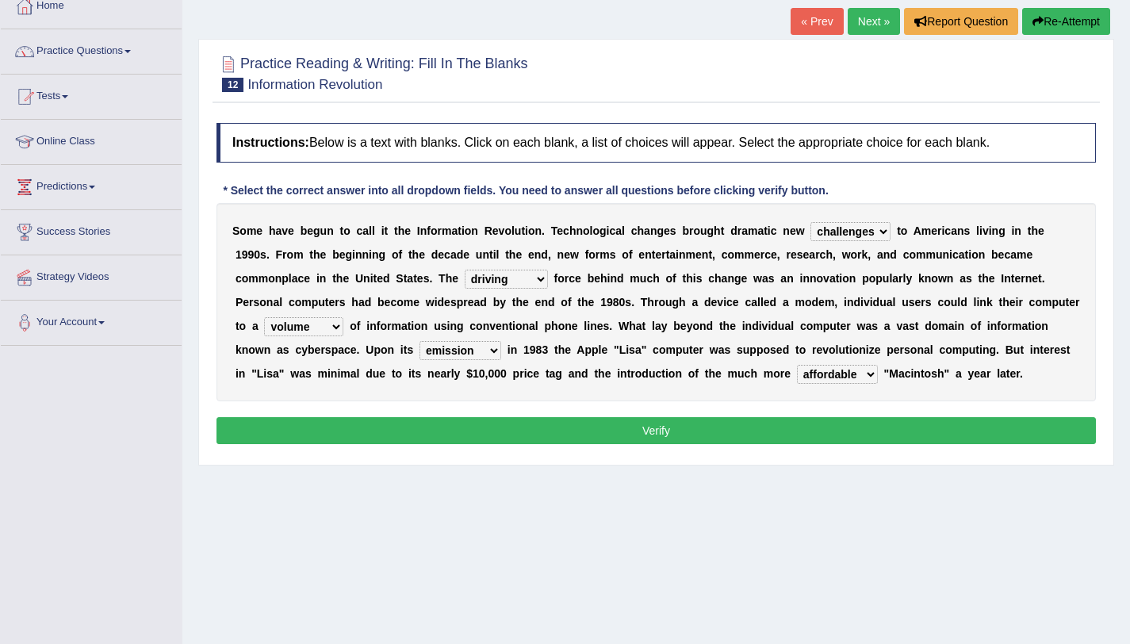
click at [806, 437] on button "Verify" at bounding box center [657, 430] width 880 height 27
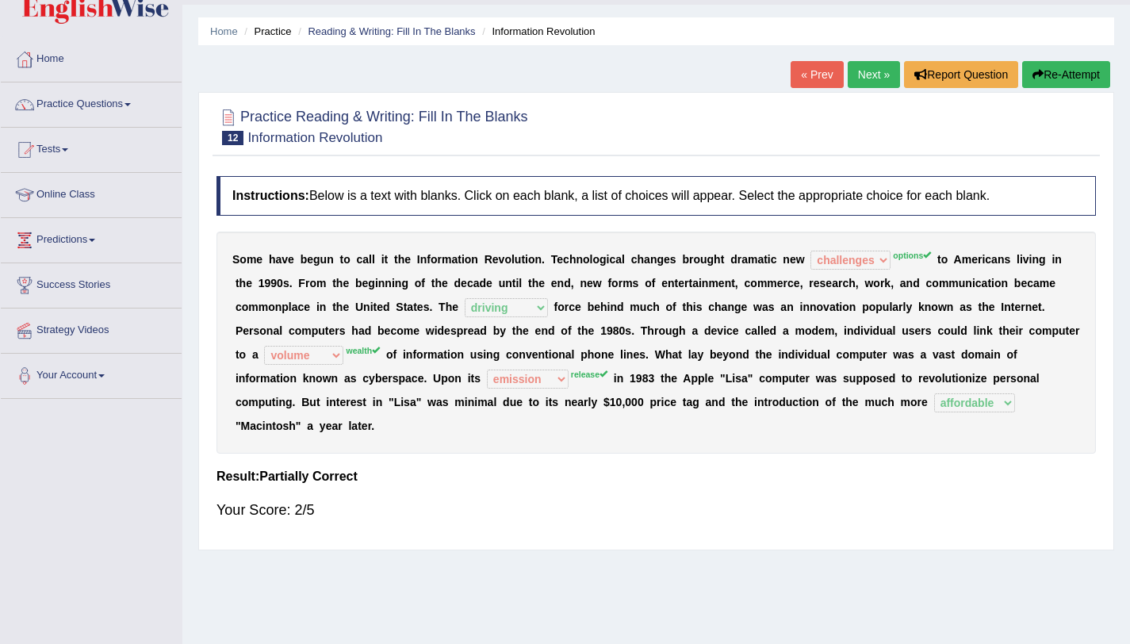
scroll to position [0, 0]
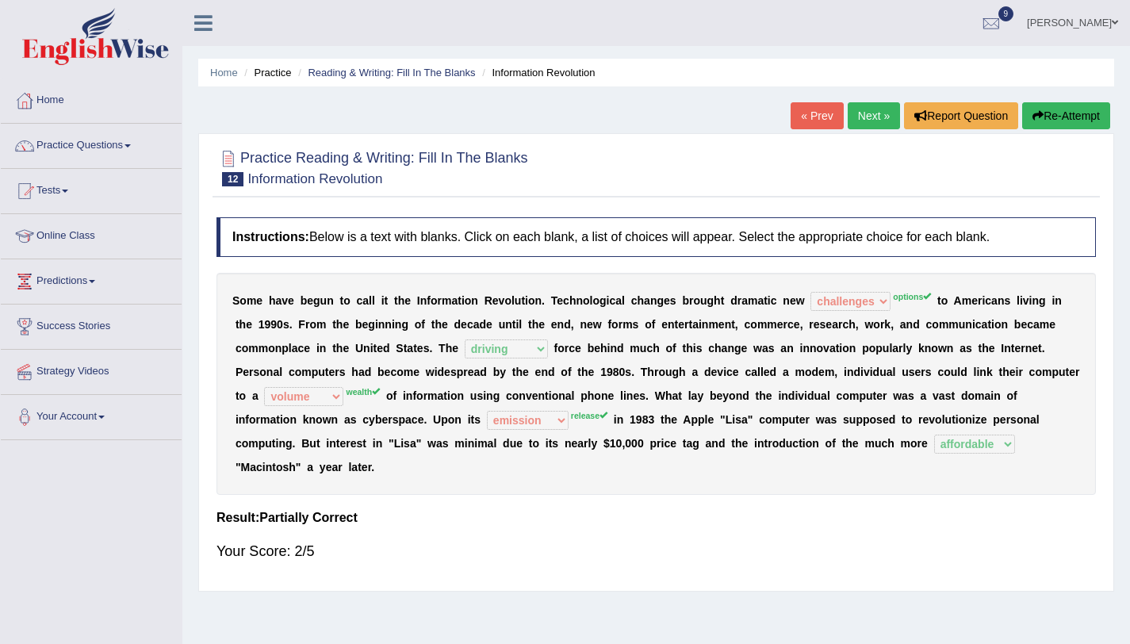
click at [1052, 124] on button "Re-Attempt" at bounding box center [1066, 115] width 88 height 27
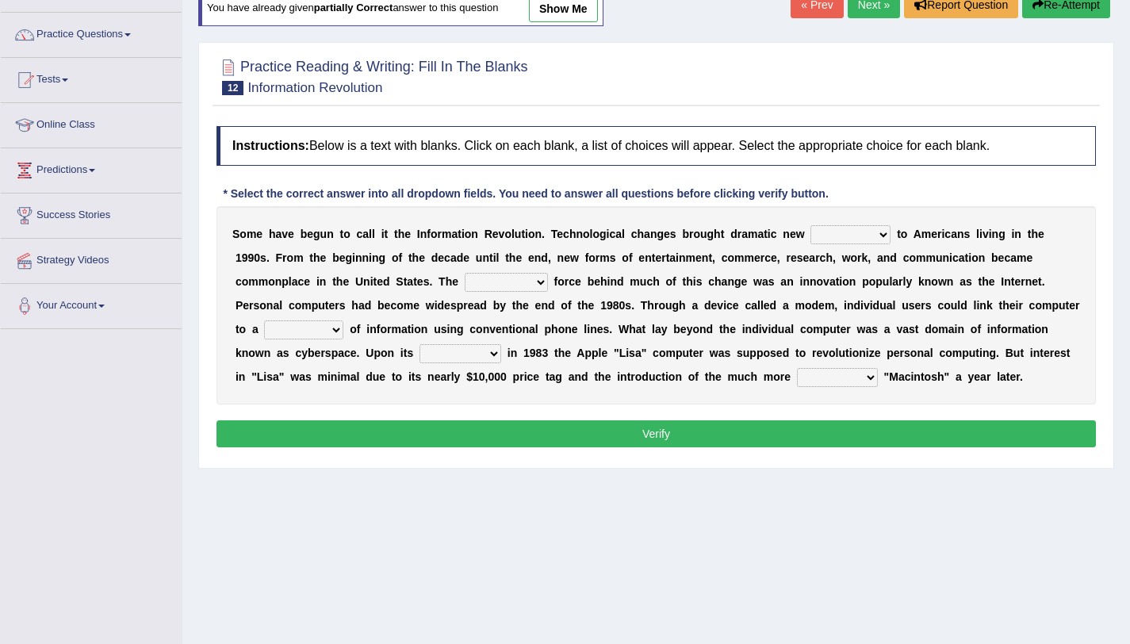
scroll to position [144, 0]
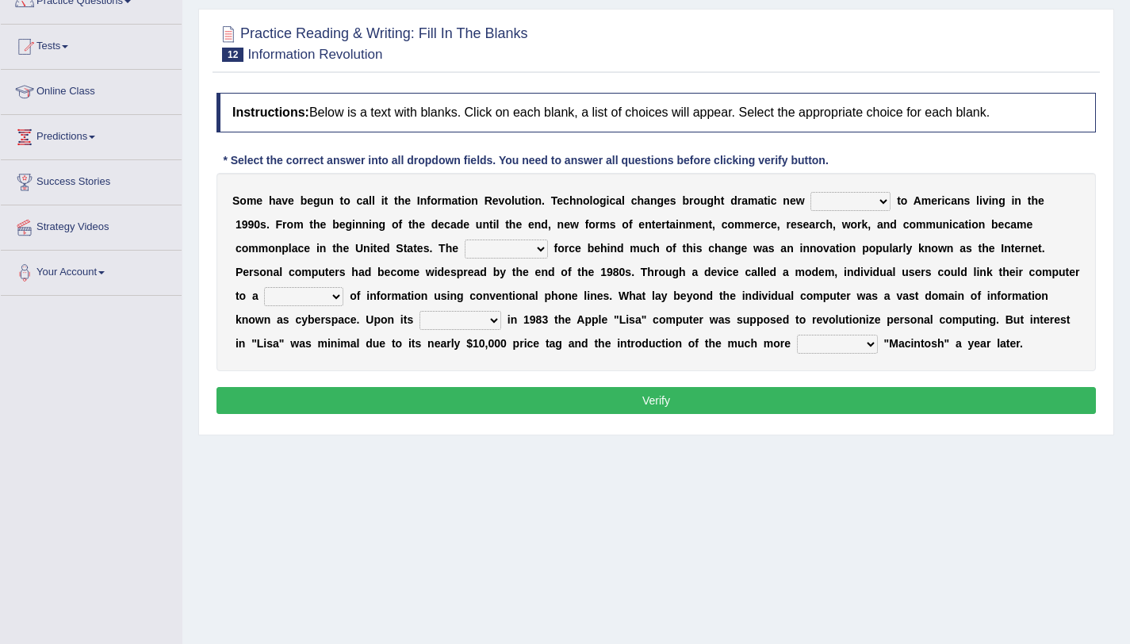
click at [832, 205] on select "challenges puzzles options confusion" at bounding box center [851, 201] width 80 height 19
select select "options"
click at [811, 192] on select "challenges puzzles options confusion" at bounding box center [851, 201] width 80 height 19
click at [480, 254] on select "unremitting uninspiring driving insinuating" at bounding box center [506, 249] width 83 height 19
select select "driving"
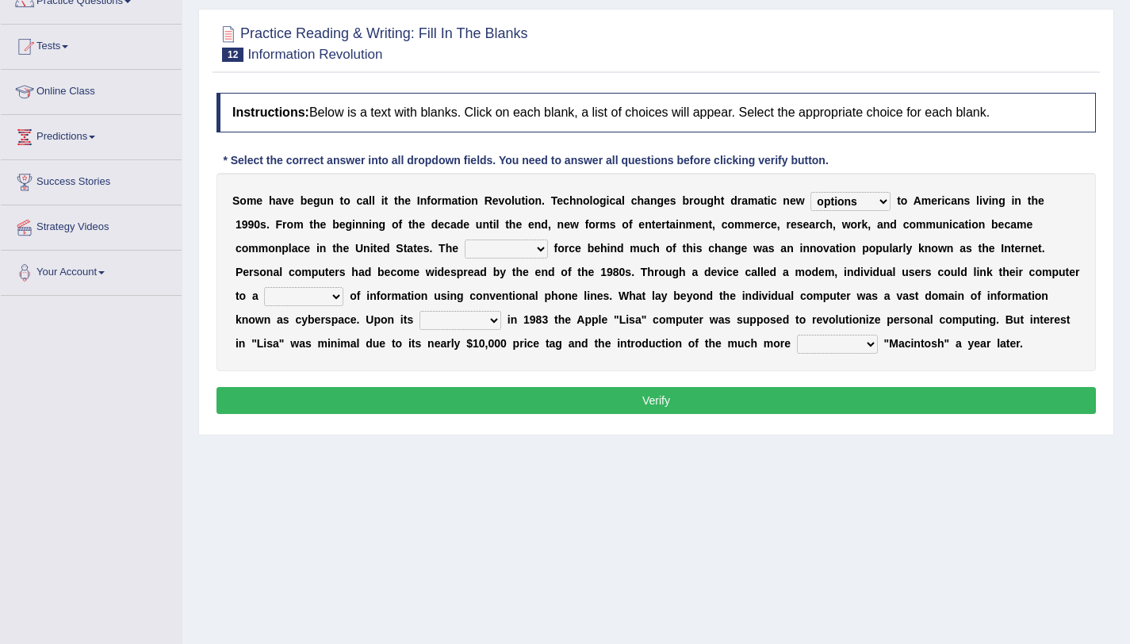
click at [466, 240] on select "unremitting uninspiring driving insinuating" at bounding box center [506, 249] width 83 height 19
click at [326, 299] on select "magnitude bulk wealth volume" at bounding box center [303, 296] width 79 height 19
select select "wealth"
click at [265, 287] on select "magnitude bulk wealth volume" at bounding box center [303, 296] width 79 height 19
click at [459, 322] on select "relief release publication emission" at bounding box center [461, 320] width 82 height 19
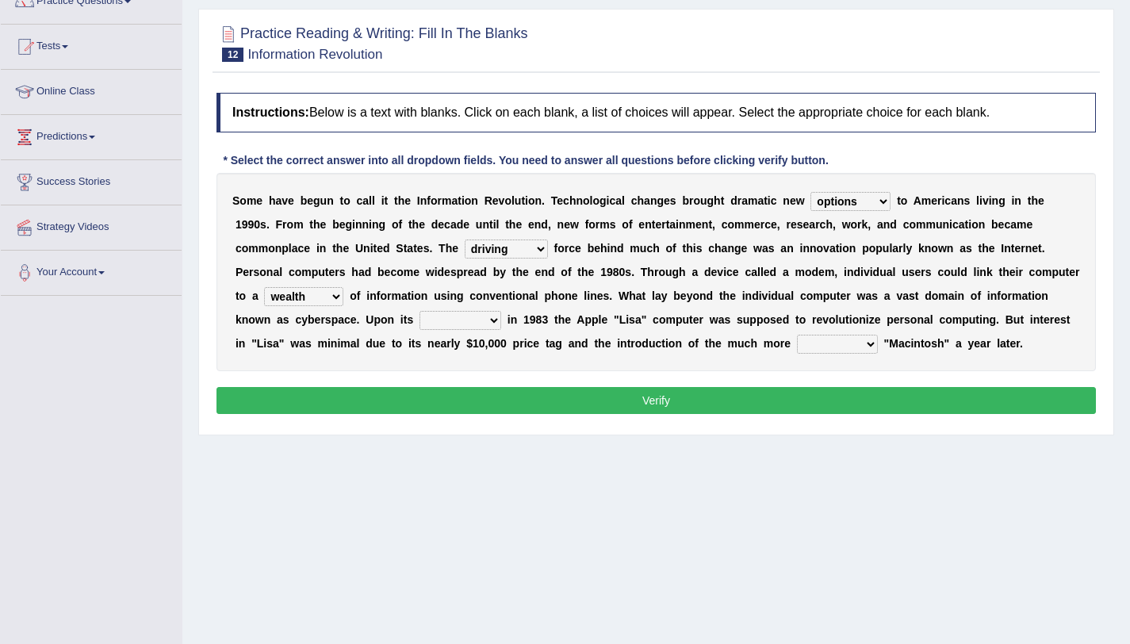
select select "release"
click at [420, 311] on select "relief release publication emission" at bounding box center [461, 320] width 82 height 19
click at [854, 348] on select "convenient affordable advanced formidable" at bounding box center [837, 344] width 81 height 19
select select "affordable"
click at [797, 335] on select "convenient affordable advanced formidable" at bounding box center [837, 344] width 81 height 19
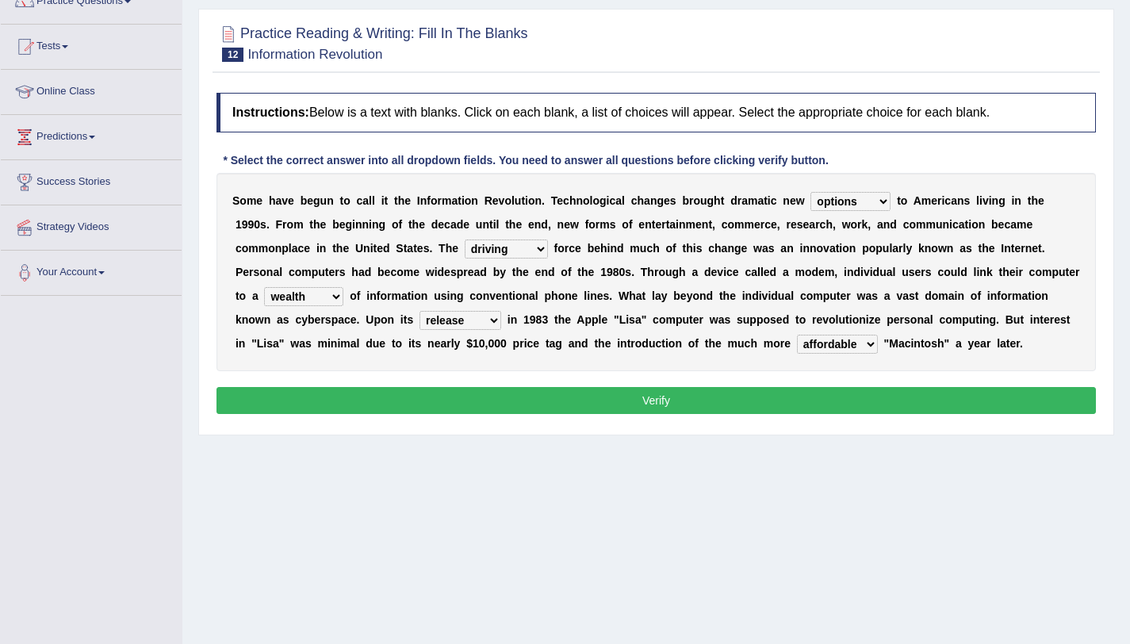
click at [847, 393] on button "Verify" at bounding box center [657, 400] width 880 height 27
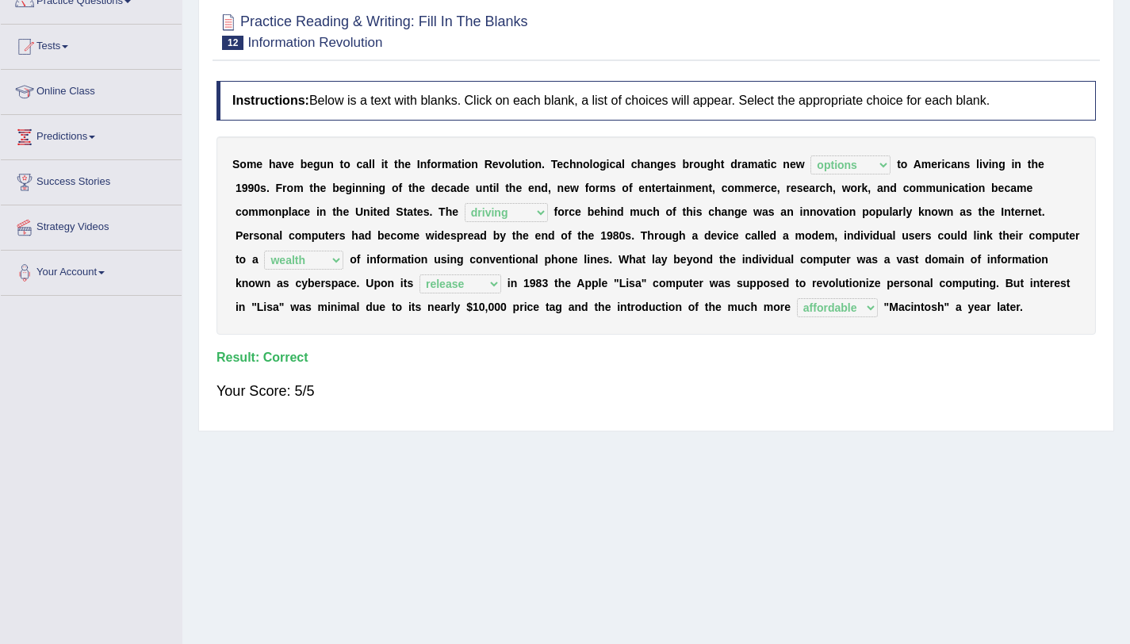
click at [776, 346] on div "Instructions: Below is a text with blanks. Click on each blank, a list of choic…" at bounding box center [657, 248] width 888 height 350
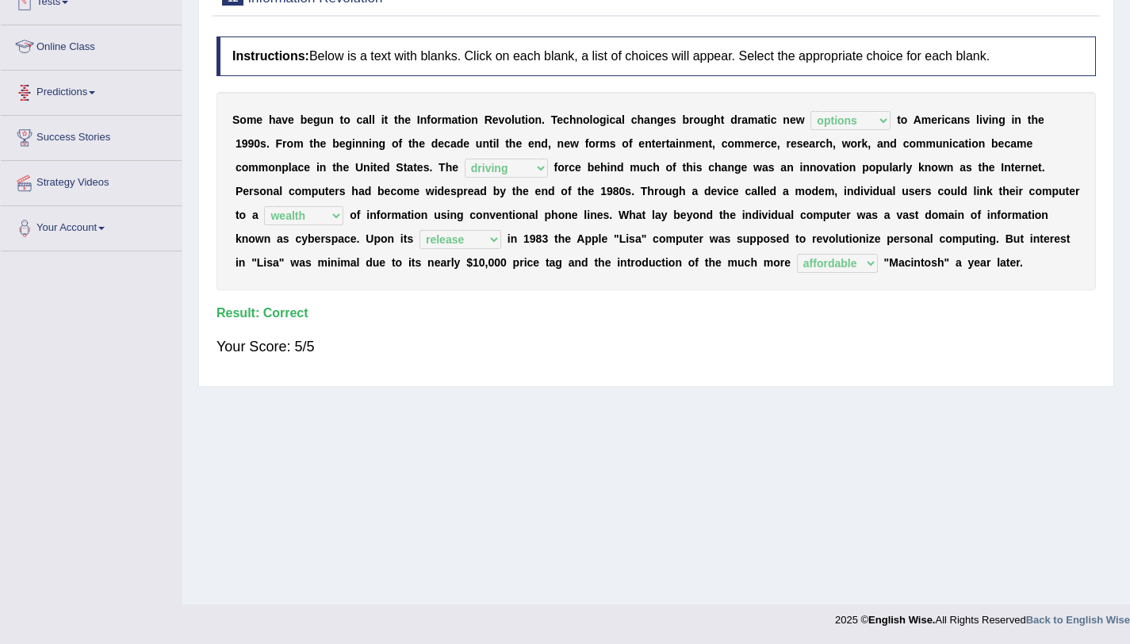
scroll to position [0, 0]
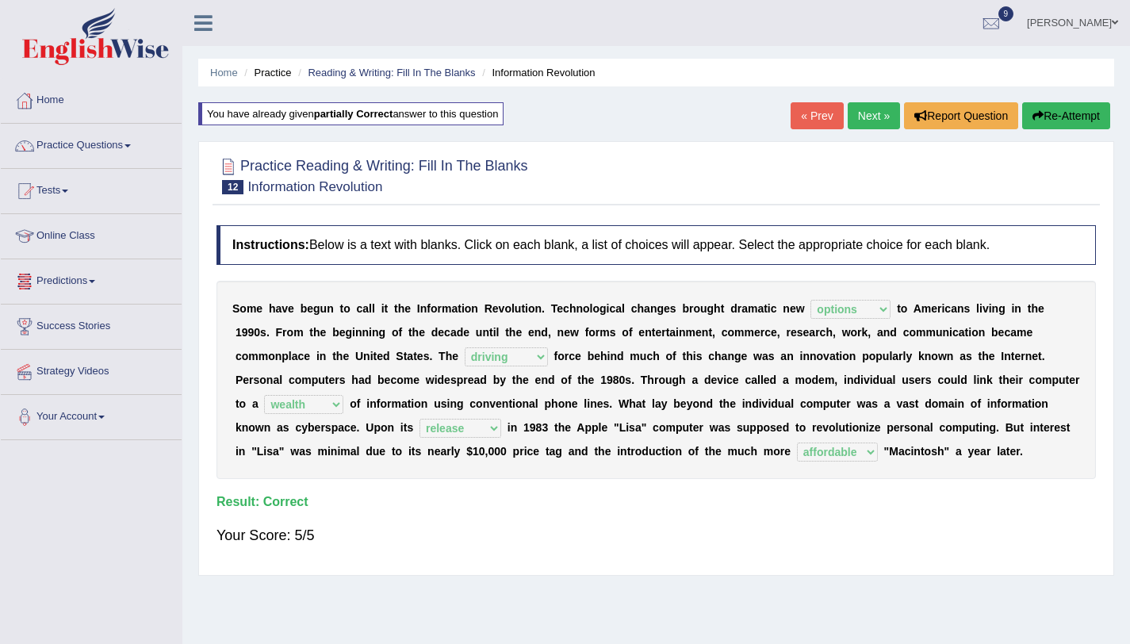
click at [1107, 17] on link "Ali Ahmad Shafai" at bounding box center [1072, 20] width 115 height 41
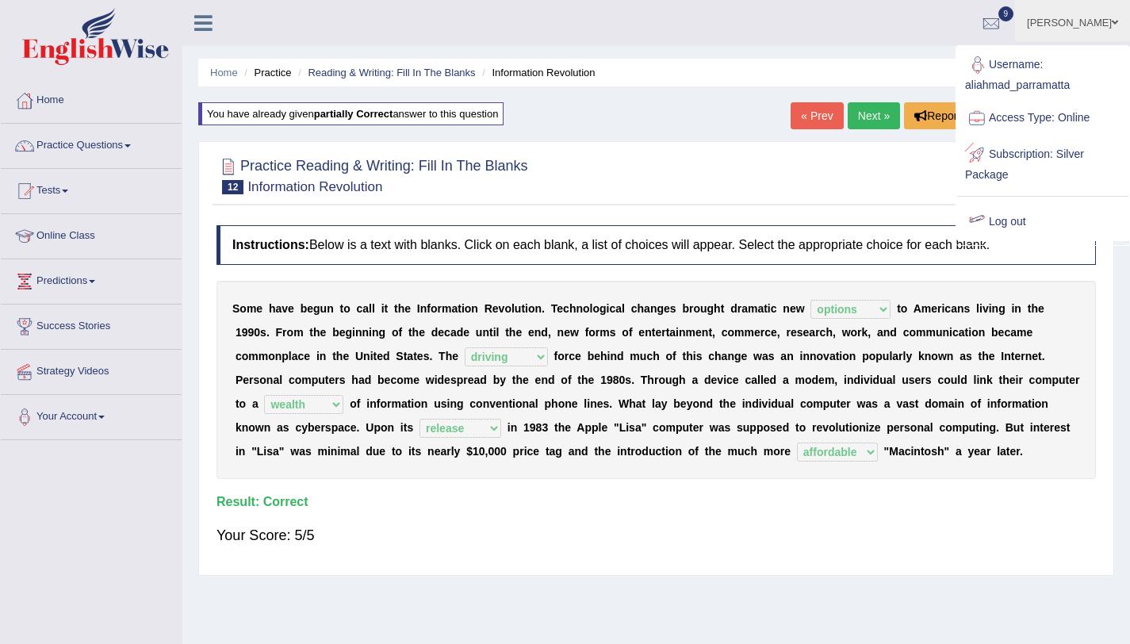
click at [997, 217] on link "Log out" at bounding box center [1042, 222] width 171 height 36
